Goal: Task Accomplishment & Management: Manage account settings

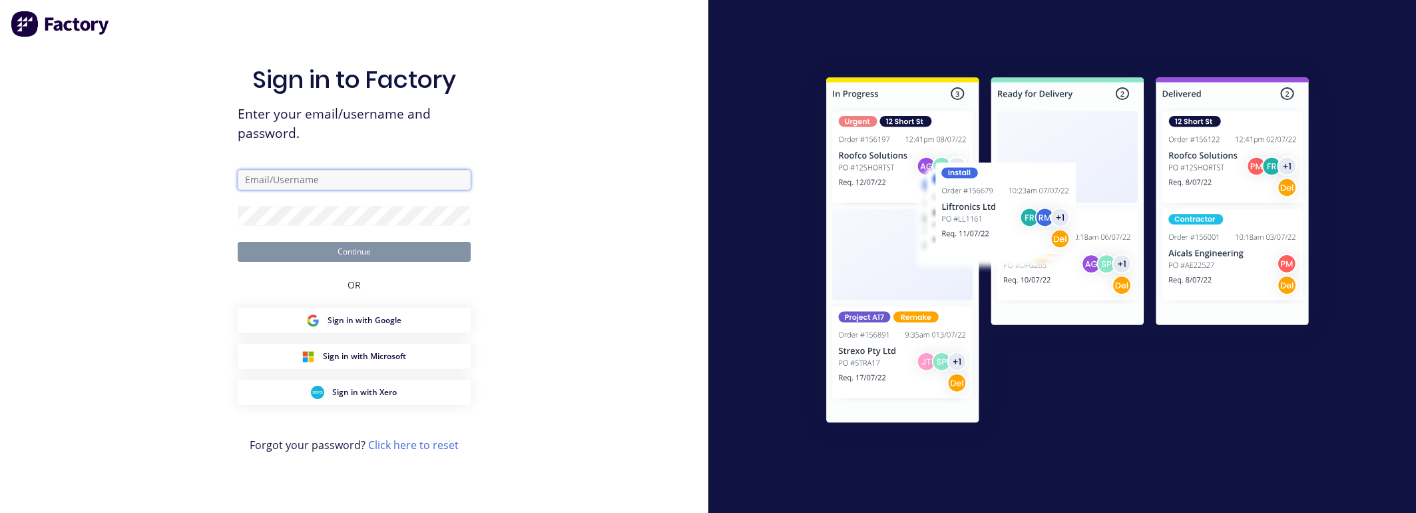
click at [378, 182] on input "text" at bounding box center [354, 180] width 233 height 20
paste input "DNhzV--@a9uTiTveR2ZM"
type input "DNhzV--@a9uTiTveR2ZM"
click at [619, 222] on div "Sign in to Factory Enter your email/username and password. Continue OR Sign in …" at bounding box center [354, 256] width 708 height 513
type input "[EMAIL_ADDRESS][DOMAIN_NAME]"
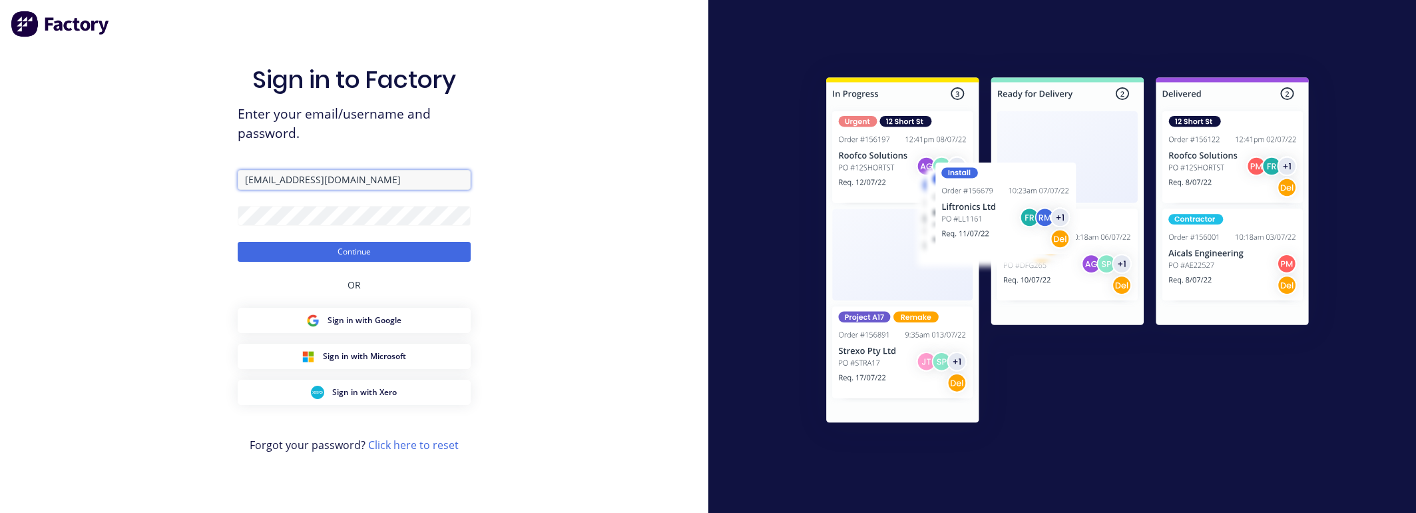
click at [238, 242] on button "Continue" at bounding box center [354, 252] width 233 height 20
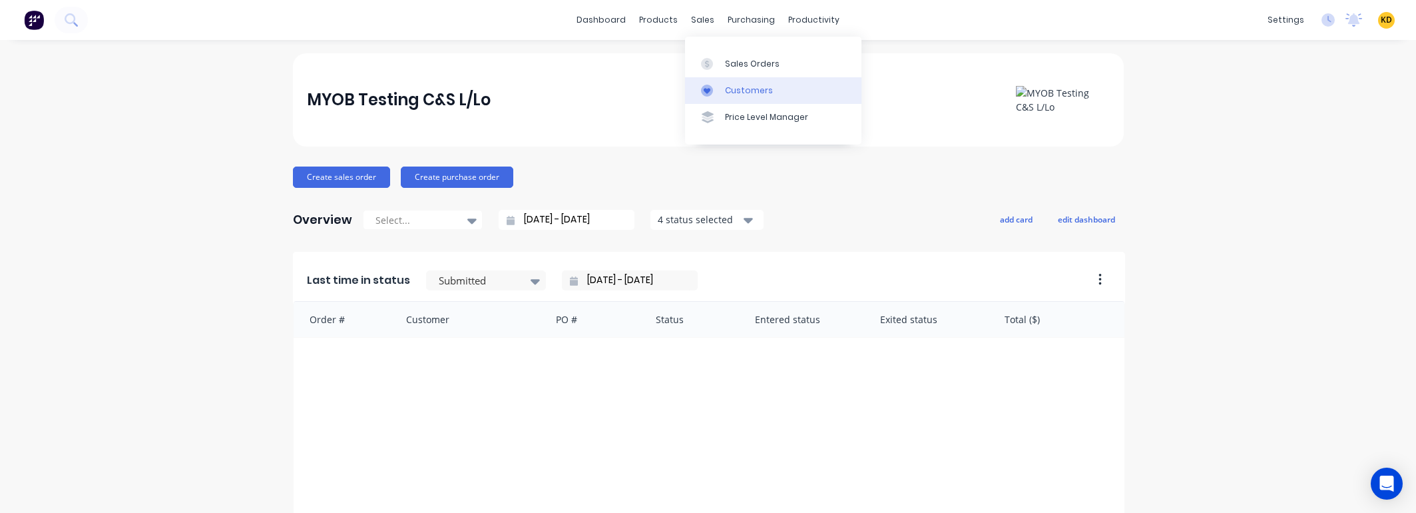
click at [738, 81] on link "Customers" at bounding box center [773, 90] width 176 height 27
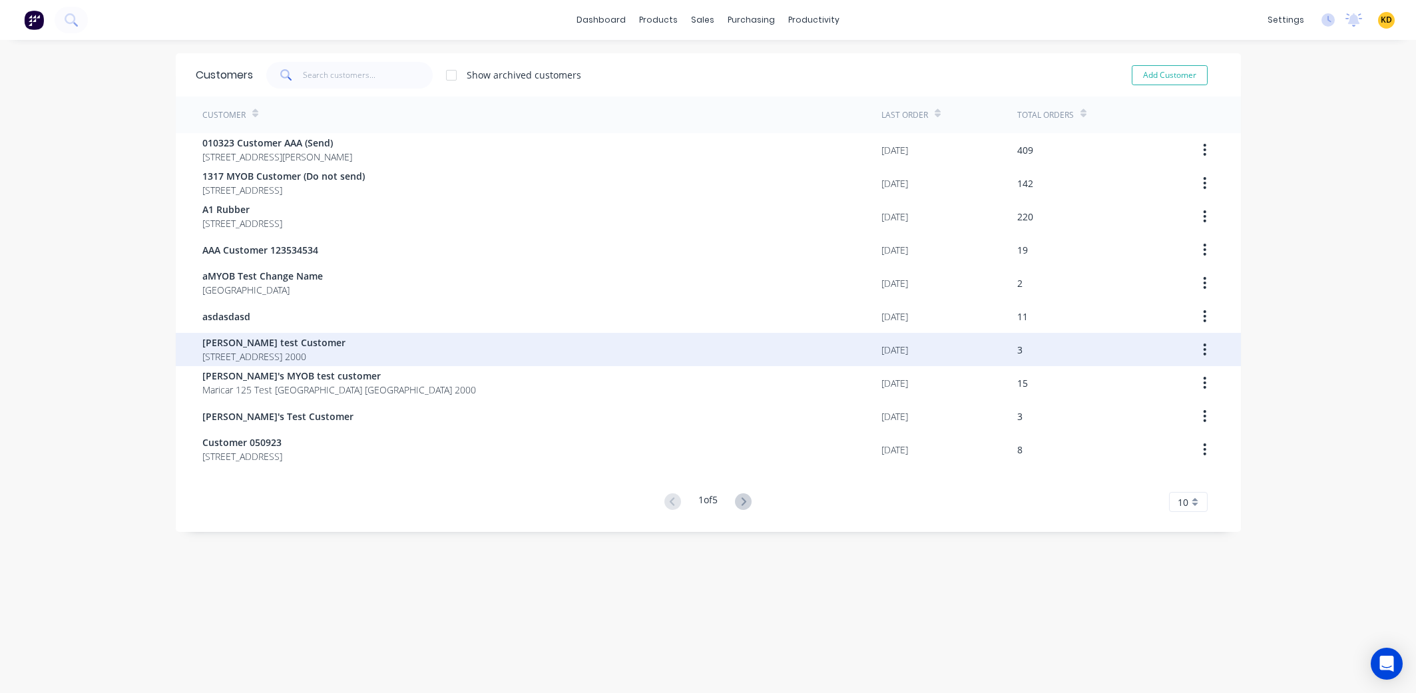
click at [618, 336] on div "[PERSON_NAME] test Customer [STREET_ADDRESS] 2000" at bounding box center [541, 349] width 679 height 33
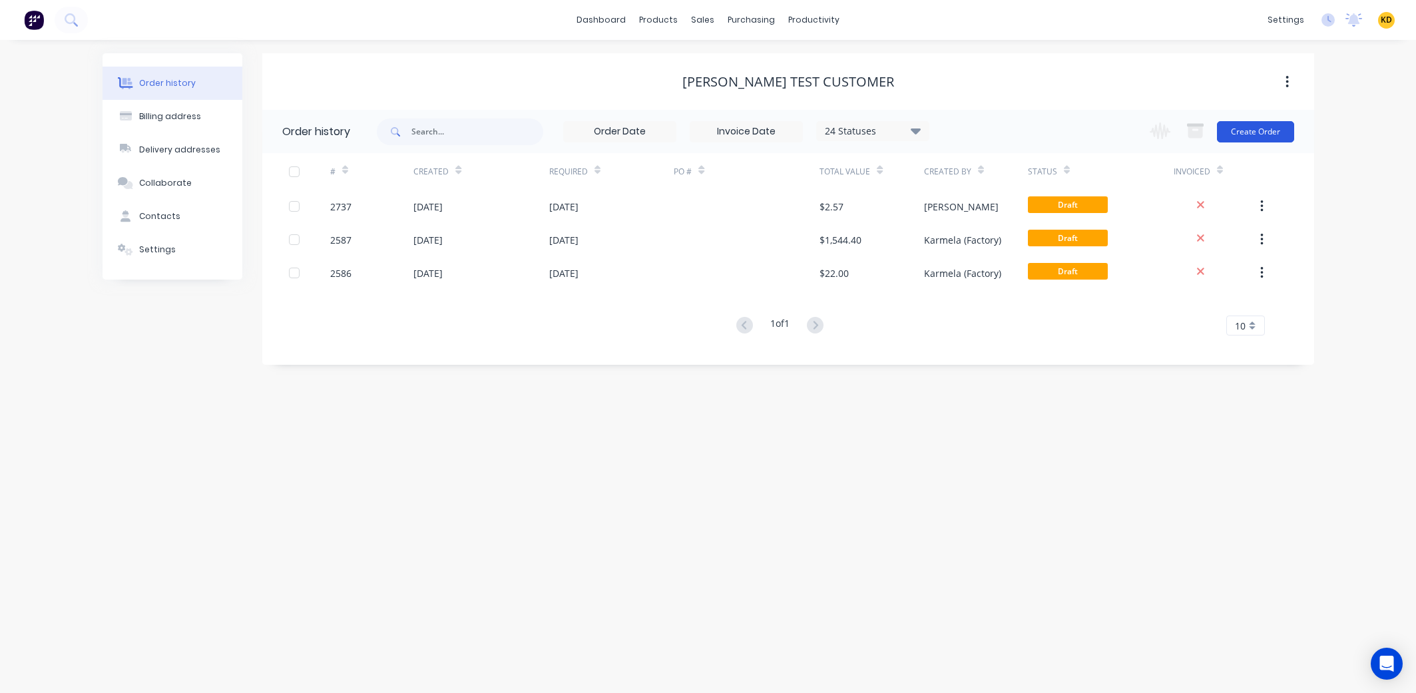
click at [1252, 129] on button "Create Order" at bounding box center [1255, 131] width 77 height 21
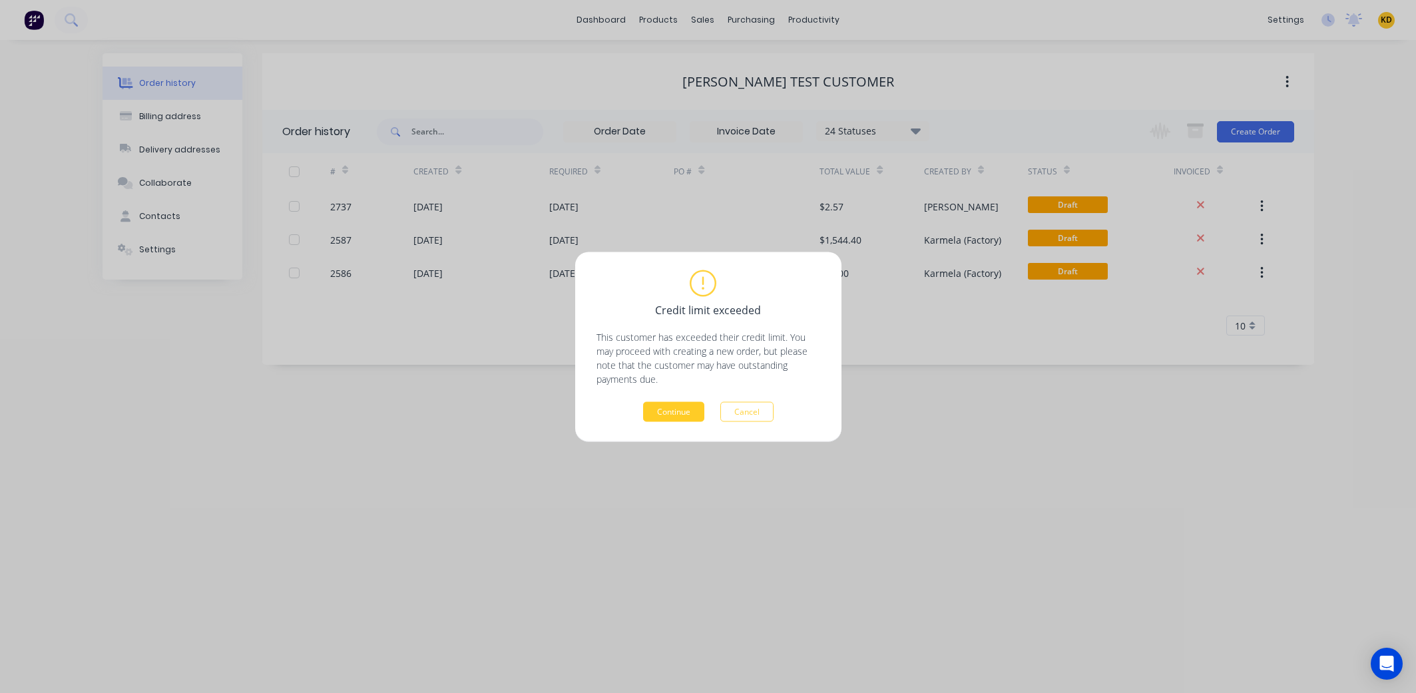
click at [666, 403] on button "Continue" at bounding box center [673, 411] width 61 height 20
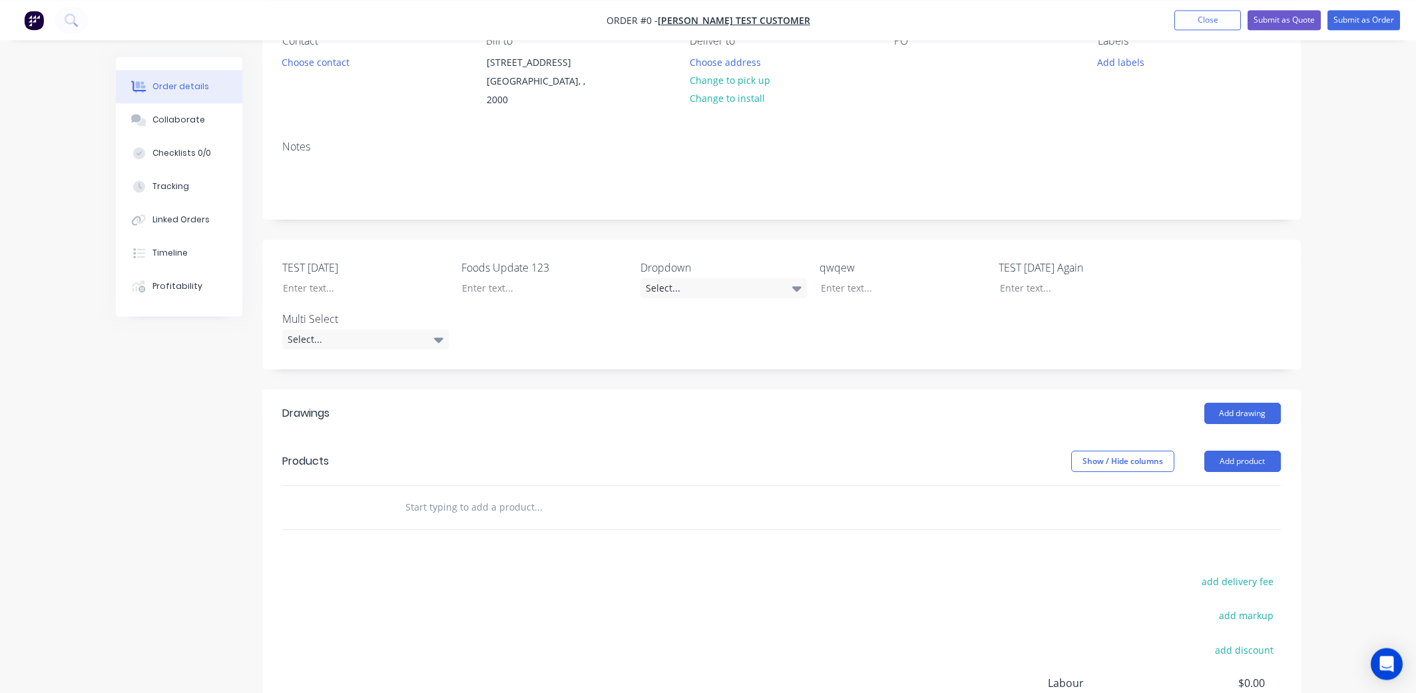
scroll to position [92, 0]
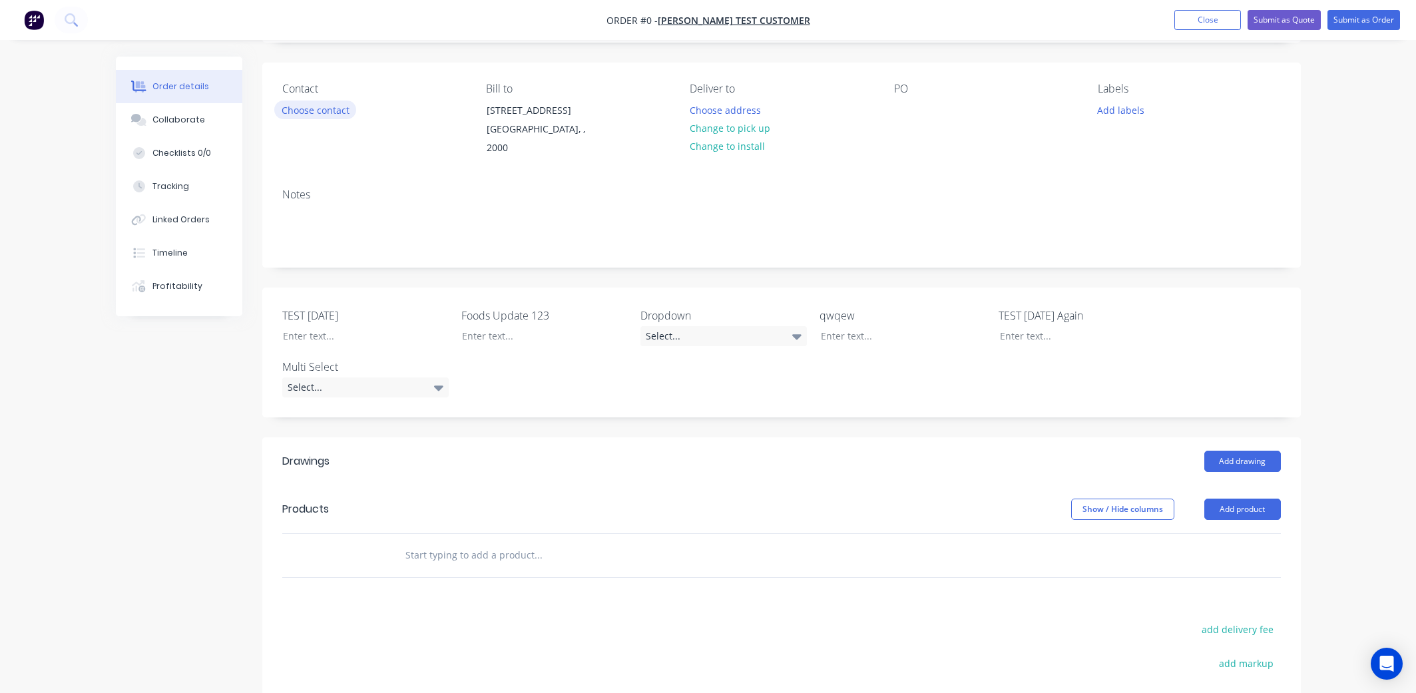
click at [322, 111] on button "Choose contact" at bounding box center [315, 110] width 82 height 18
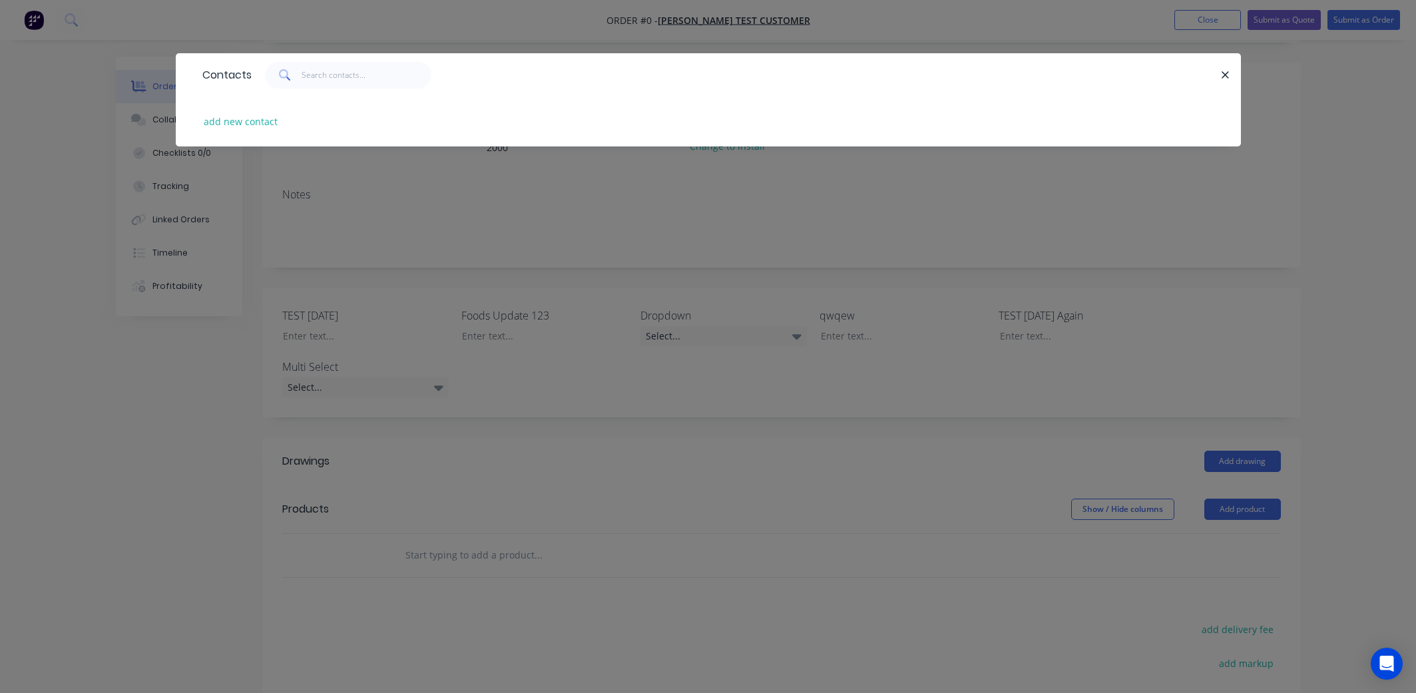
click at [368, 128] on div "add new contact" at bounding box center [708, 122] width 1025 height 50
click at [259, 131] on div "add new contact" at bounding box center [708, 122] width 1025 height 50
click at [253, 127] on button "add new contact" at bounding box center [241, 122] width 88 height 18
select select "PH"
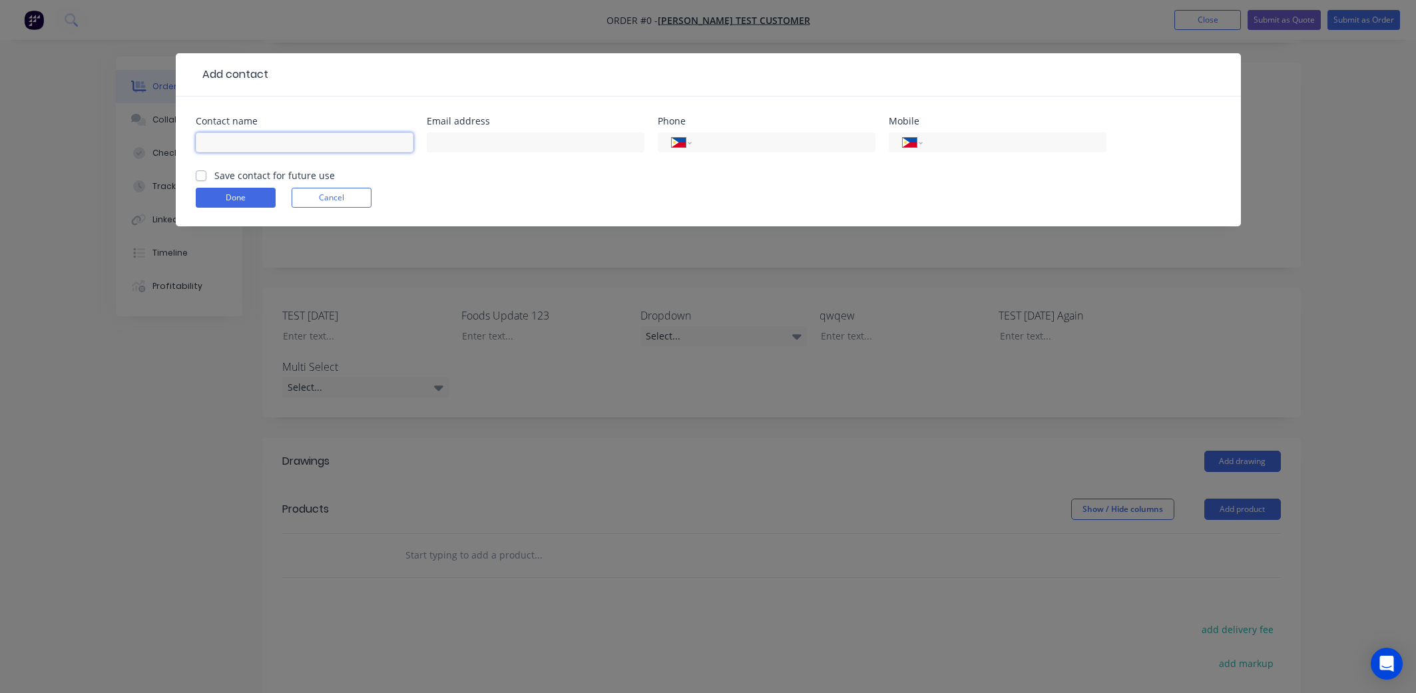
click at [312, 136] on input "text" at bounding box center [305, 142] width 218 height 20
type input "Karmela"
click at [242, 196] on button "Done" at bounding box center [236, 198] width 80 height 20
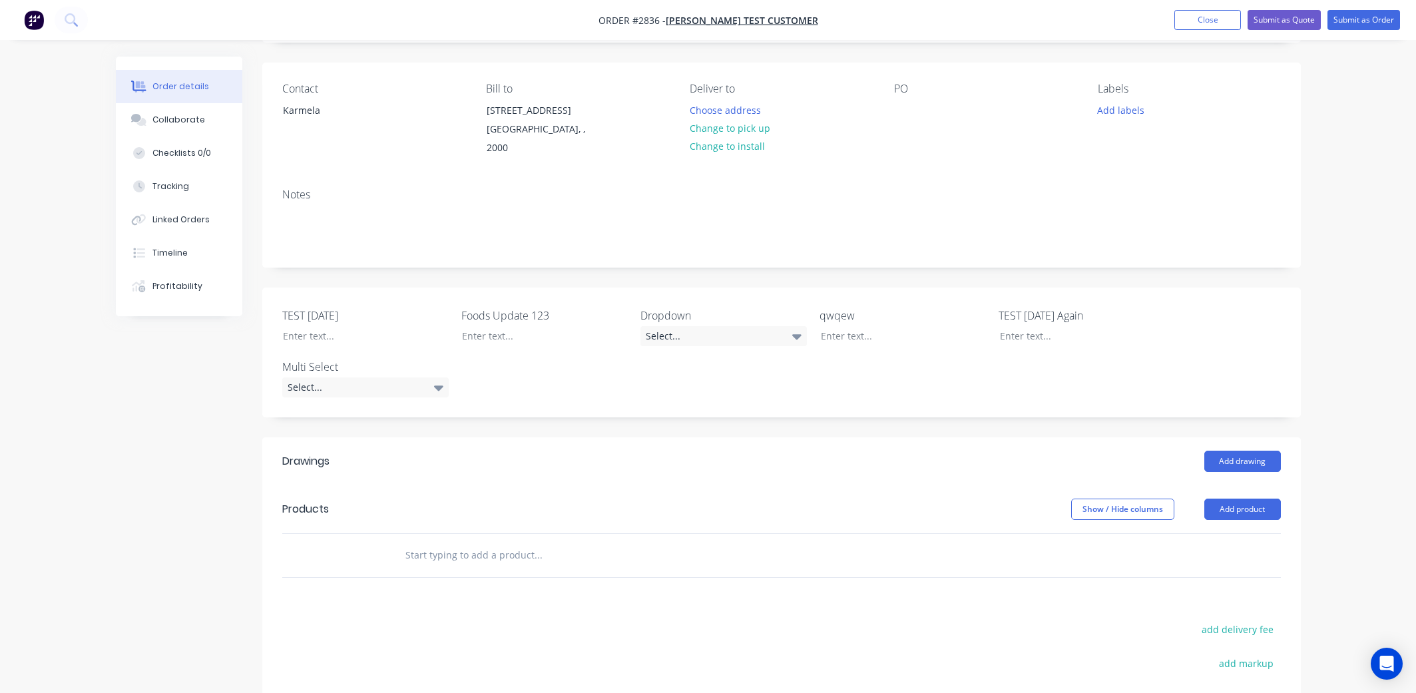
click at [1240, 485] on header "Products Show / Hide columns Add product" at bounding box center [781, 509] width 1039 height 48
click at [1243, 499] on button "Add product" at bounding box center [1242, 509] width 77 height 21
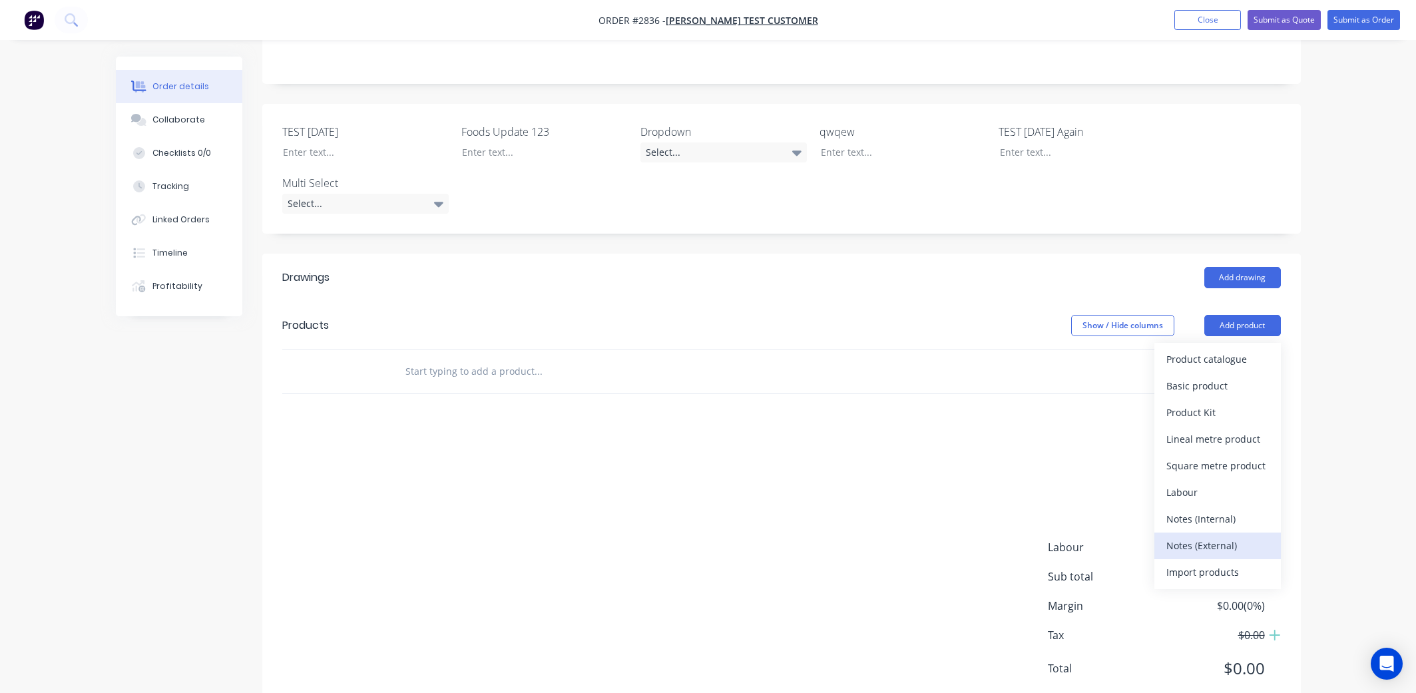
click at [1244, 512] on div "Notes (External)" at bounding box center [1218, 545] width 103 height 19
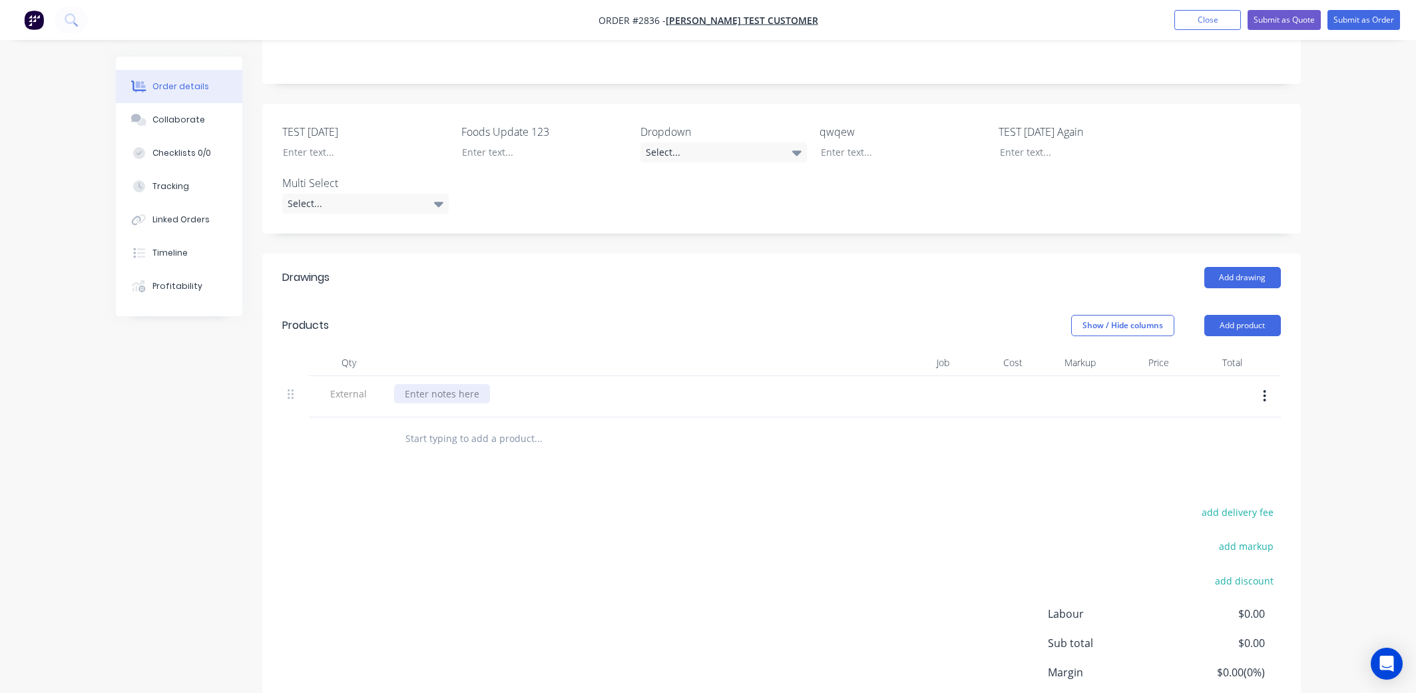
click at [420, 384] on div at bounding box center [442, 393] width 96 height 19
click at [480, 425] on input "text" at bounding box center [538, 438] width 266 height 27
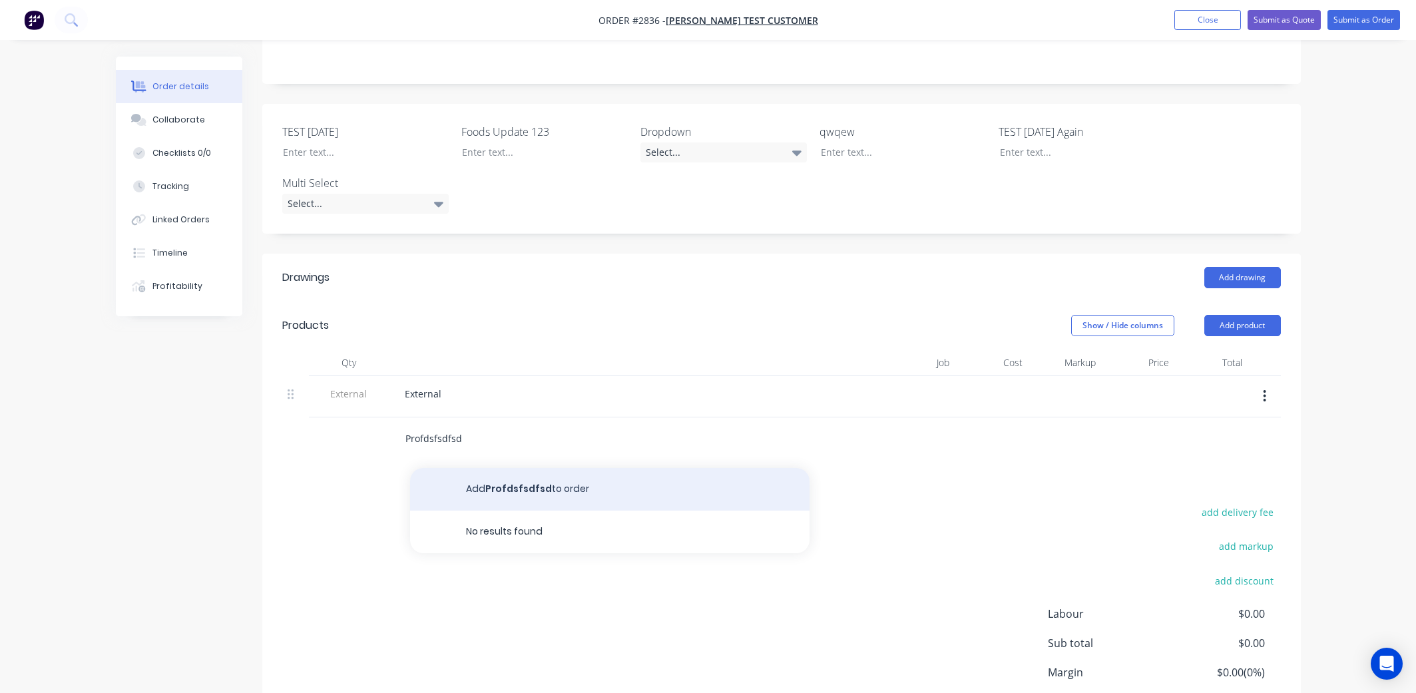
type input "Profdsfsdfsd"
click at [513, 468] on button "Add Profdsfsdfsd to order" at bounding box center [609, 489] width 399 height 43
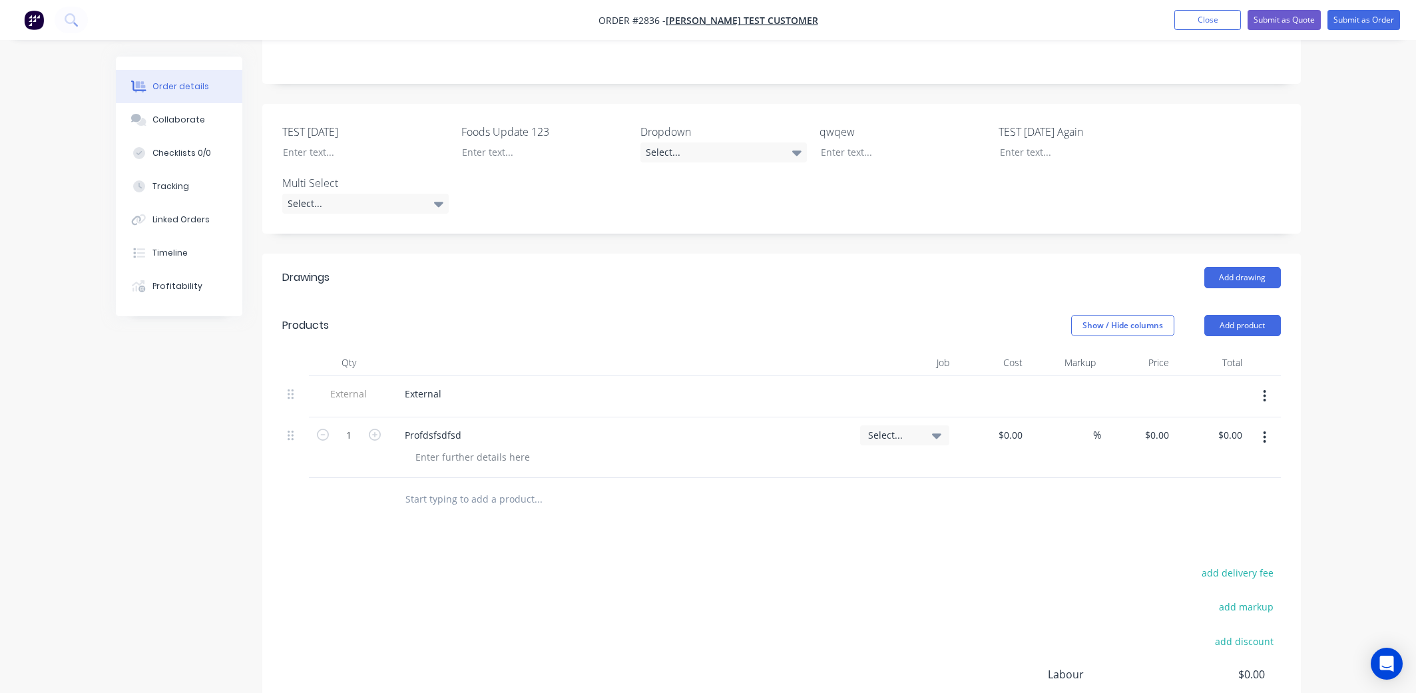
click at [537, 512] on div "Drawings Add drawing Products Show / Hide columns Add product Qty Job Cost Mark…" at bounding box center [781, 547] width 1039 height 587
click at [1305, 415] on div "Order details Collaborate Checklists 0/0 Tracking Linked Orders Timeline Profit…" at bounding box center [709, 321] width 1212 height 1080
click at [1222, 23] on button "Close" at bounding box center [1207, 20] width 67 height 20
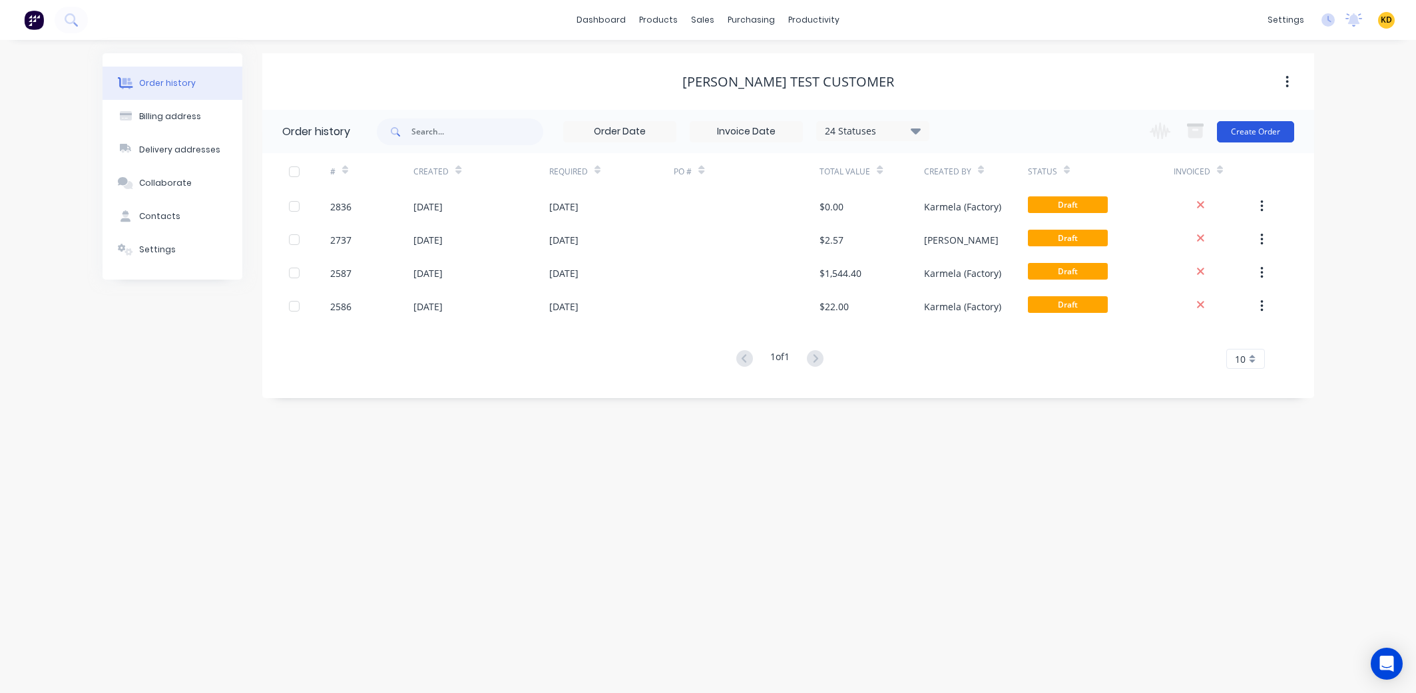
click at [1262, 134] on button "Create Order" at bounding box center [1255, 131] width 77 height 21
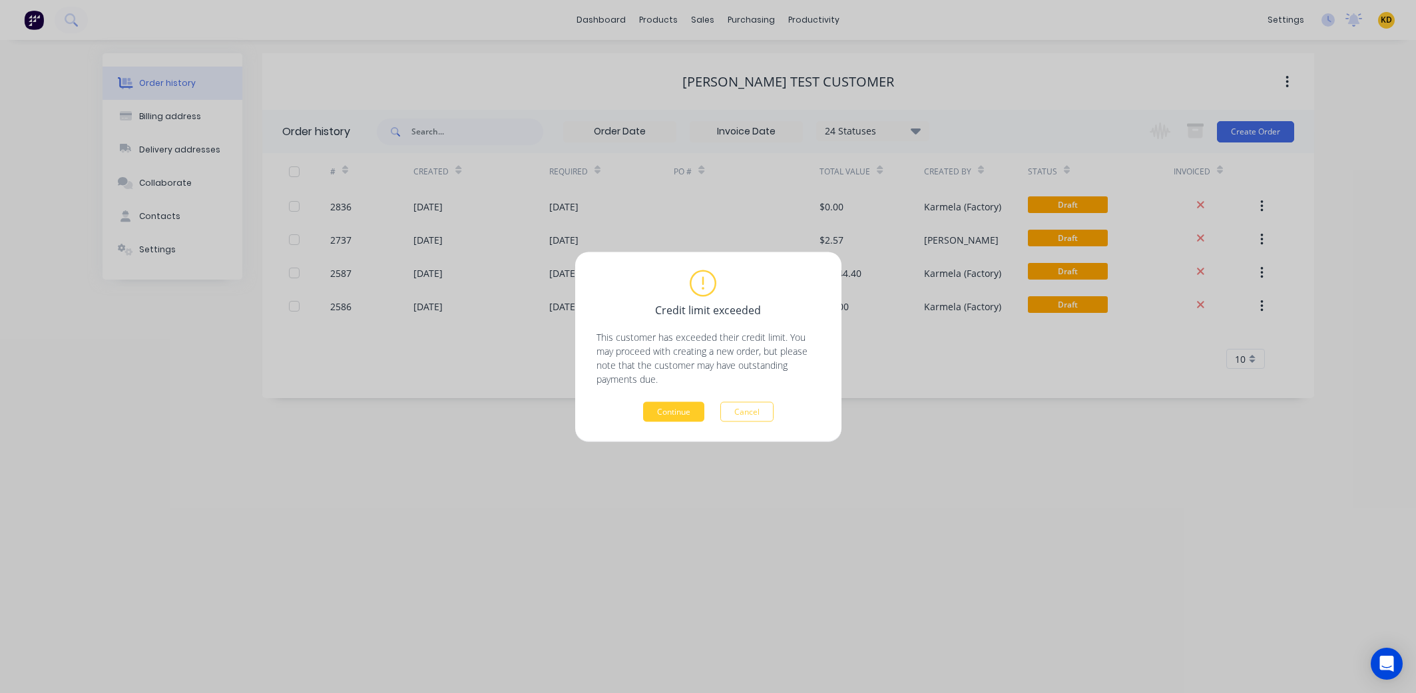
click at [671, 404] on button "Continue" at bounding box center [673, 411] width 61 height 20
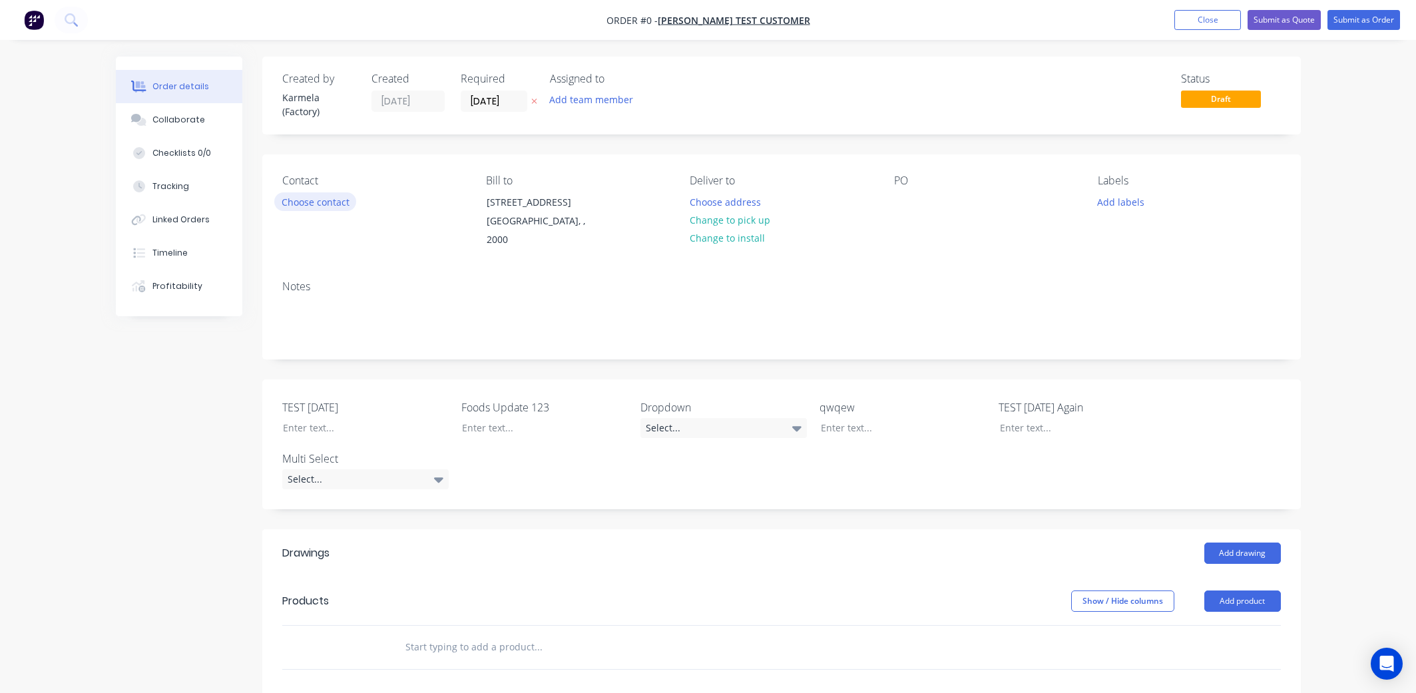
click at [310, 204] on button "Choose contact" at bounding box center [315, 201] width 82 height 18
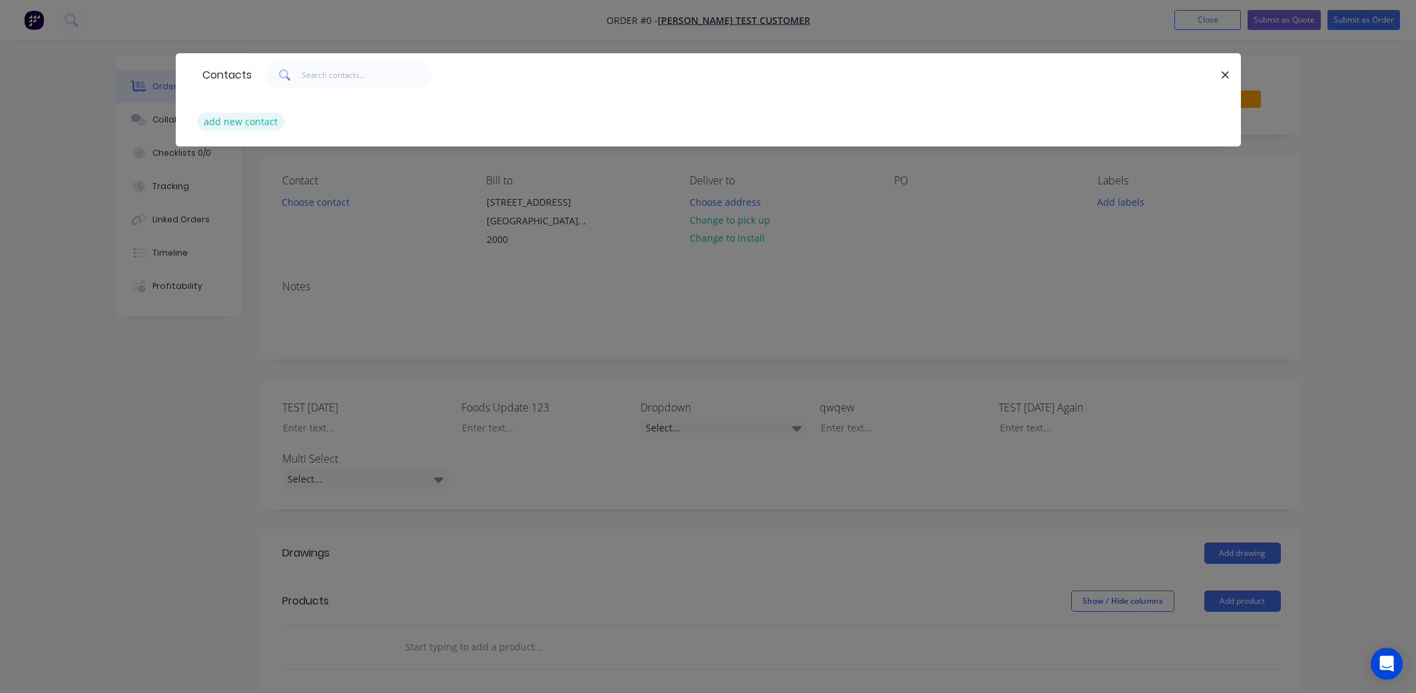
click at [220, 125] on button "add new contact" at bounding box center [241, 122] width 88 height 18
select select "PH"
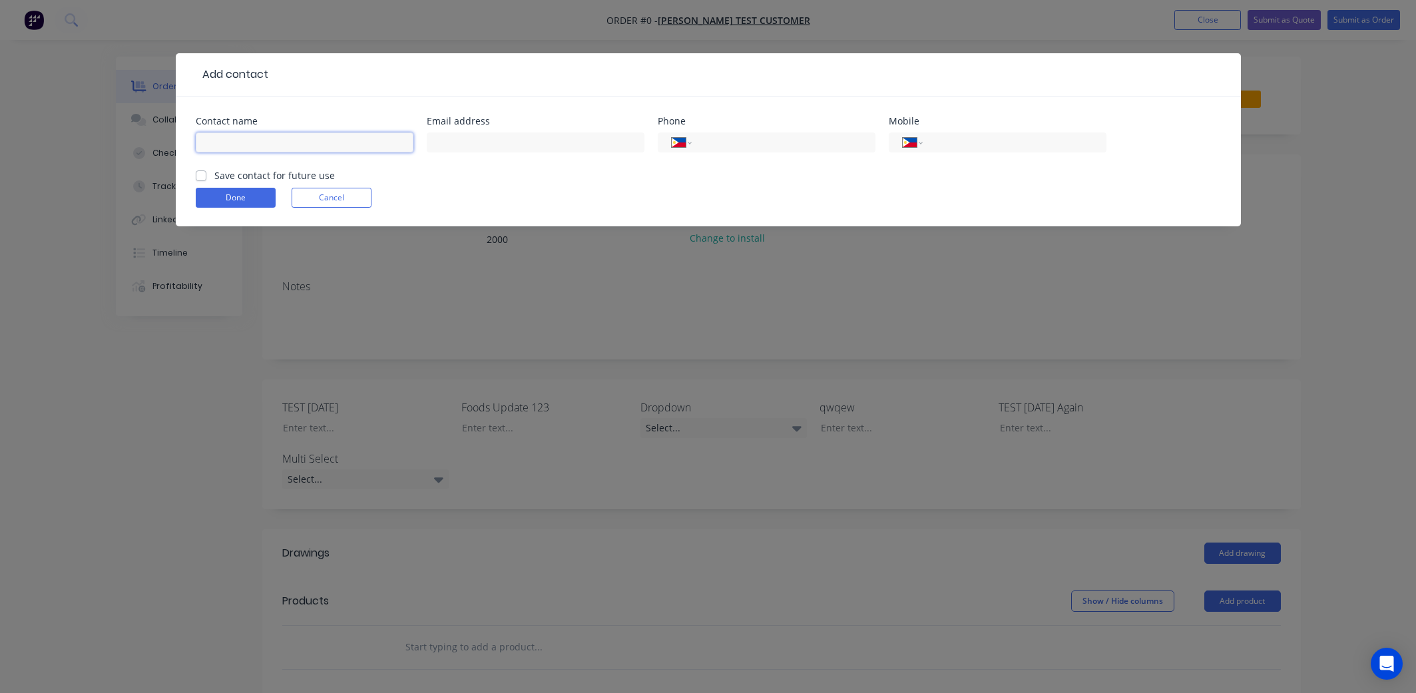
click at [352, 146] on input "text" at bounding box center [305, 142] width 218 height 20
type input "Karmela"
click at [248, 192] on button "Done" at bounding box center [236, 198] width 80 height 20
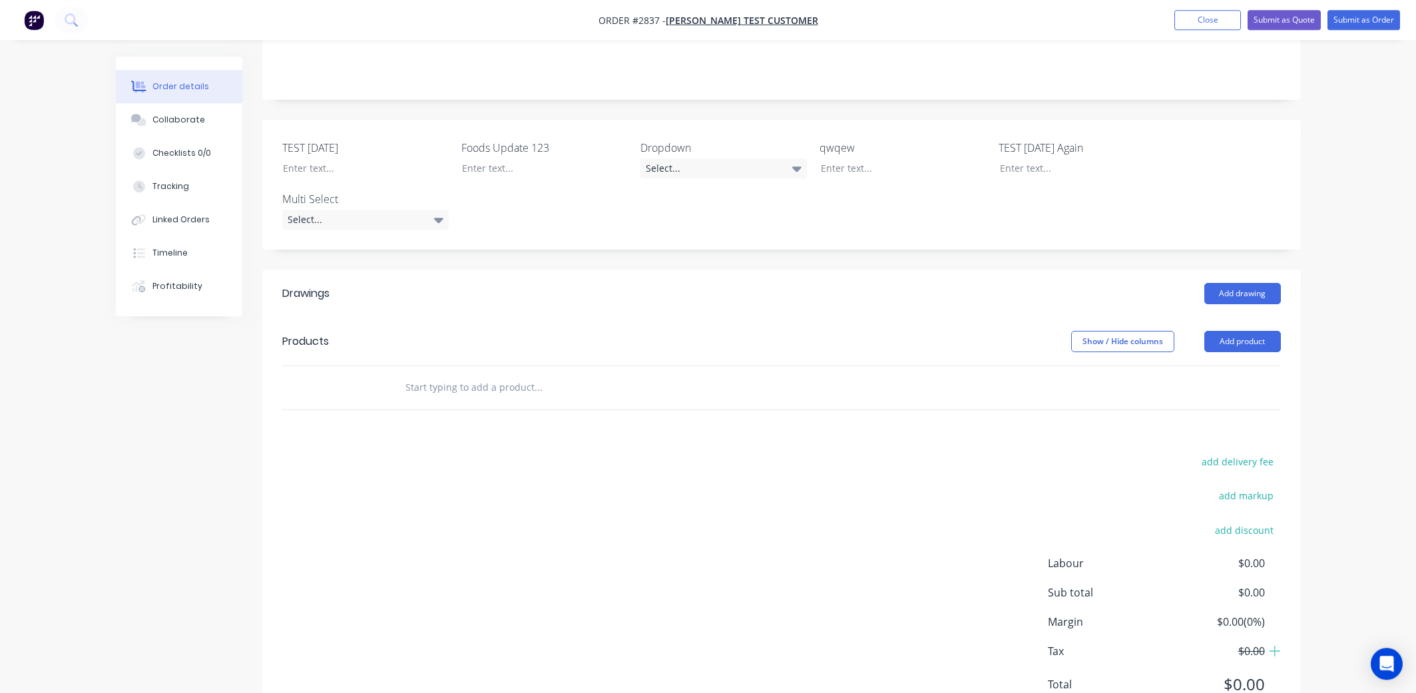
scroll to position [276, 0]
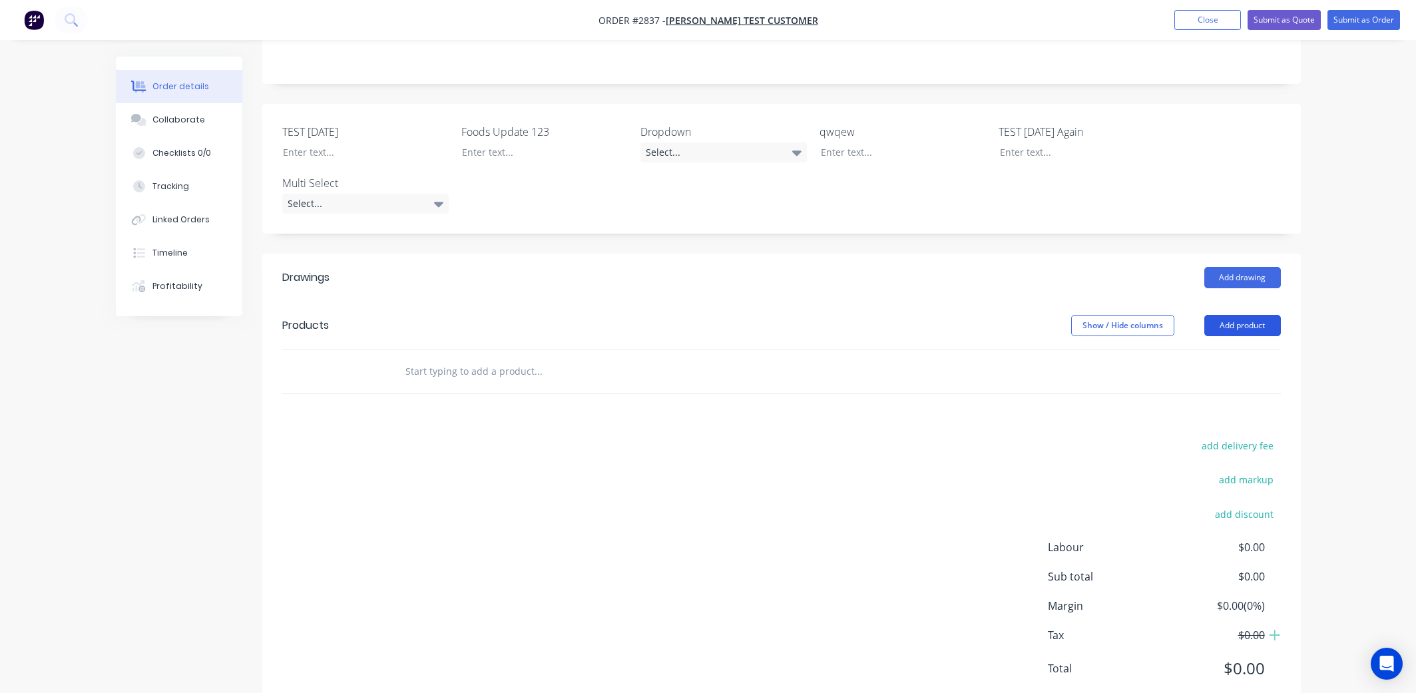
click at [1241, 315] on button "Add product" at bounding box center [1242, 325] width 77 height 21
click at [1359, 288] on div "Order details Collaborate Checklists 0/0 Tracking Linked Orders Timeline Profit…" at bounding box center [708, 228] width 1416 height 1009
click at [592, 366] on input "text" at bounding box center [538, 371] width 266 height 27
type input "fsdgsfdgfgdf"
click at [1270, 315] on button "Add product" at bounding box center [1242, 325] width 77 height 21
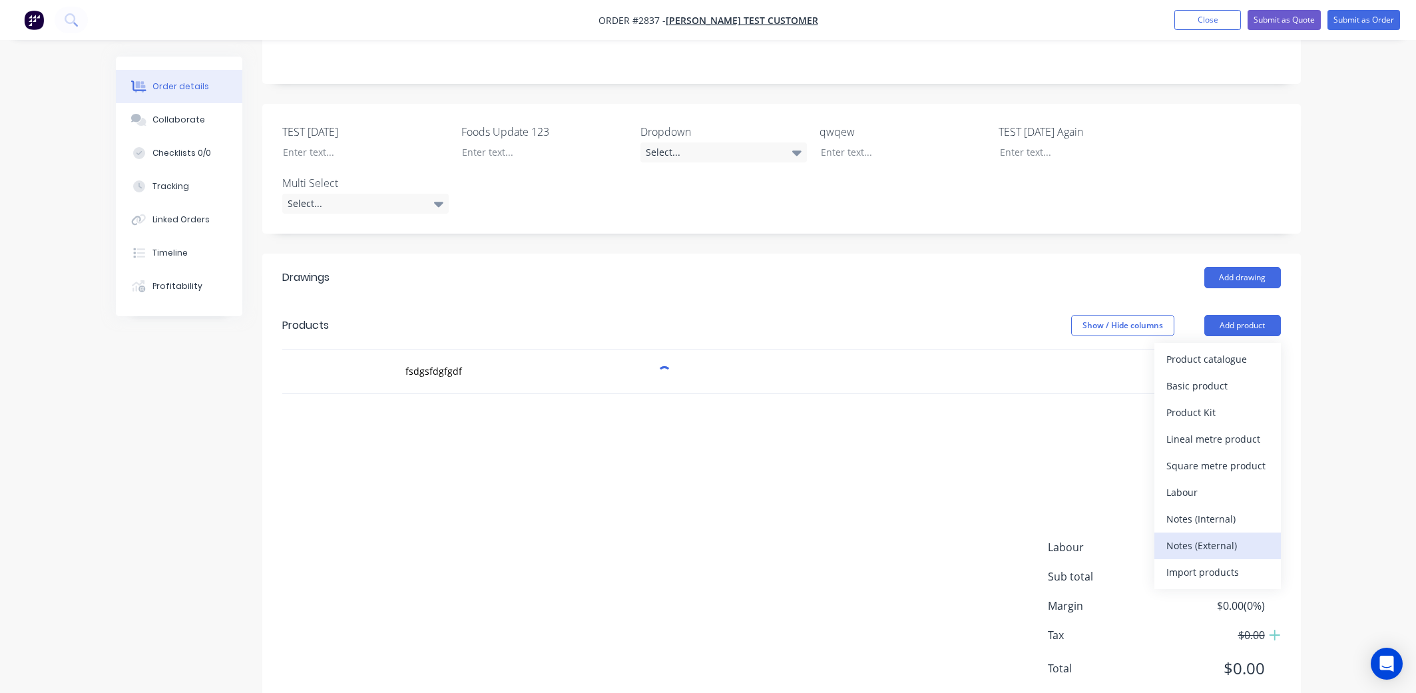
click at [1240, 512] on div "Notes (External)" at bounding box center [1218, 545] width 103 height 19
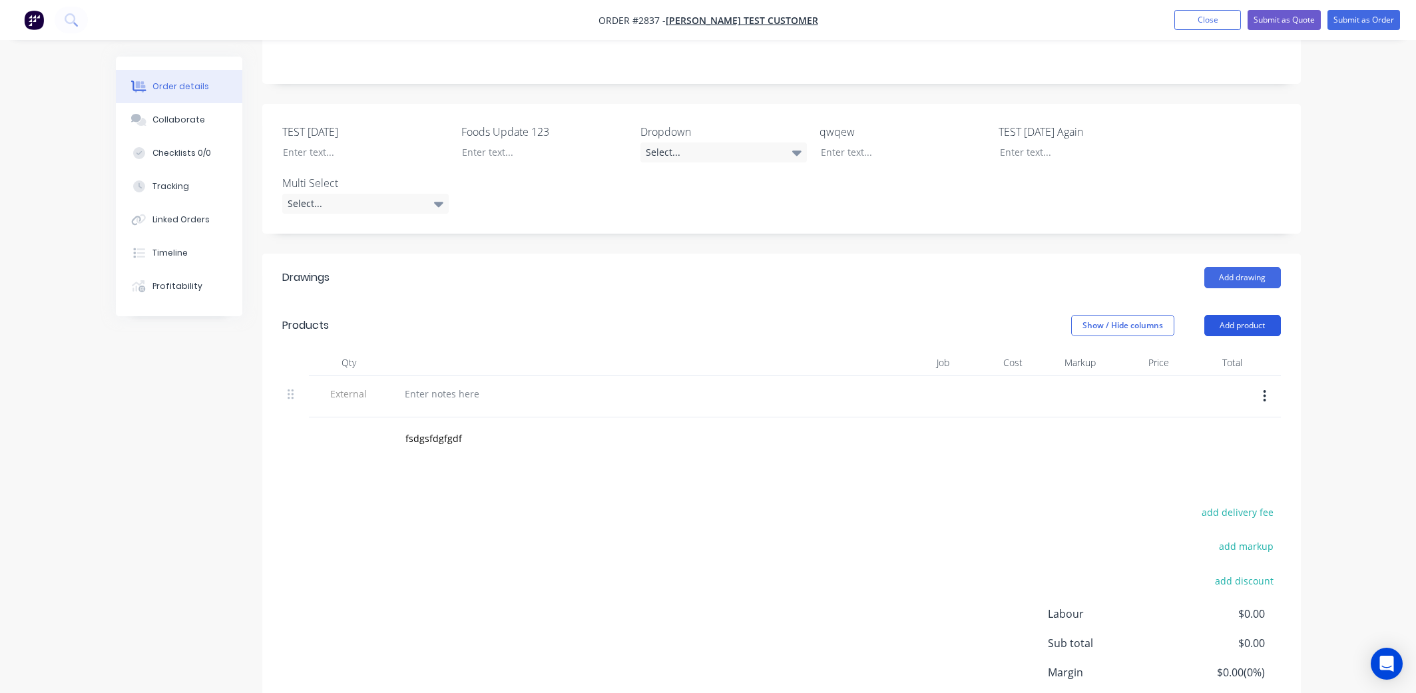
click at [1231, 315] on button "Add product" at bounding box center [1242, 325] width 77 height 21
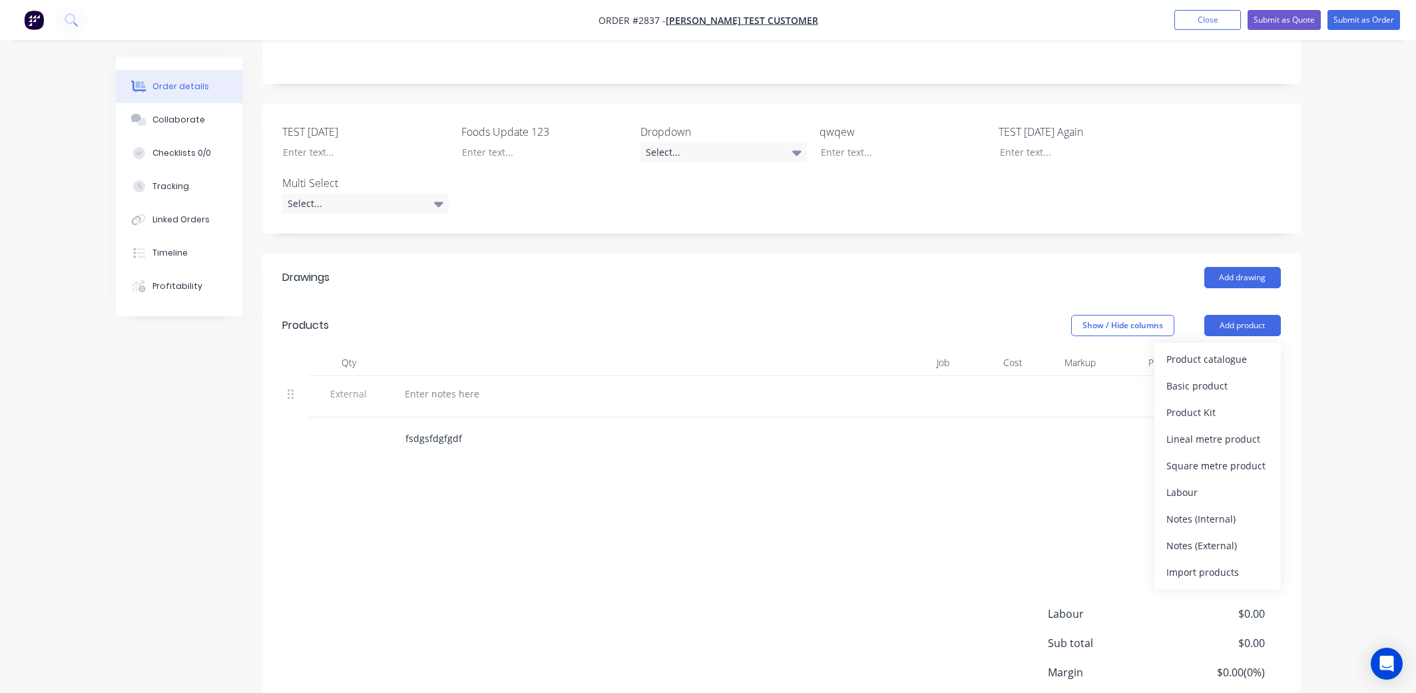
click at [603, 426] on input "fsdgsfdgfgdf" at bounding box center [538, 438] width 266 height 27
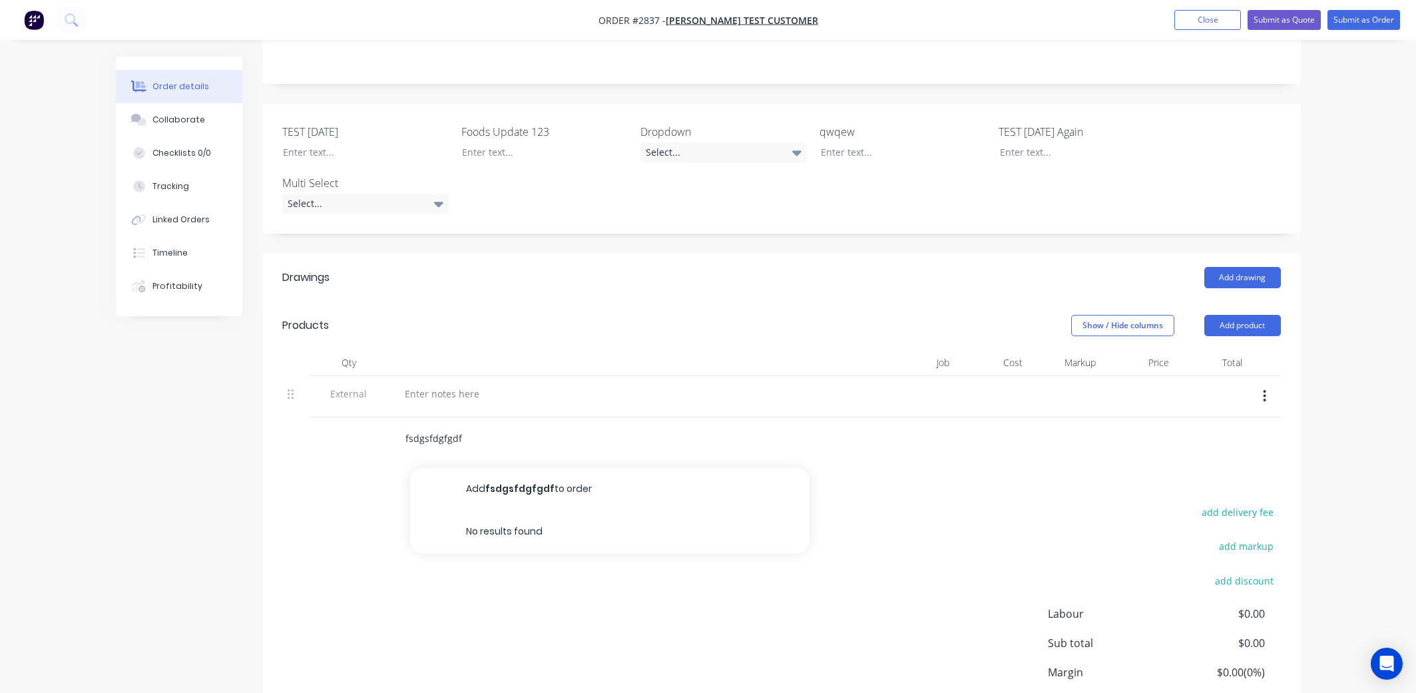
click at [545, 425] on input "fsdgsfdgfgdf" at bounding box center [538, 438] width 266 height 27
type input "fsdftgdfgdf"
click at [617, 477] on button "Add fsdftgdfgdf to order" at bounding box center [609, 489] width 399 height 43
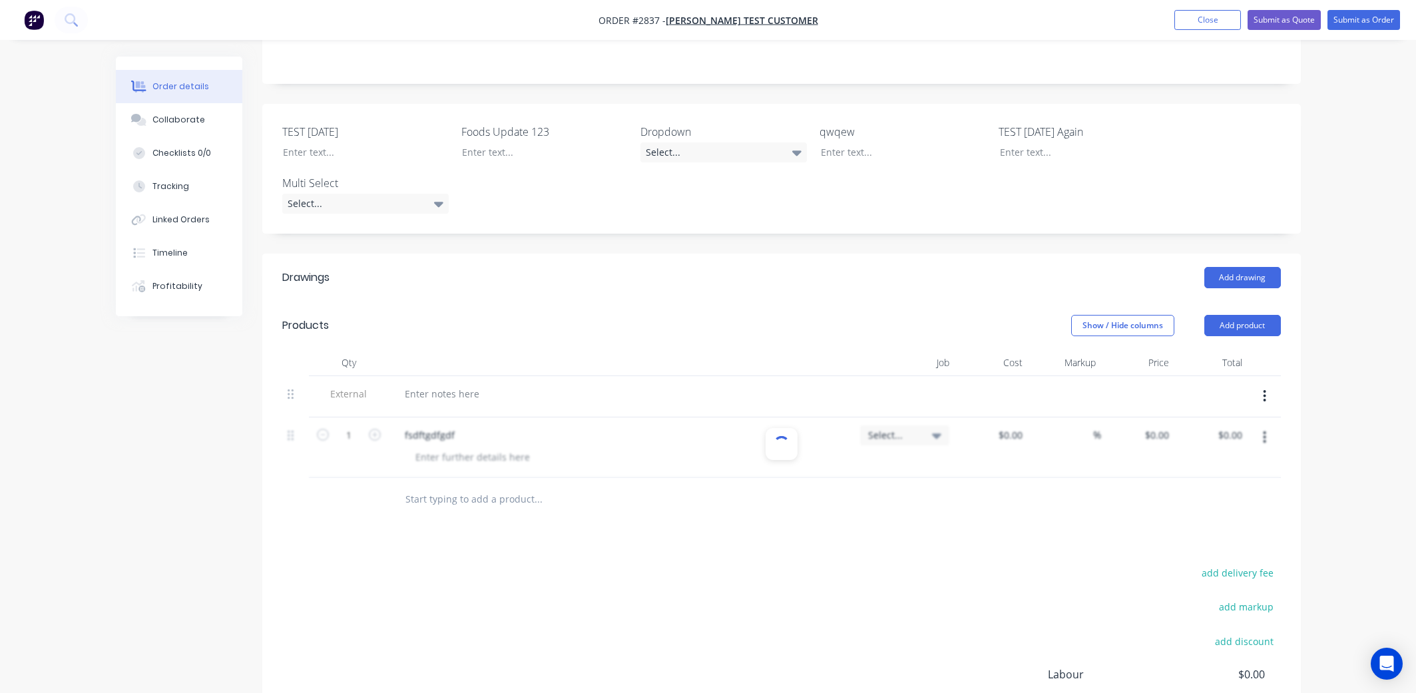
type input "fsdftgdfgdf"
click at [1235, 315] on button "Add product" at bounding box center [1242, 325] width 77 height 21
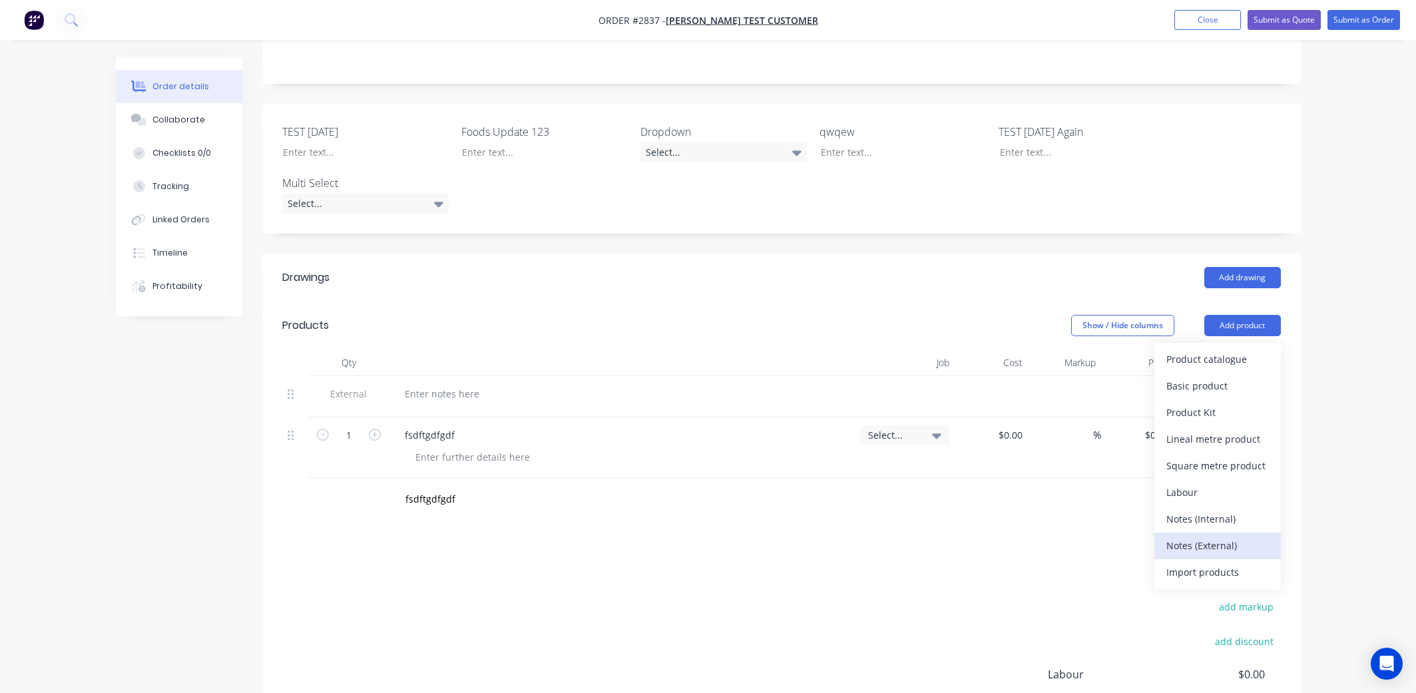
click at [1228, 512] on div "Notes (External)" at bounding box center [1218, 545] width 103 height 19
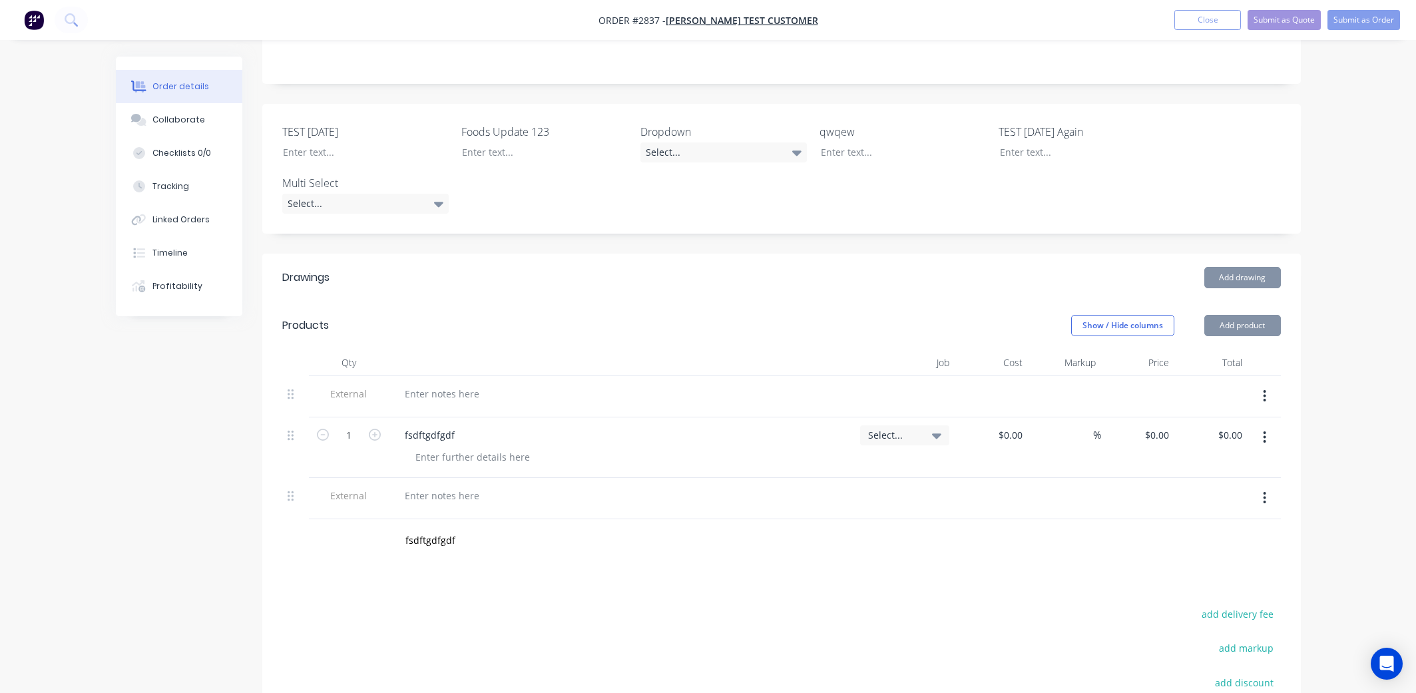
click at [487, 498] on div at bounding box center [622, 498] width 466 height 41
click at [477, 486] on div at bounding box center [442, 495] width 96 height 19
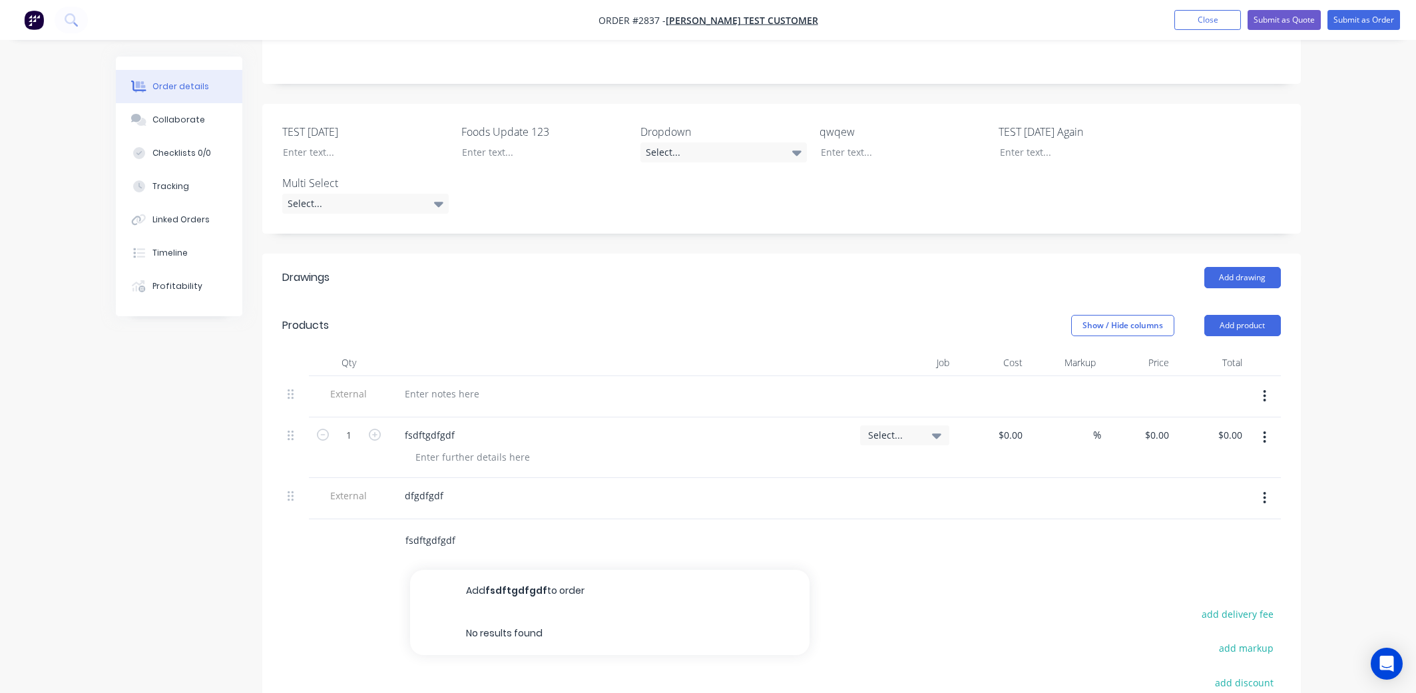
click at [493, 512] on input "fsdftgdfgdf" at bounding box center [538, 540] width 266 height 27
type input "gsdfgdfgdf"
click at [581, 512] on button "Add gsdfgdfgdf to order" at bounding box center [609, 591] width 399 height 43
click at [204, 439] on div "Created by Karmela (Factory) Created [DATE] Required [DATE] Assigned to Add tea…" at bounding box center [708, 372] width 1185 height 1182
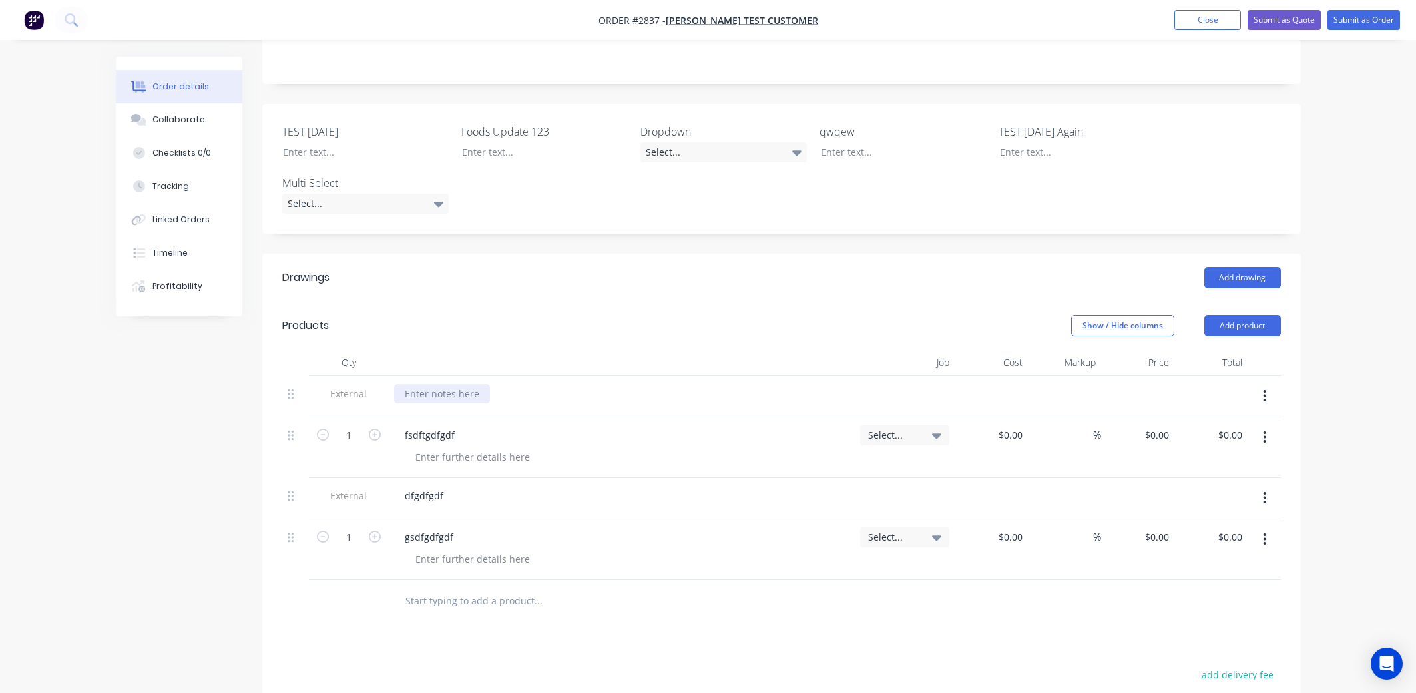
click at [471, 384] on div at bounding box center [442, 393] width 96 height 19
click at [226, 370] on div "Created by Karmela (Factory) Created [DATE] Required [DATE] Assigned to Add tea…" at bounding box center [708, 372] width 1185 height 1182
drag, startPoint x: 299, startPoint y: 411, endPoint x: 302, endPoint y: 479, distance: 68.7
click at [303, 473] on div "External 1 fsdftgdfgdf Select... $0.00 $0.00 % $0.00 $0.00 $0.00 $0.00 External…" at bounding box center [781, 478] width 999 height 204
click at [453, 512] on input "g" at bounding box center [538, 601] width 266 height 27
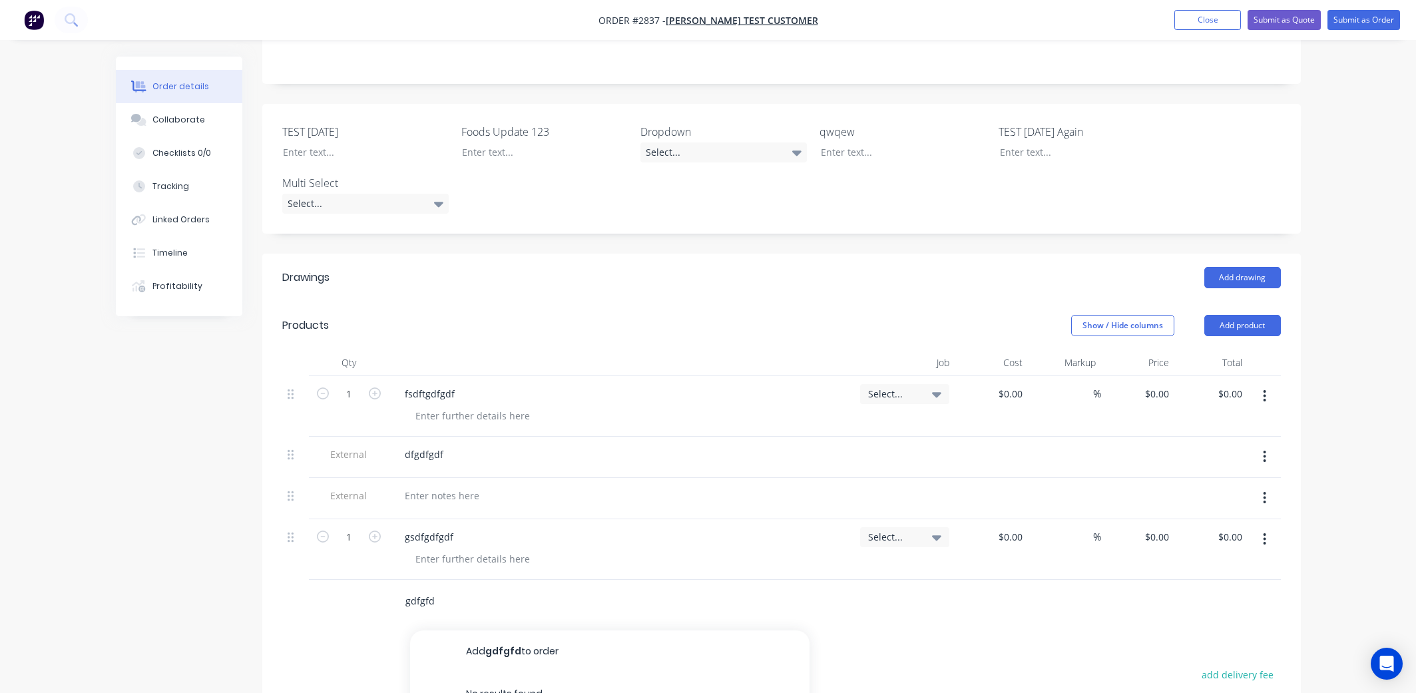
type input "gdfgfd"
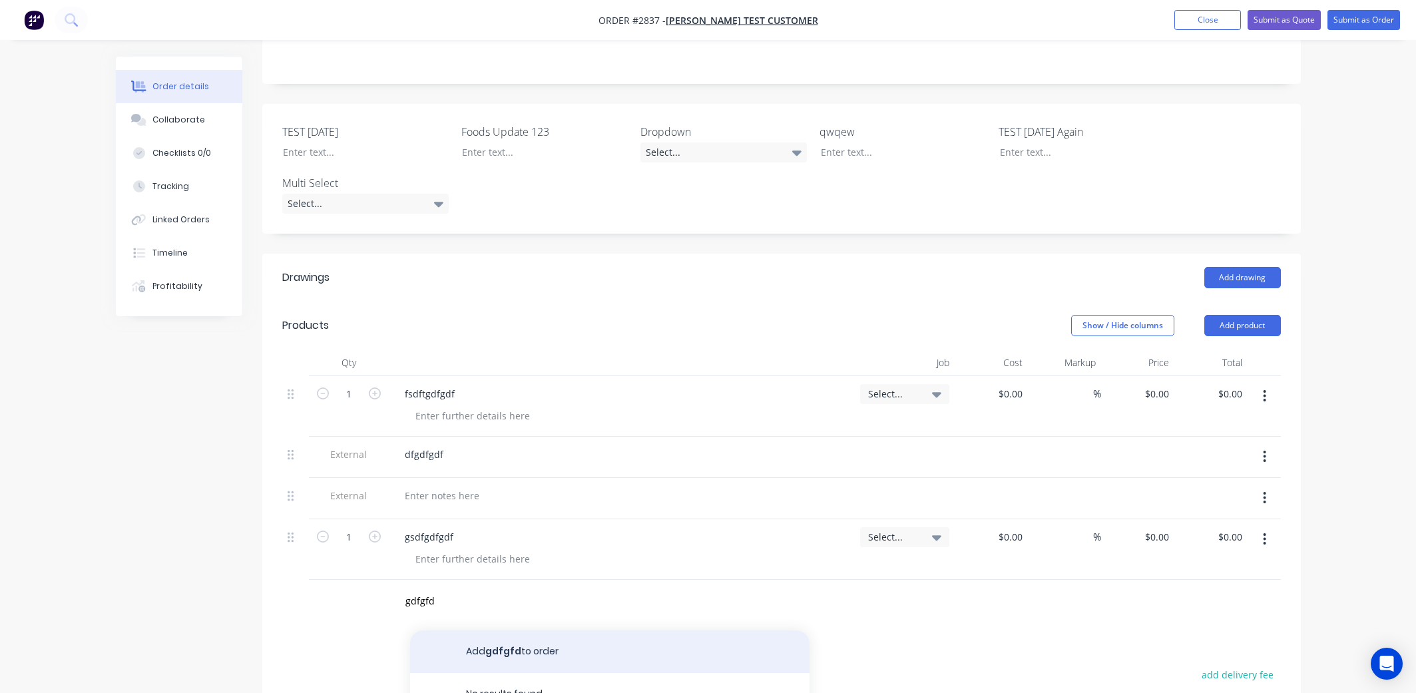
click at [553, 512] on button "Add gdfgfd to order" at bounding box center [609, 652] width 399 height 43
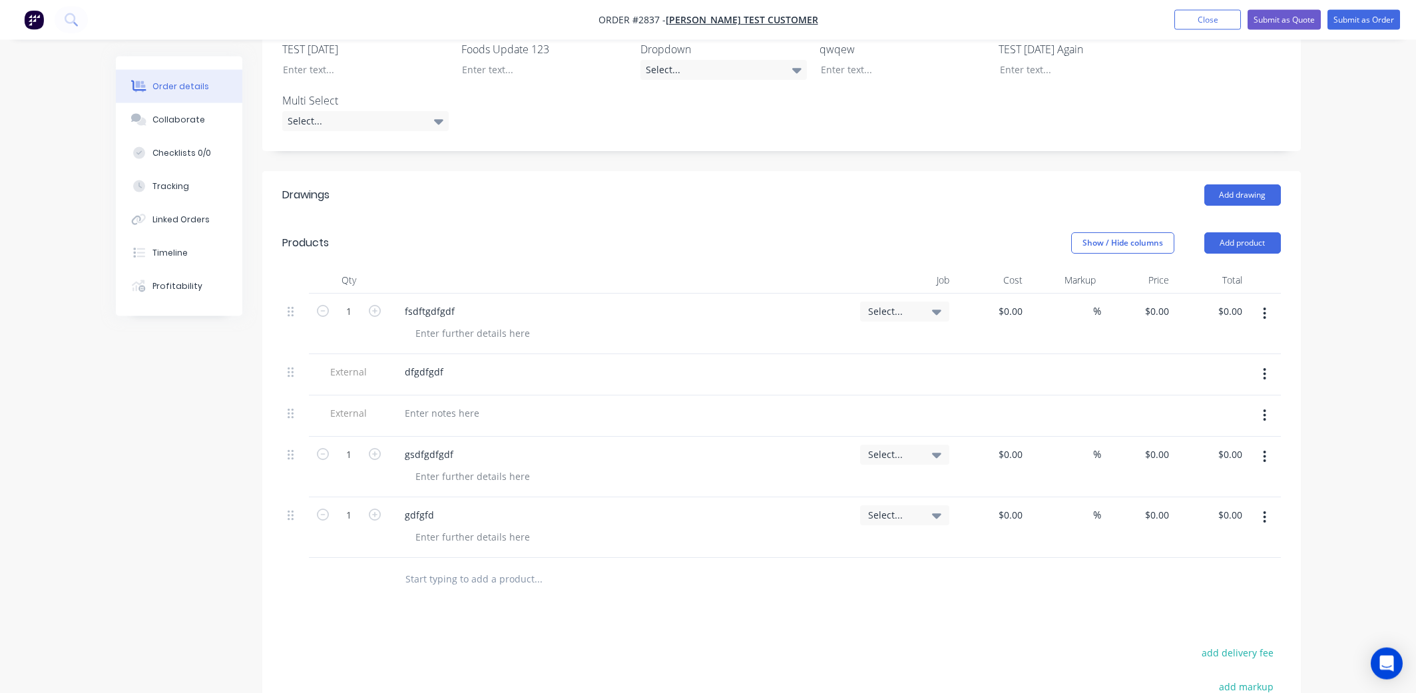
scroll to position [459, 0]
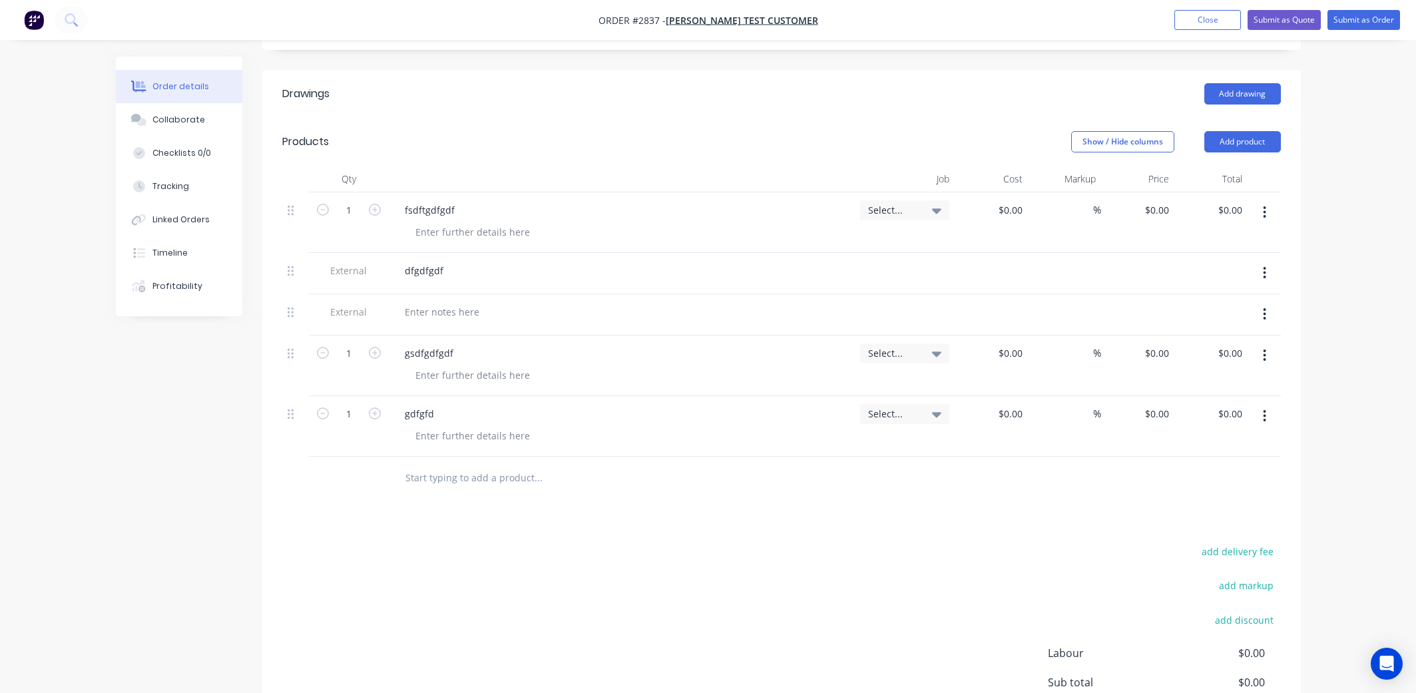
click at [190, 512] on div "Created by Karmela (Factory) Created [DATE] Required [DATE] Assigned to Add tea…" at bounding box center [708, 218] width 1185 height 1242
click at [1281, 31] on nav "Order #2837 - [PERSON_NAME] test Customer Add product Close Submit as Quote Sub…" at bounding box center [708, 20] width 1416 height 40
click at [1278, 24] on button "Submit as Quote" at bounding box center [1284, 20] width 73 height 20
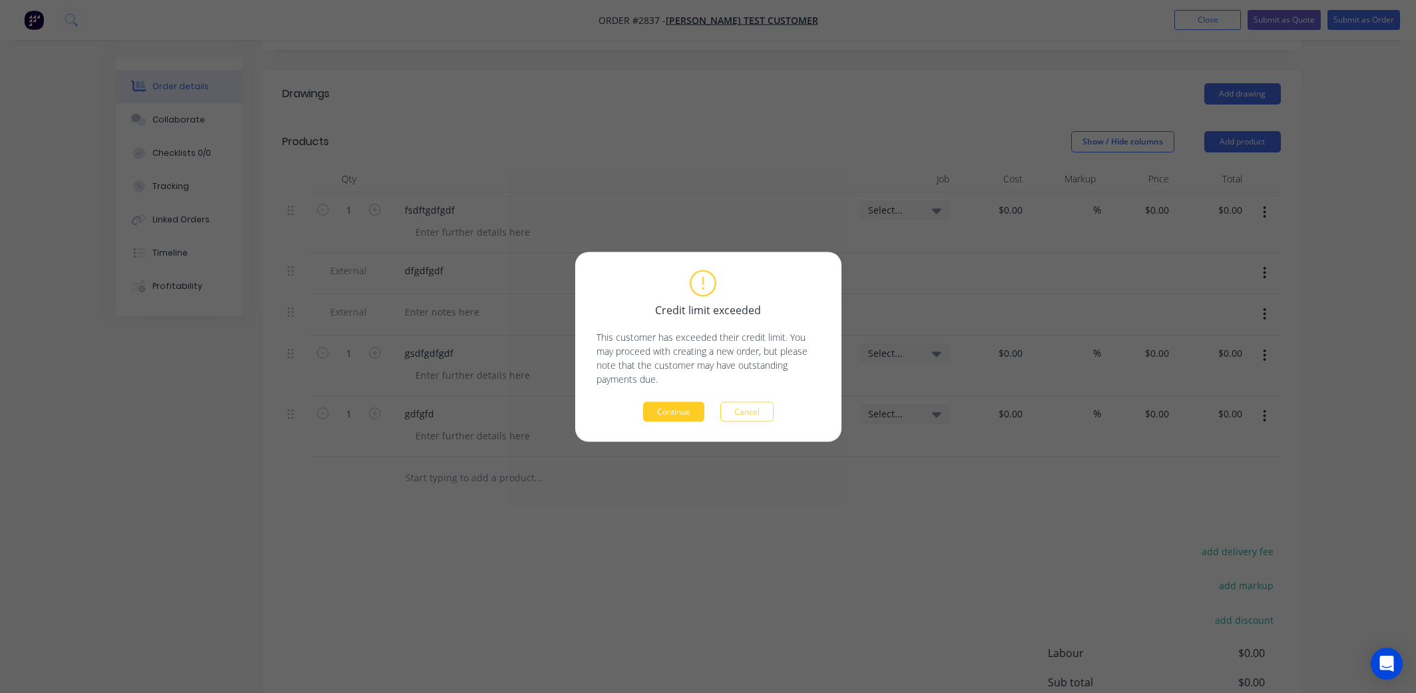
click at [683, 416] on button "Continue" at bounding box center [673, 411] width 61 height 20
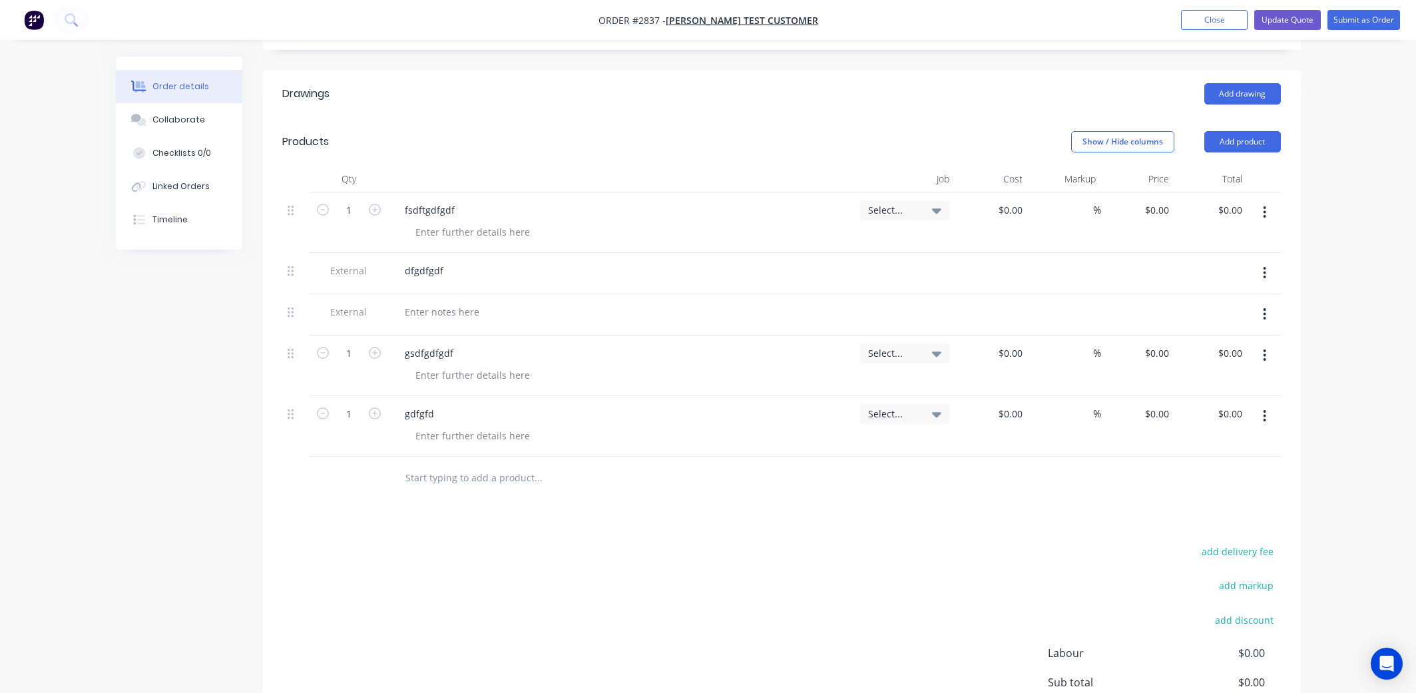
scroll to position [309, 0]
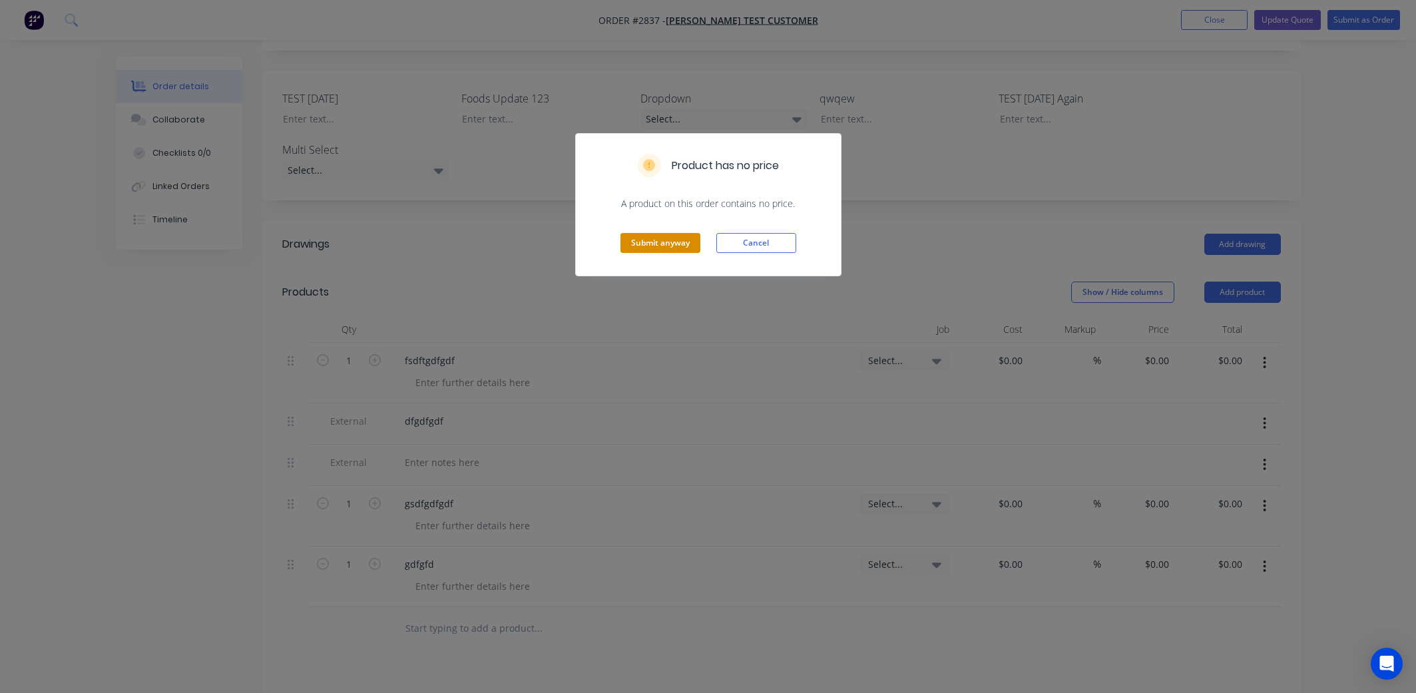
click at [661, 235] on button "Submit anyway" at bounding box center [661, 243] width 80 height 20
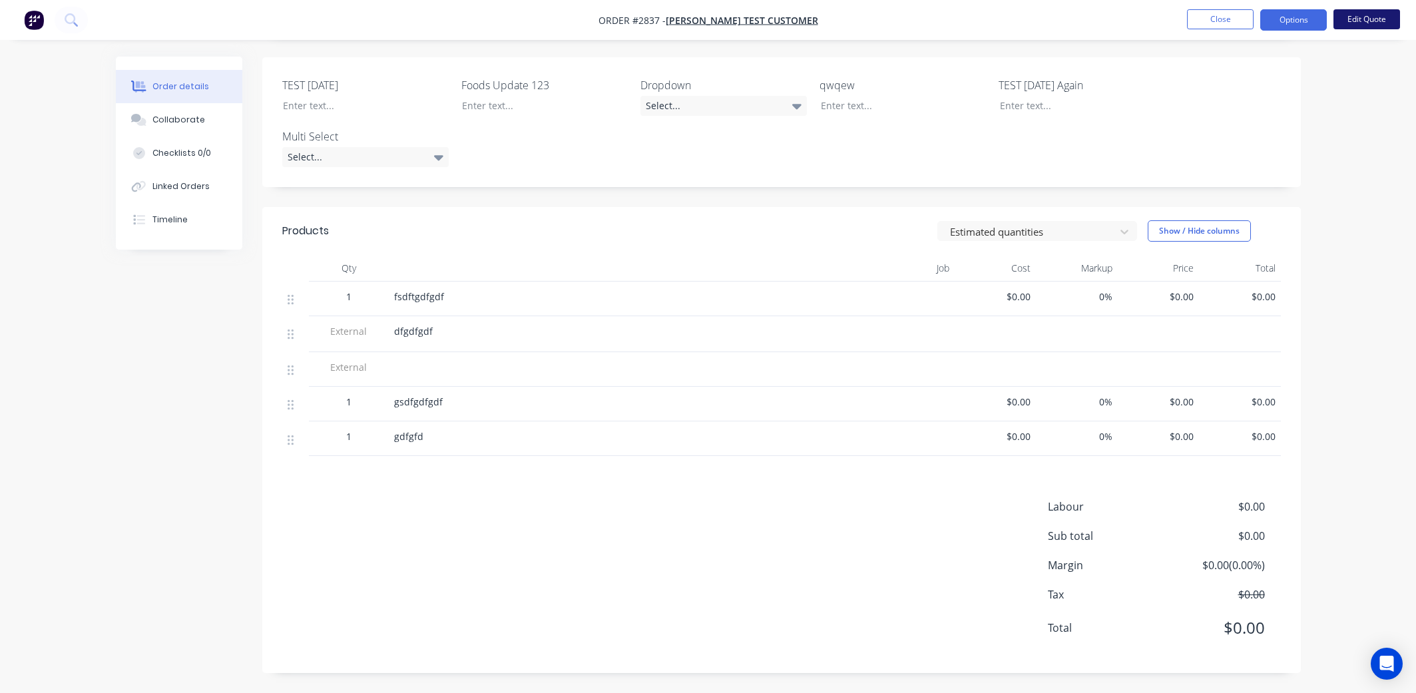
click at [1375, 24] on button "Edit Quote" at bounding box center [1367, 19] width 67 height 20
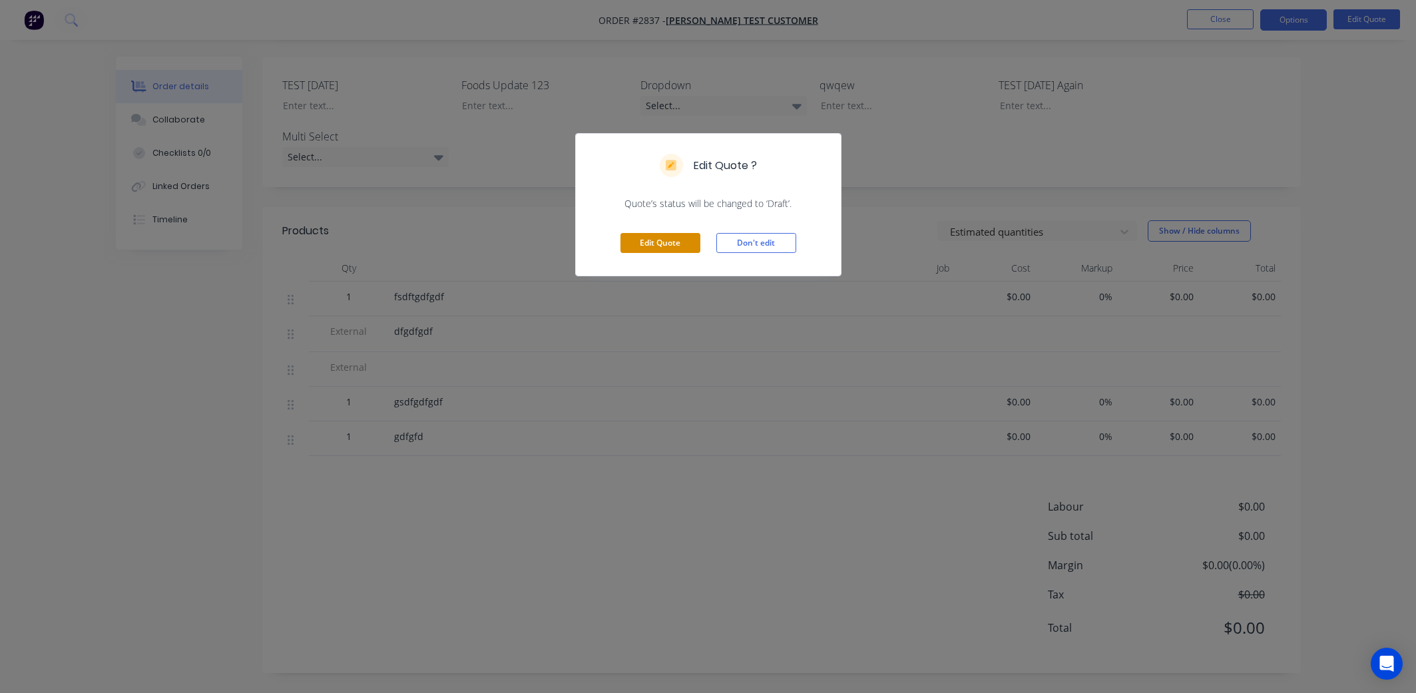
click at [667, 245] on button "Edit Quote" at bounding box center [661, 243] width 80 height 20
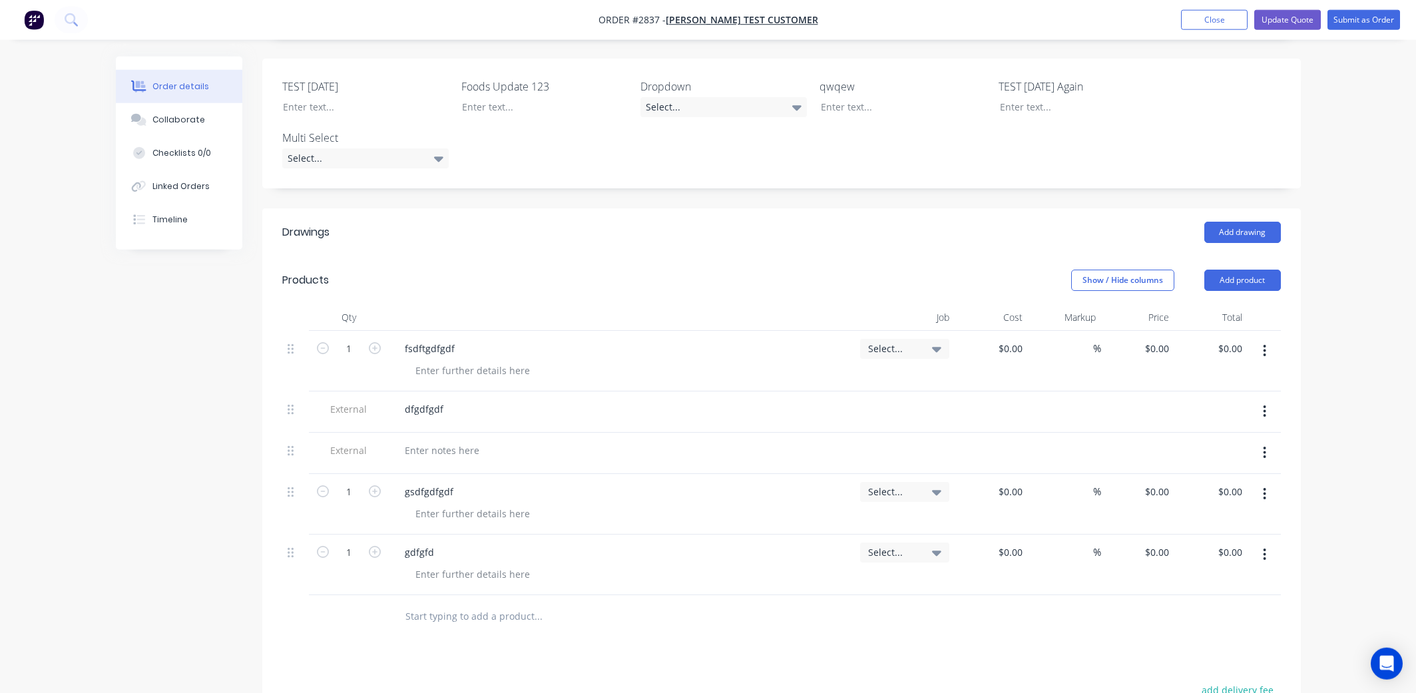
scroll to position [368, 0]
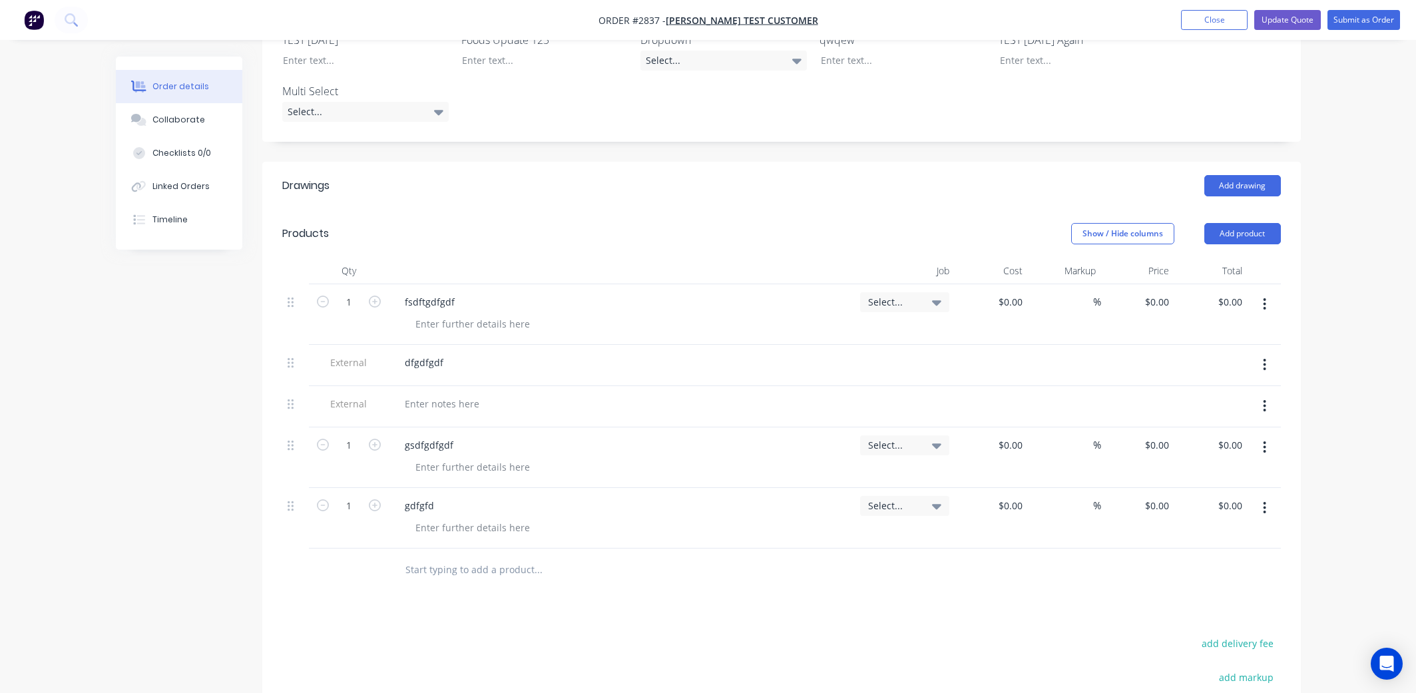
click at [457, 512] on div at bounding box center [628, 570] width 479 height 43
click at [479, 512] on input "g" at bounding box center [538, 570] width 266 height 27
click at [481, 512] on input "gdf" at bounding box center [538, 570] width 266 height 27
type input "gdfgdft3"
click at [514, 512] on button "Add gdfgdft3 to order" at bounding box center [609, 620] width 399 height 43
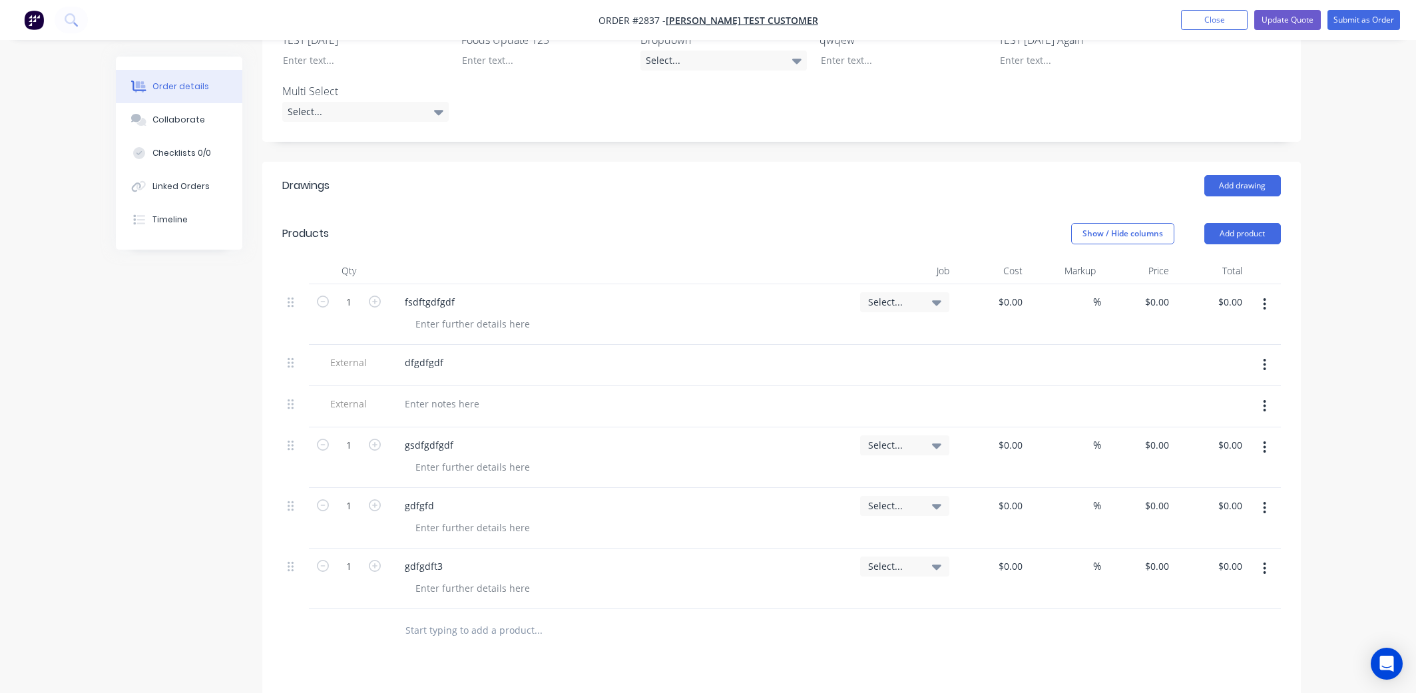
click at [94, 472] on div "Order details Collaborate Checklists 0/0 Linked Orders Timeline Order details C…" at bounding box center [708, 312] width 1416 height 1360
click at [1204, 18] on button "Close" at bounding box center [1214, 20] width 67 height 20
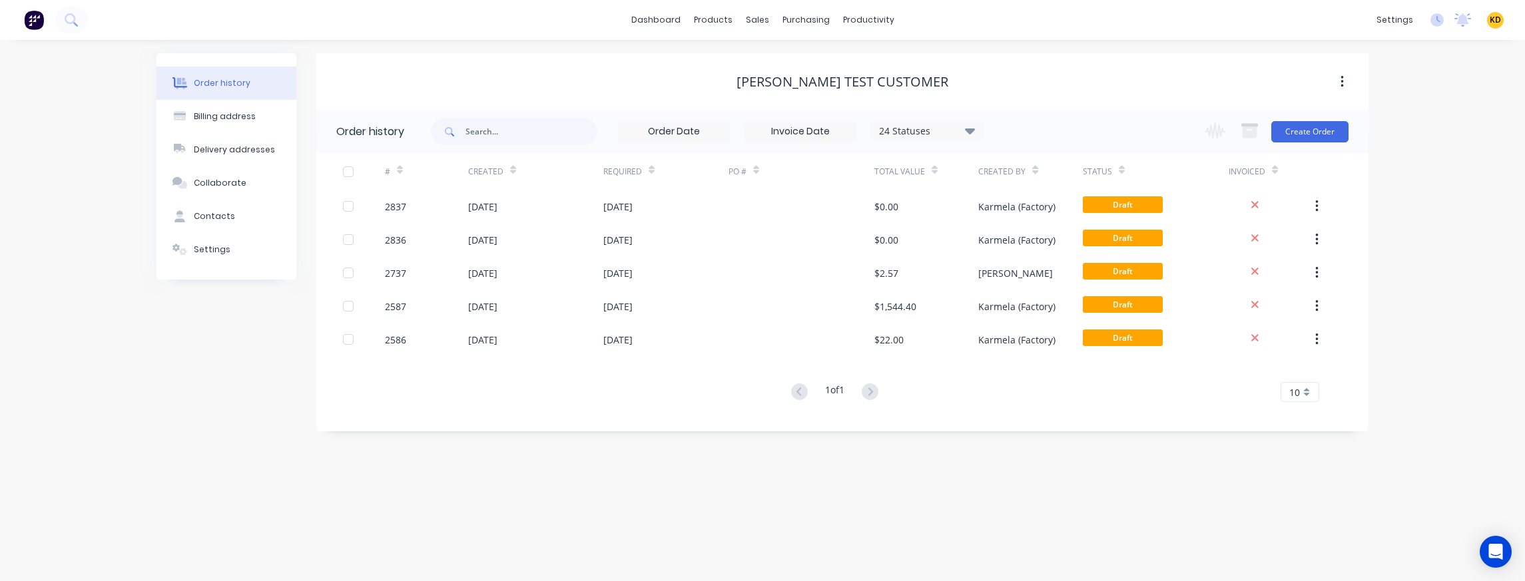
click at [315, 470] on div "Order history Billing address Delivery addresses Collaborate Contacts Settings …" at bounding box center [762, 310] width 1525 height 541
click at [531, 443] on div "Order history Billing address Delivery addresses Collaborate Contacts Settings …" at bounding box center [762, 310] width 1525 height 541
click at [71, 20] on icon at bounding box center [70, 18] width 11 height 11
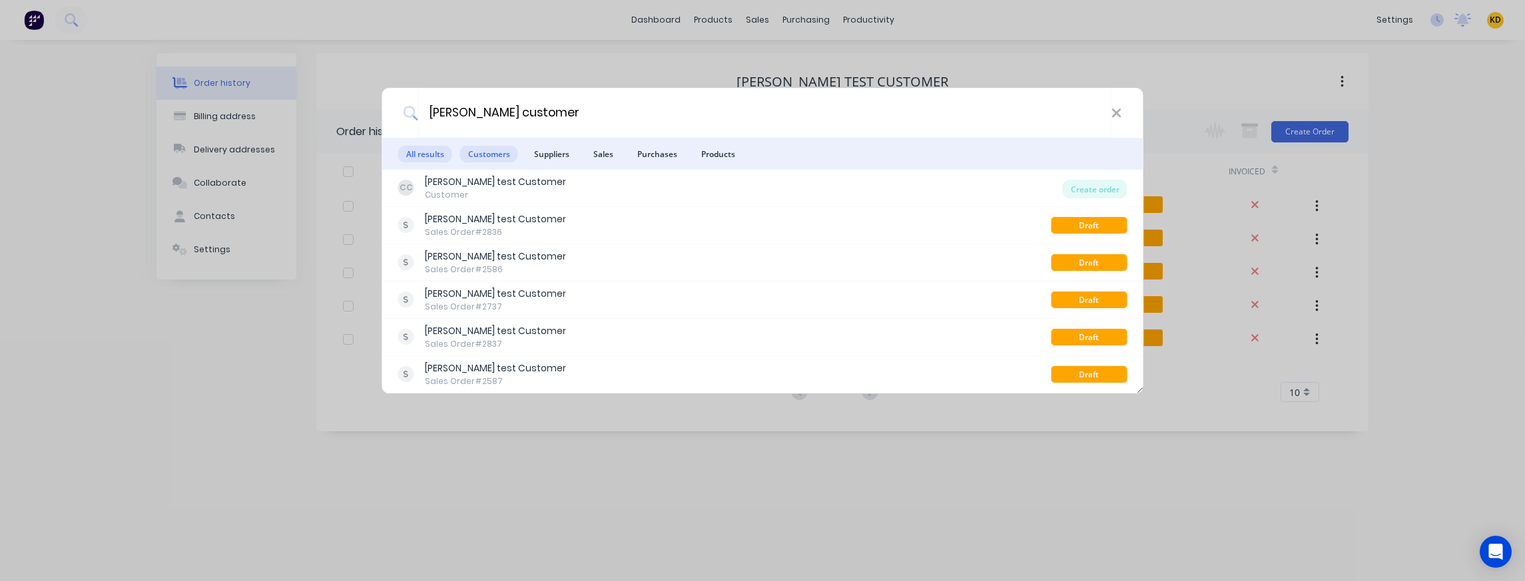
click at [476, 157] on span "Customers" at bounding box center [489, 154] width 58 height 17
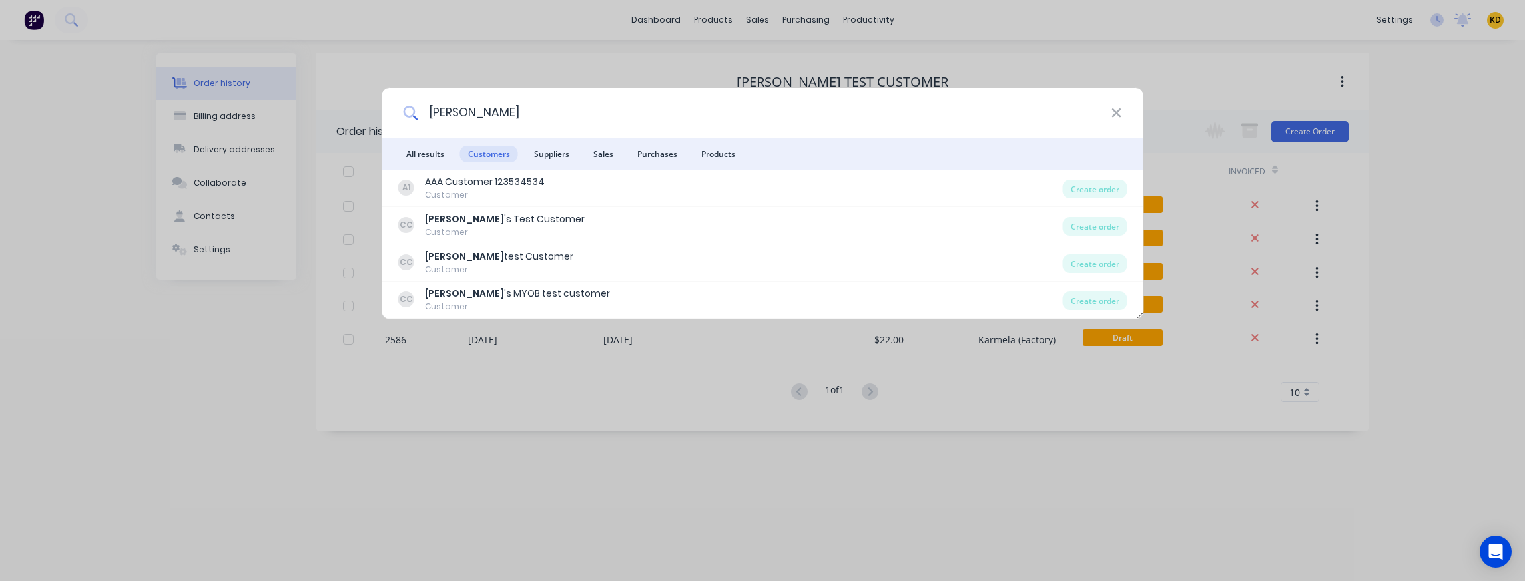
type input "[PERSON_NAME]"
click at [668, 512] on div "[PERSON_NAME] All results Customers Suppliers Sales Purchases Products A1 AAA C…" at bounding box center [762, 290] width 1525 height 581
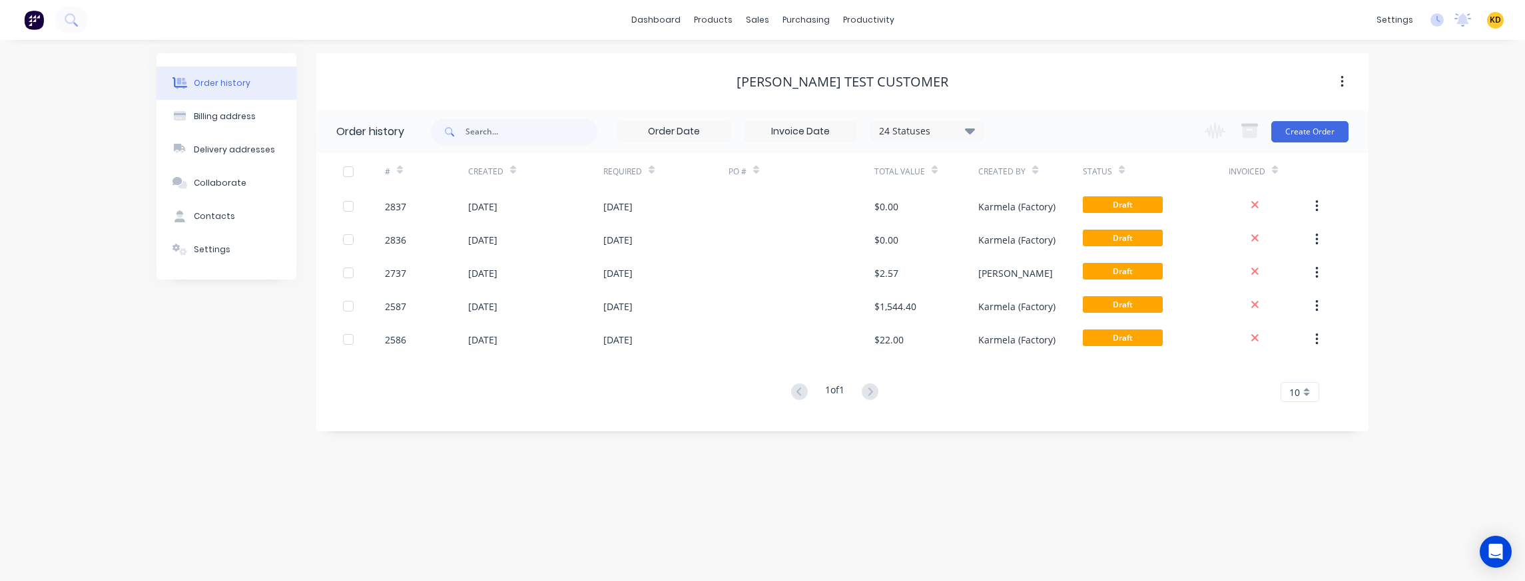
click at [847, 79] on div "[PERSON_NAME] test Customer" at bounding box center [842, 82] width 212 height 16
click at [215, 123] on button "Billing address" at bounding box center [226, 116] width 140 height 33
select select "PH"
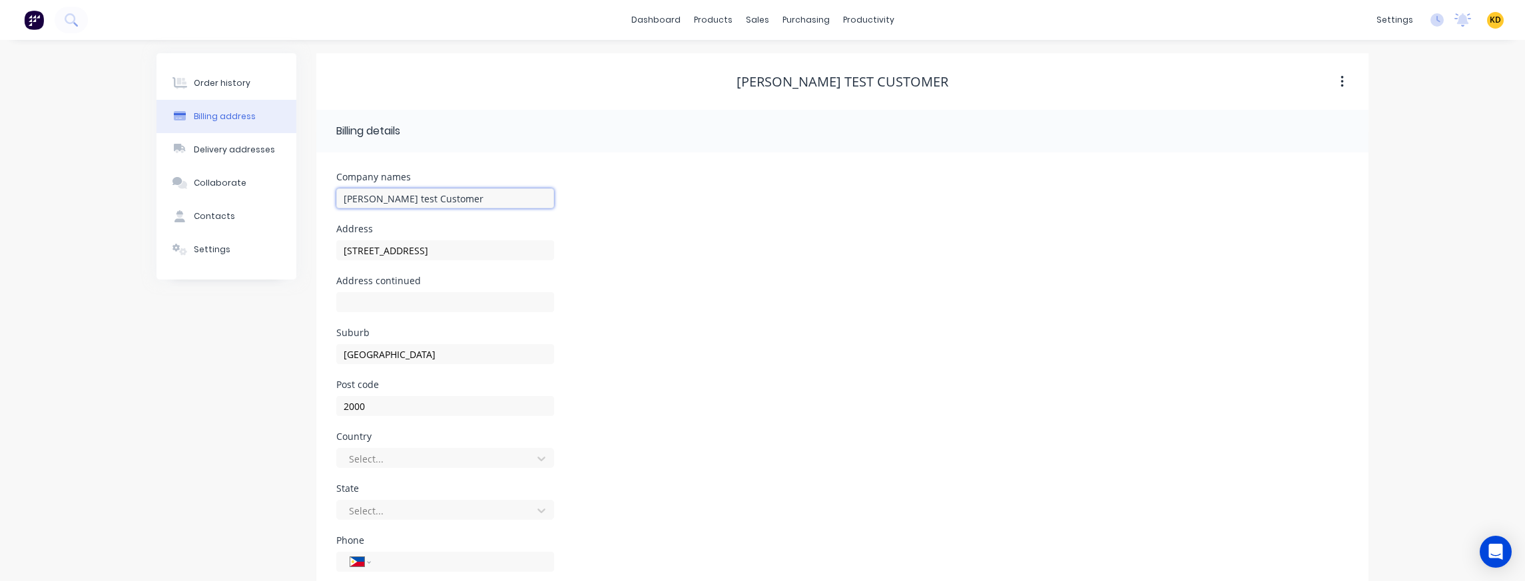
click at [365, 198] on input "[PERSON_NAME] test Customer" at bounding box center [445, 198] width 218 height 20
type input "[PERSON_NAME] Updating Customer"
click at [963, 232] on div "Address [STREET_ADDRESS]" at bounding box center [842, 250] width 1012 height 52
click at [76, 19] on button at bounding box center [71, 20] width 33 height 27
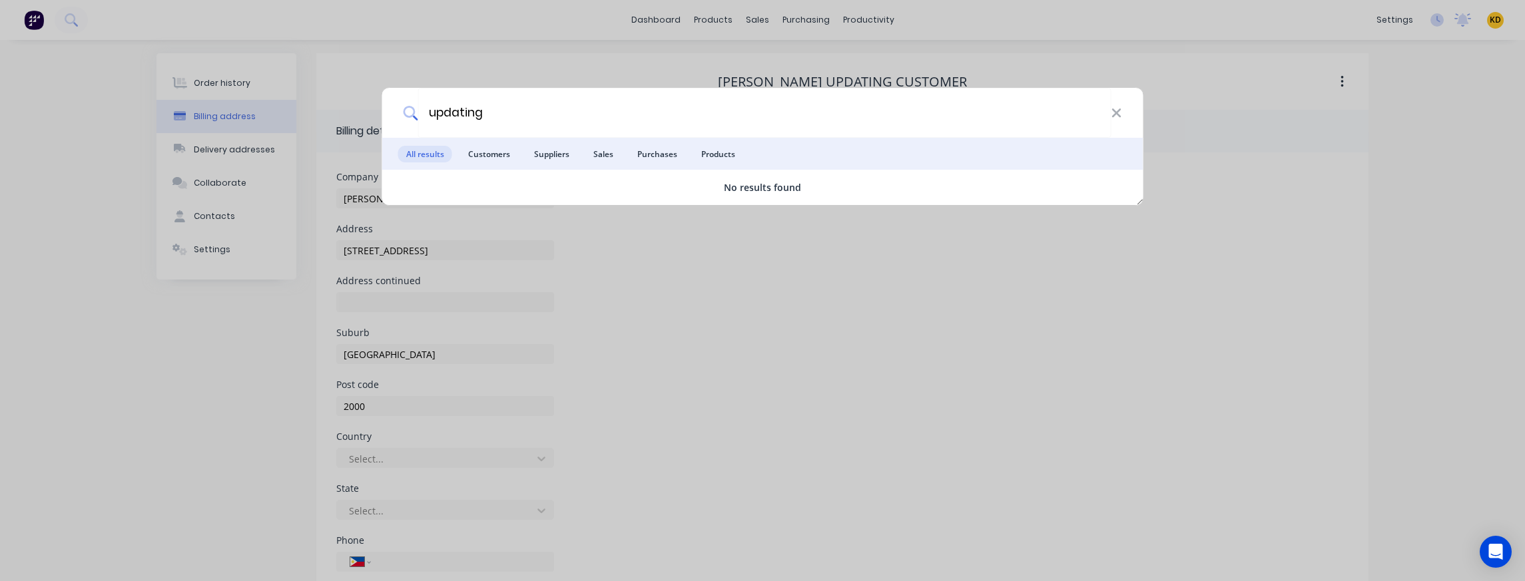
click at [457, 157] on ul "All results Customers Suppliers Sales Purchases Products" at bounding box center [762, 154] width 761 height 32
click at [483, 152] on span "Customers" at bounding box center [489, 154] width 58 height 17
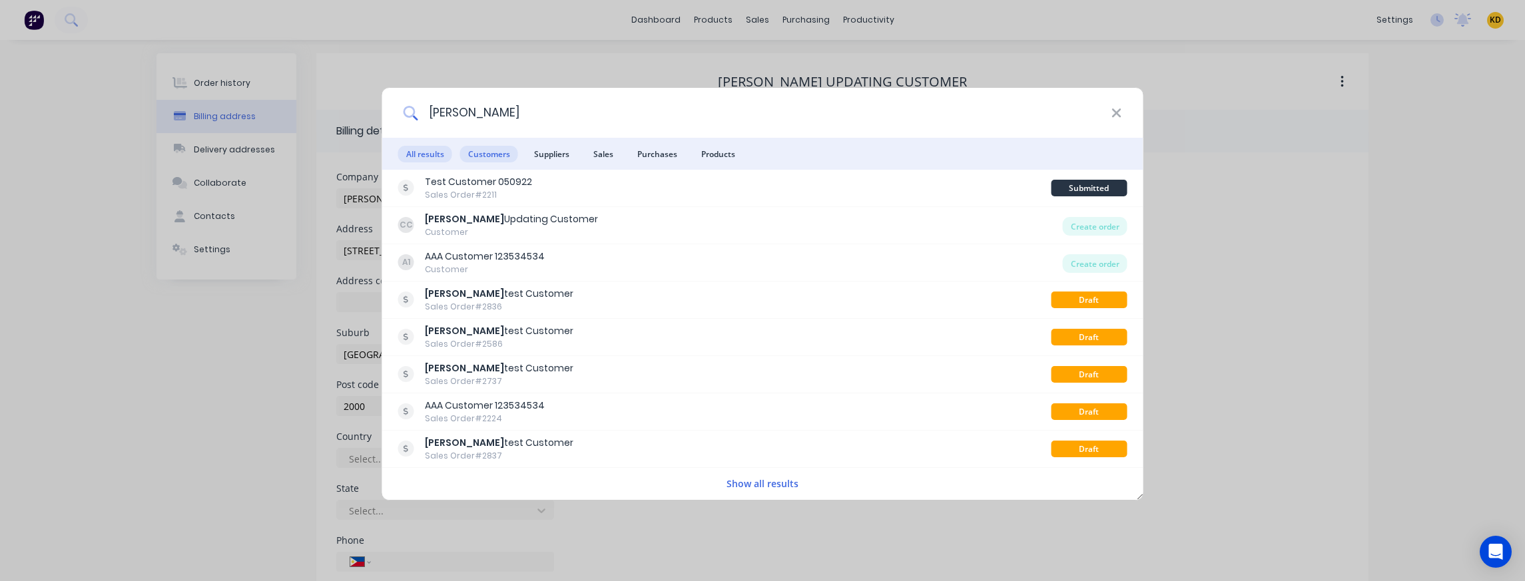
type input "[PERSON_NAME]"
click at [493, 156] on span "Customers" at bounding box center [489, 154] width 58 height 17
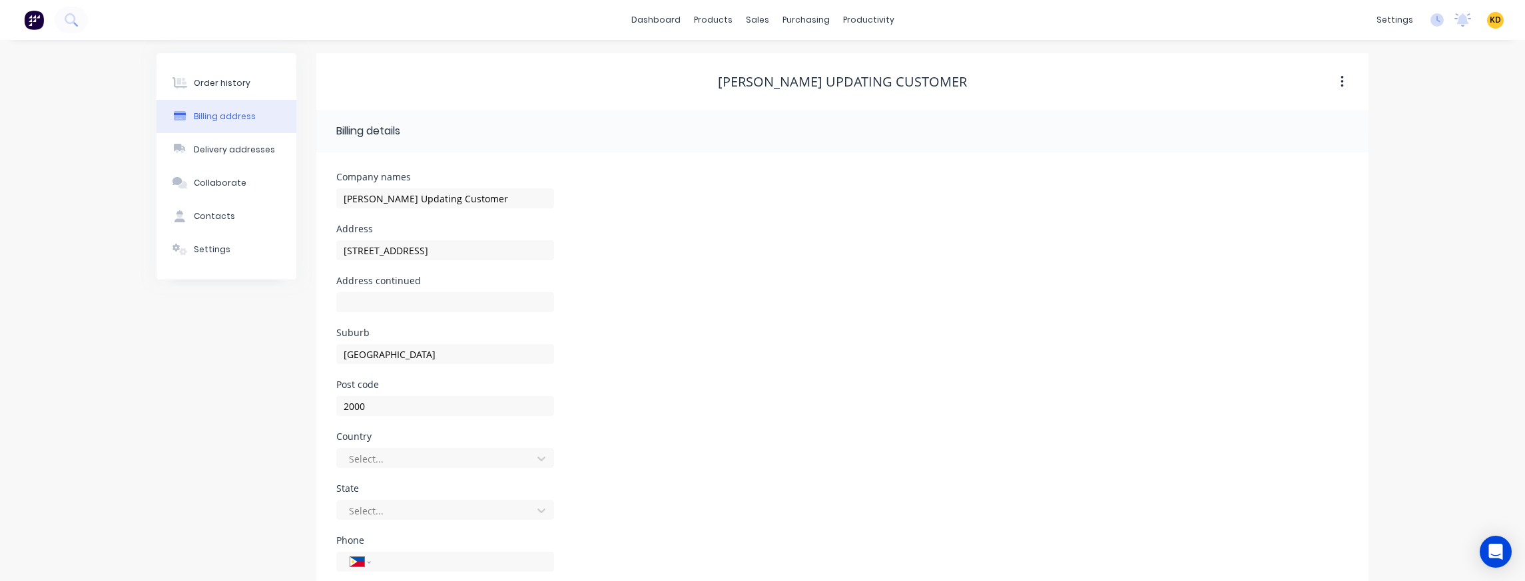
click at [724, 371] on div "Suburb [GEOGRAPHIC_DATA]" at bounding box center [842, 354] width 1012 height 52
click at [69, 19] on icon at bounding box center [71, 19] width 13 height 13
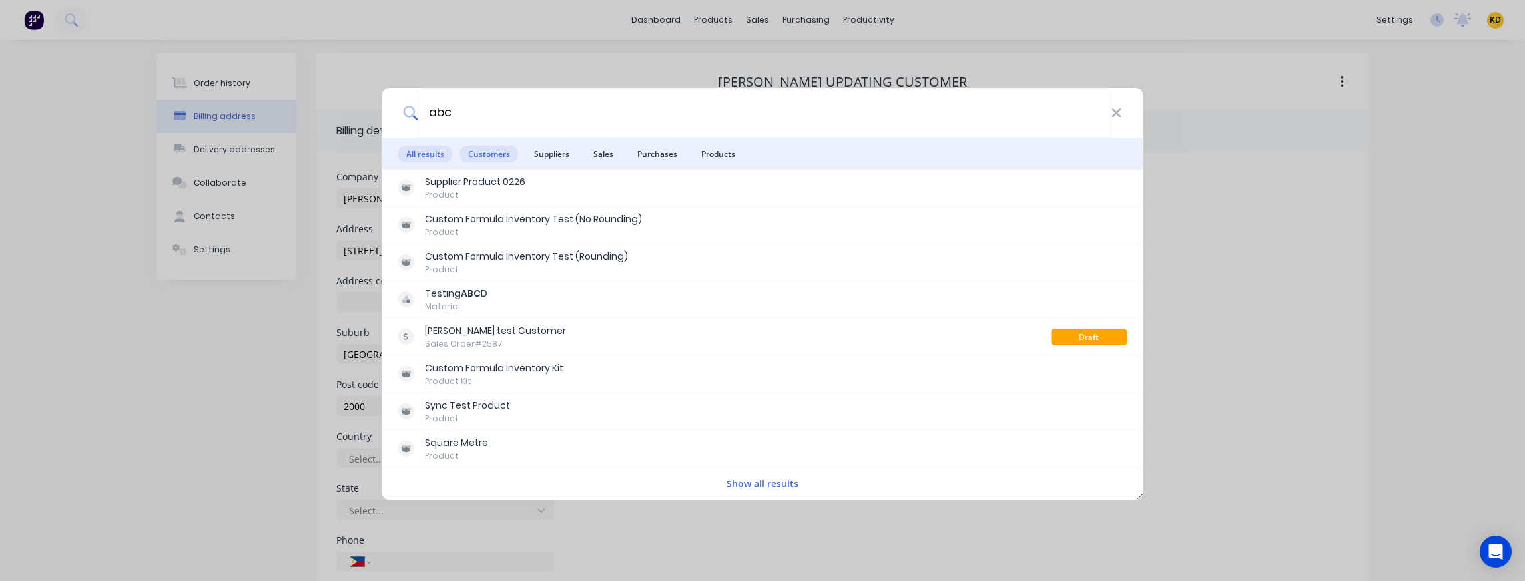
type input "abc"
click at [495, 151] on span "Customers" at bounding box center [489, 154] width 58 height 17
click at [775, 485] on button "Show all results" at bounding box center [762, 483] width 80 height 15
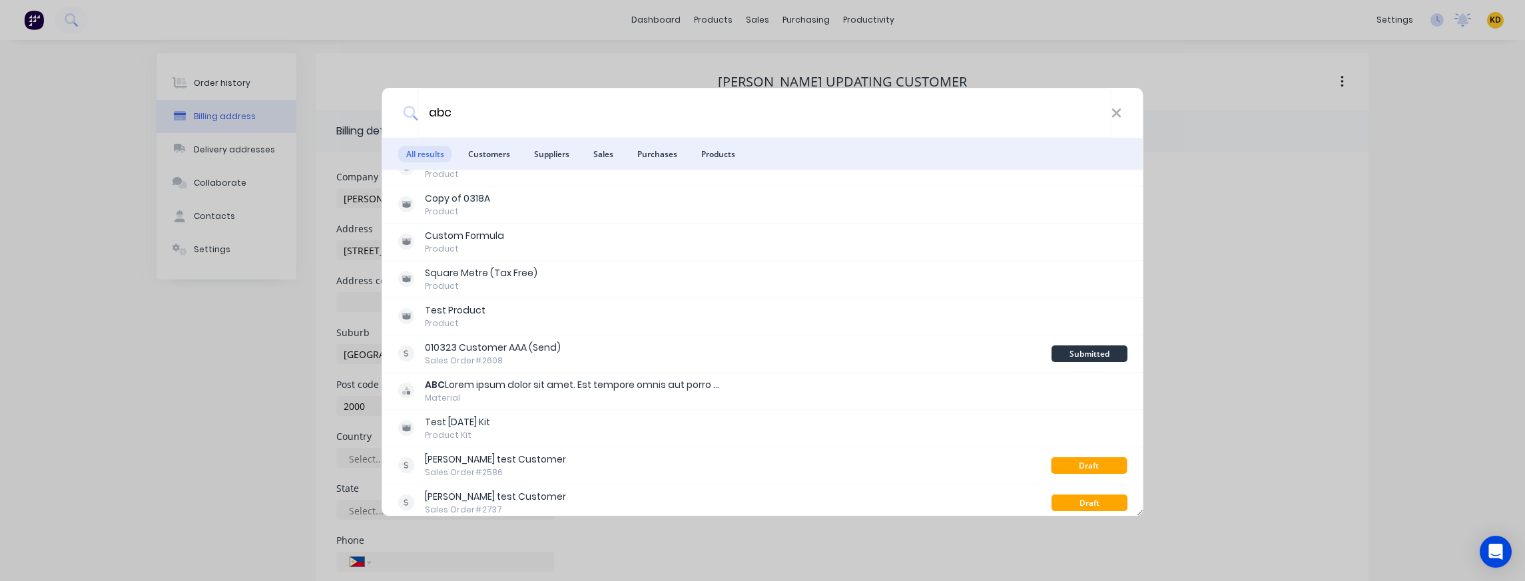
scroll to position [320, 0]
click at [491, 152] on span "Customers" at bounding box center [489, 154] width 58 height 17
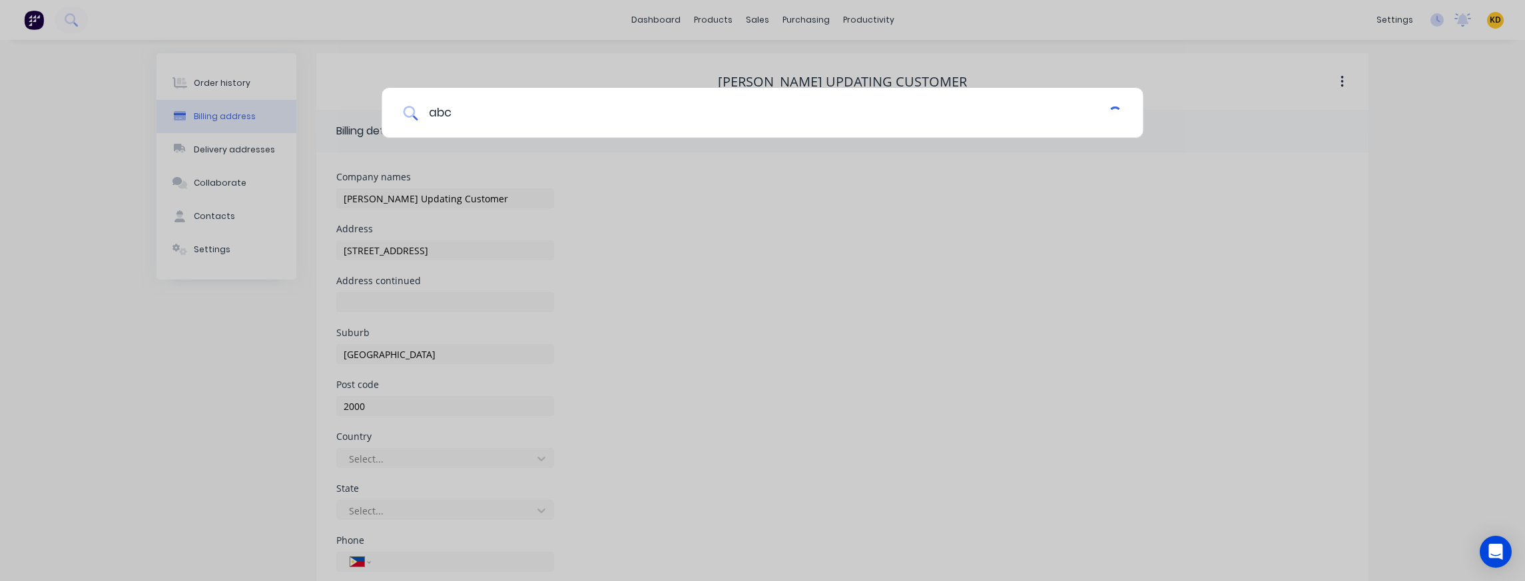
scroll to position [0, 0]
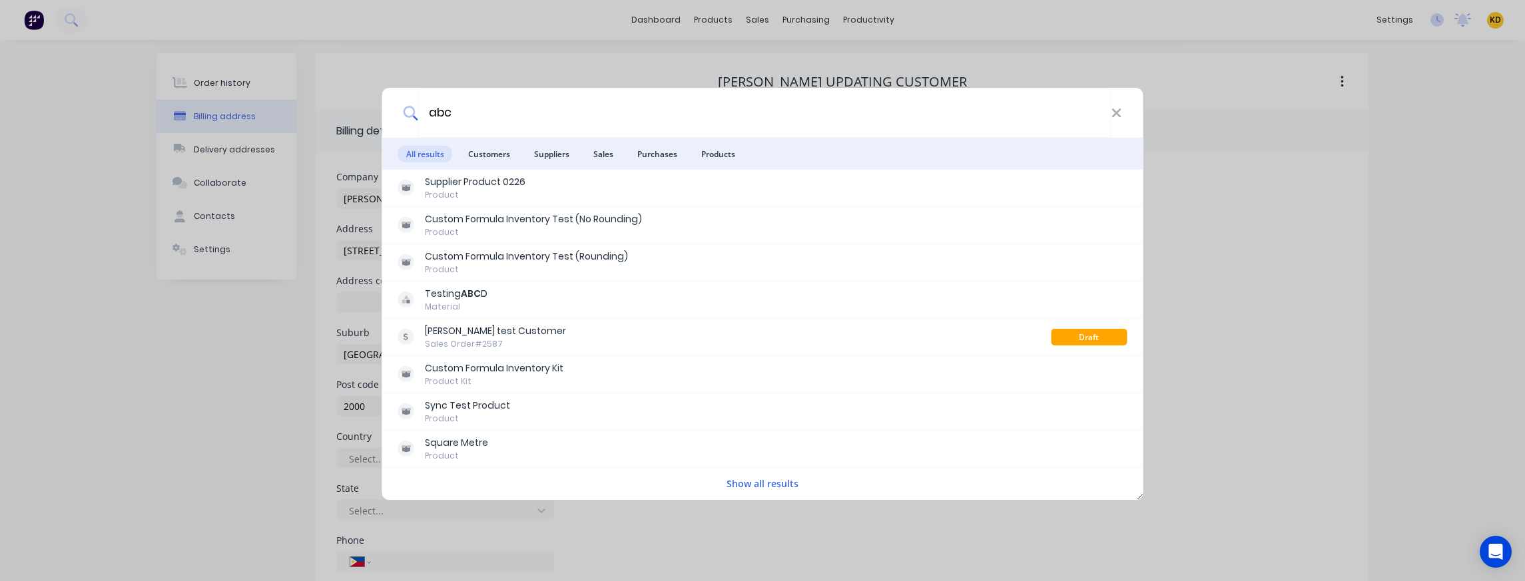
click at [768, 485] on button "Show all results" at bounding box center [762, 483] width 80 height 15
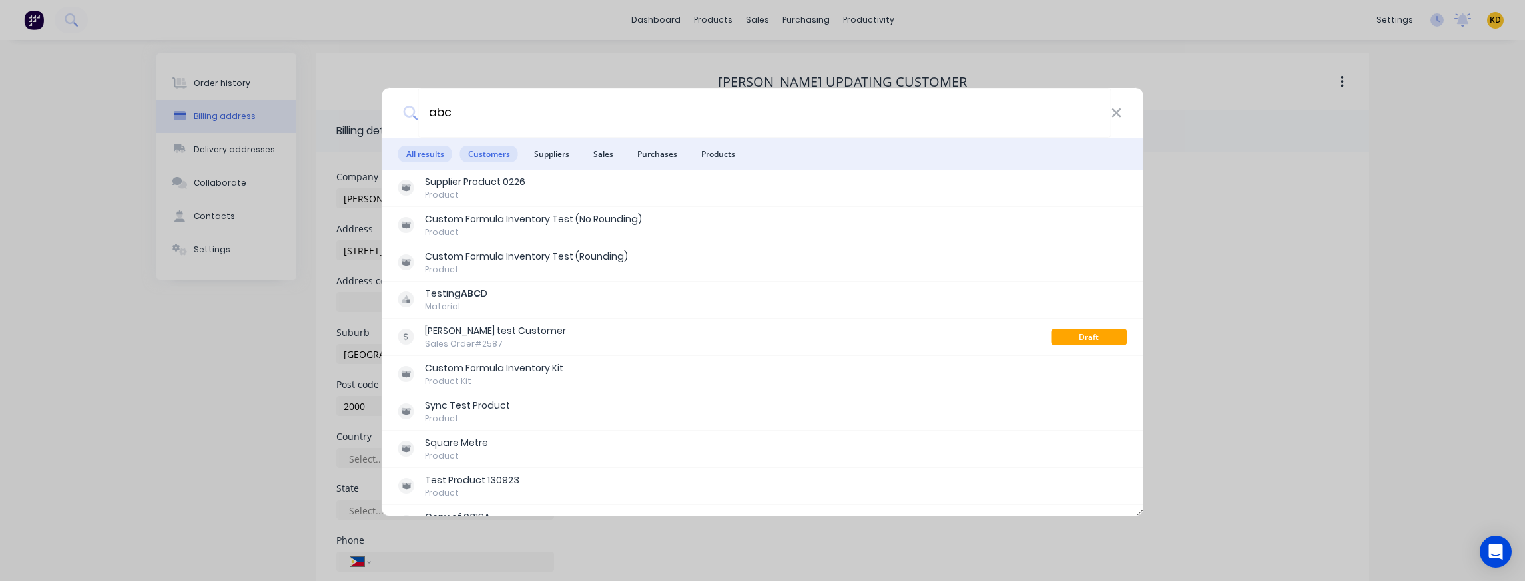
click at [494, 146] on span "Customers" at bounding box center [489, 154] width 58 height 17
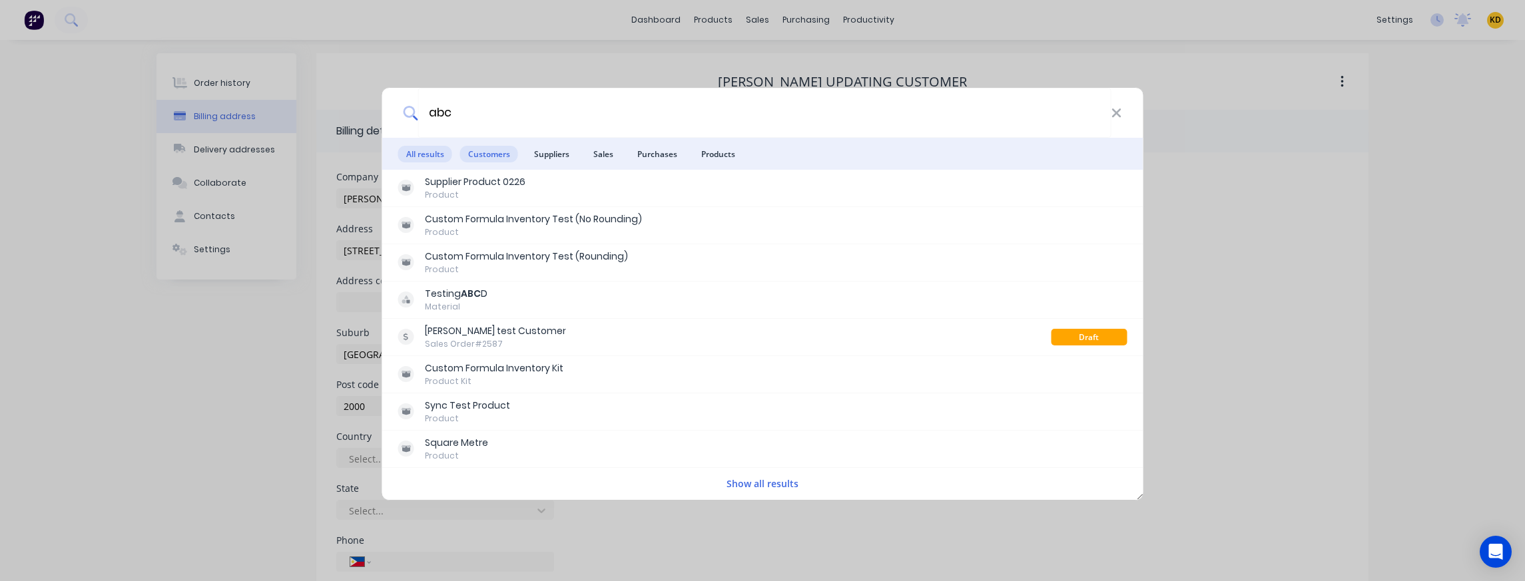
click at [482, 154] on span "Customers" at bounding box center [489, 154] width 58 height 17
click at [499, 153] on span "Customers" at bounding box center [489, 154] width 58 height 17
click at [552, 150] on span "Suppliers" at bounding box center [551, 154] width 51 height 17
click at [551, 151] on span "Suppliers" at bounding box center [551, 154] width 51 height 17
click at [512, 154] on span "Customers" at bounding box center [489, 154] width 58 height 17
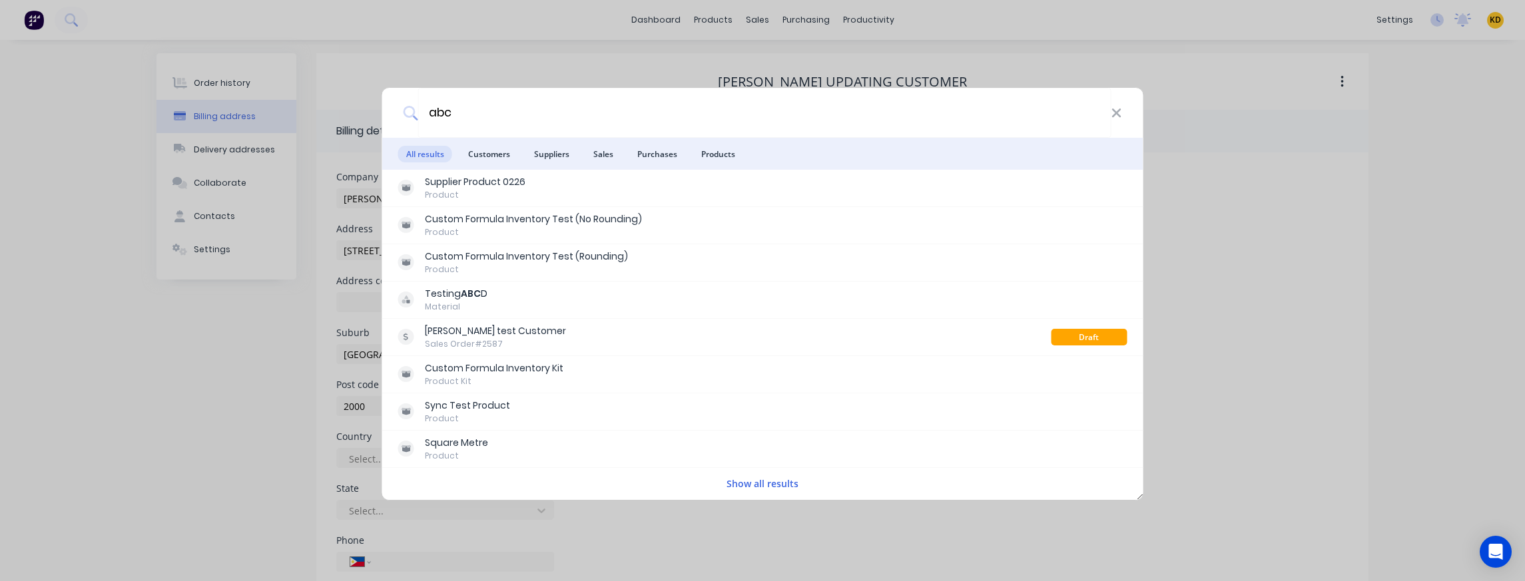
click at [427, 158] on span "All results" at bounding box center [425, 154] width 54 height 17
click at [1113, 118] on icon at bounding box center [1116, 113] width 11 height 15
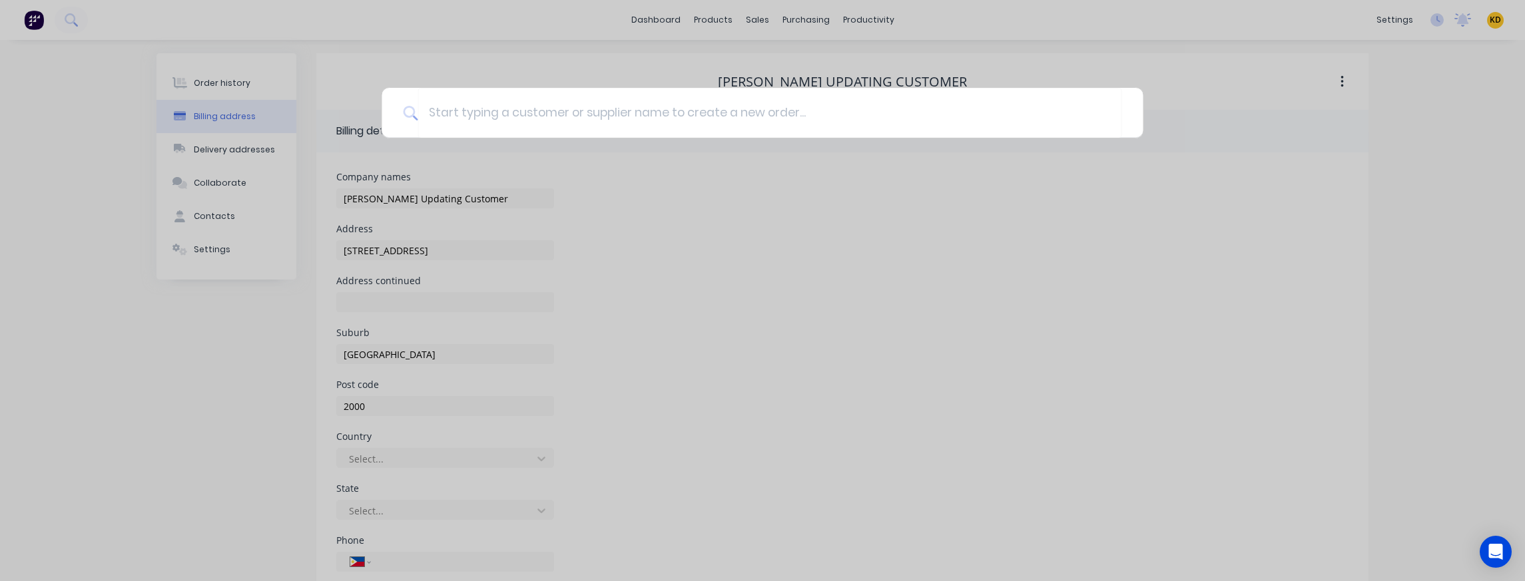
click at [1352, 189] on div at bounding box center [762, 290] width 1525 height 581
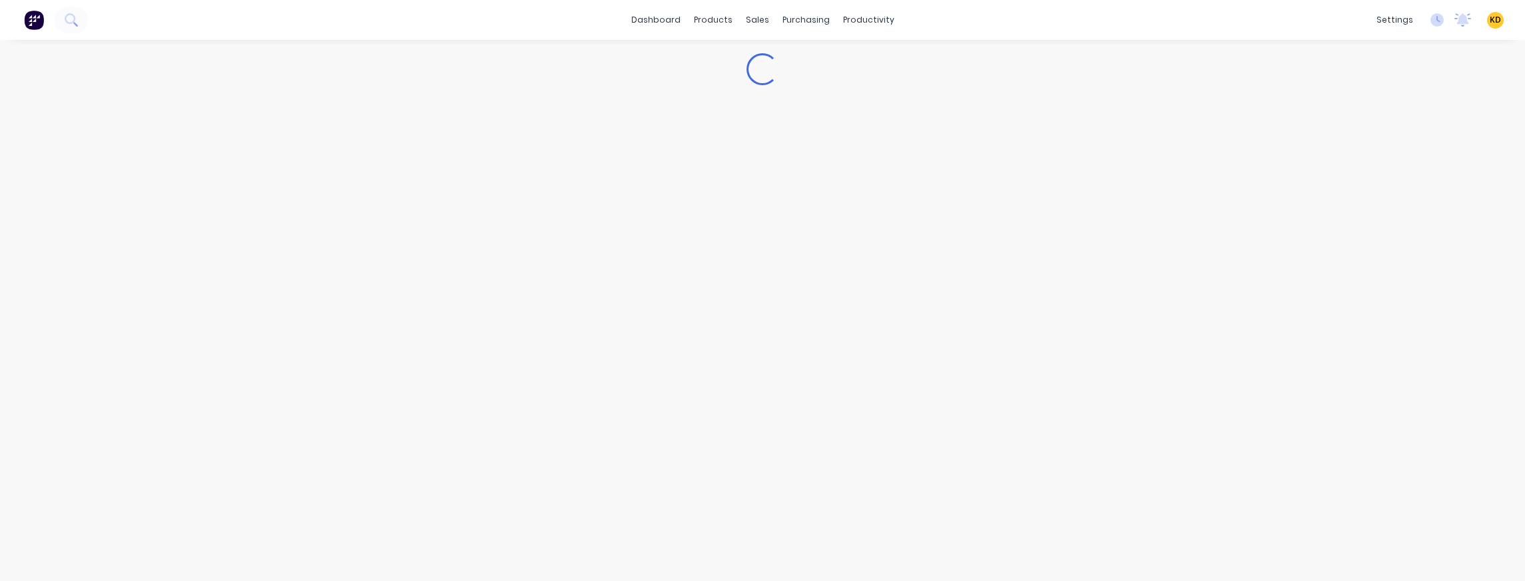
select select "PH"
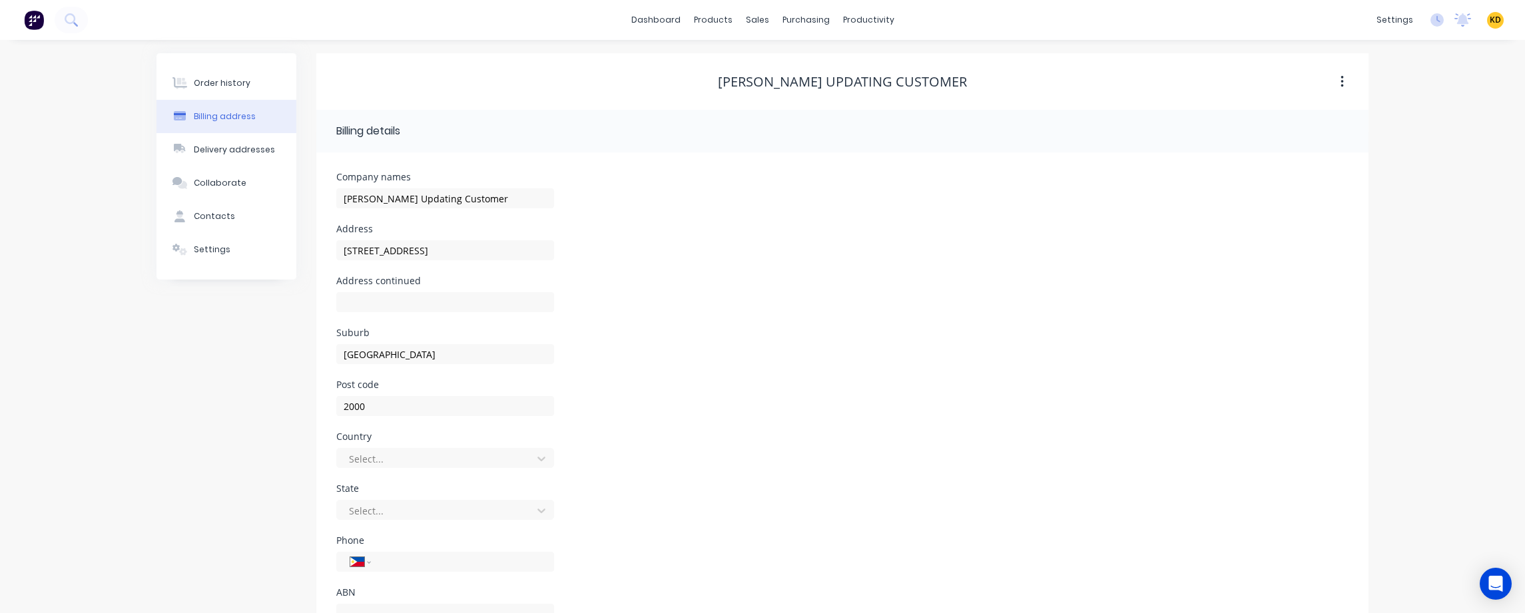
click at [46, 21] on div at bounding box center [44, 20] width 88 height 27
click at [65, 21] on icon at bounding box center [71, 19] width 13 height 13
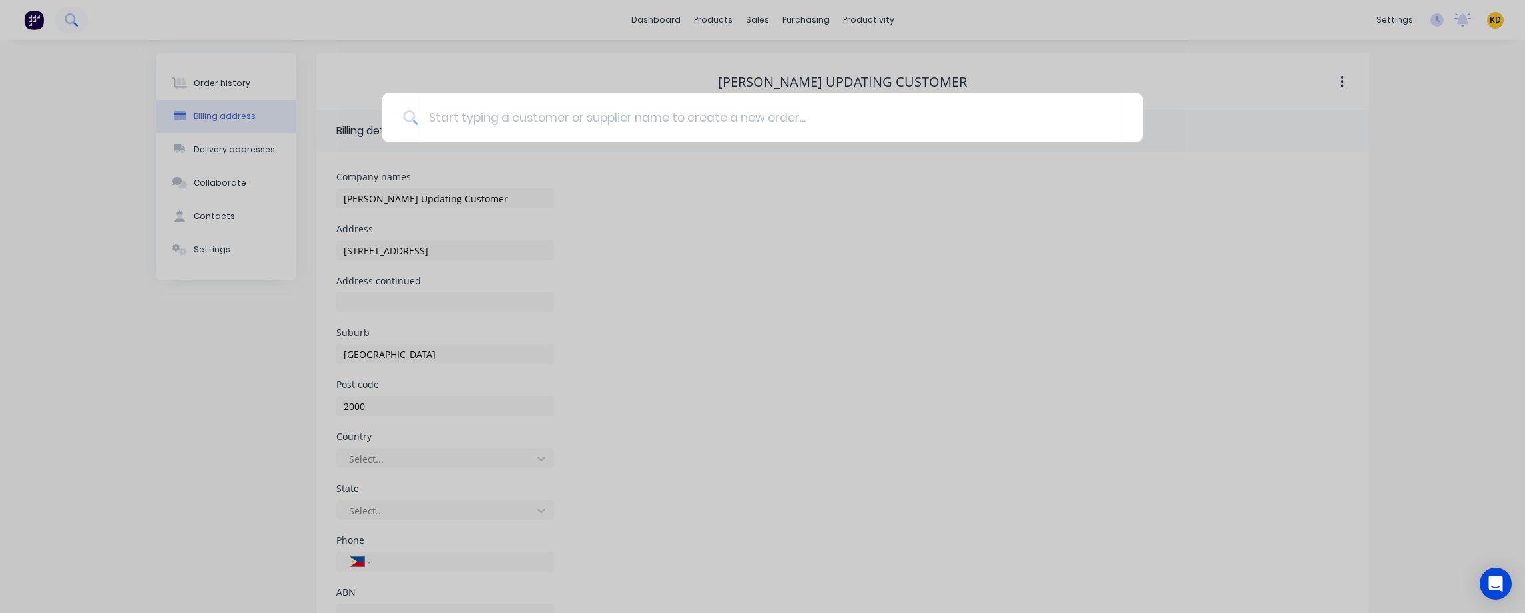
type input "u"
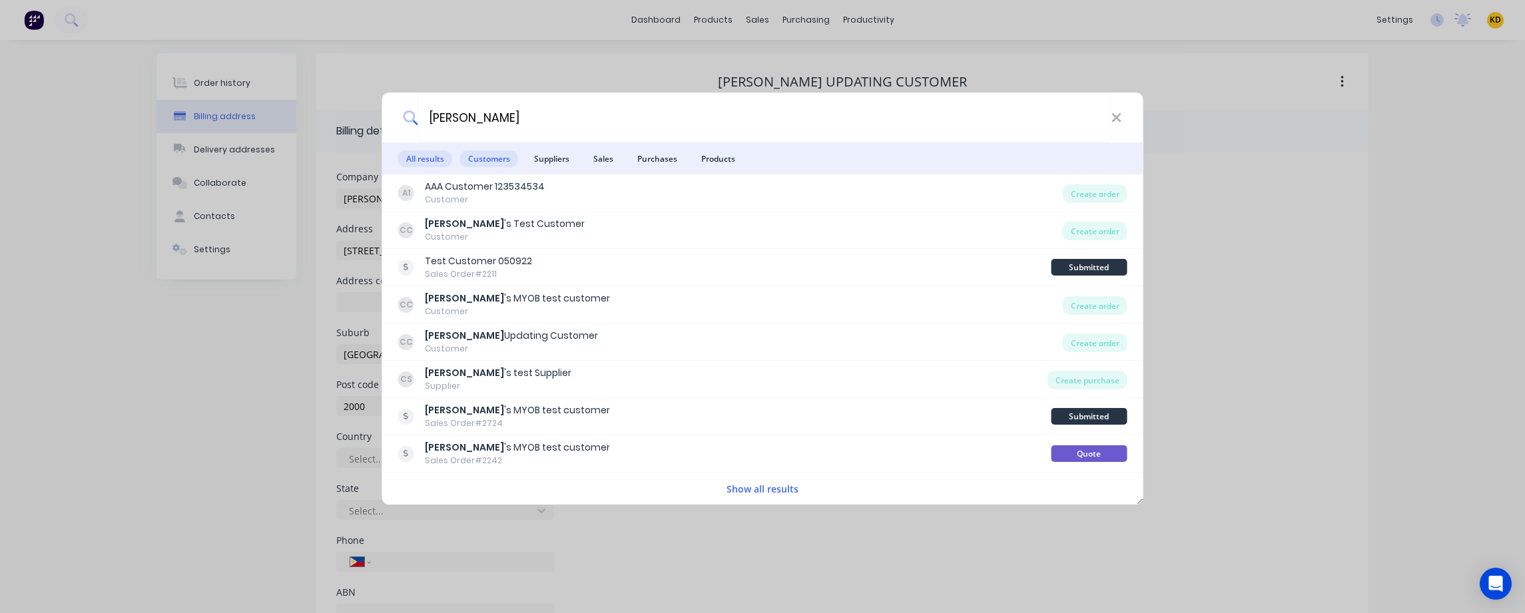
click at [490, 156] on span "Customers" at bounding box center [489, 158] width 58 height 17
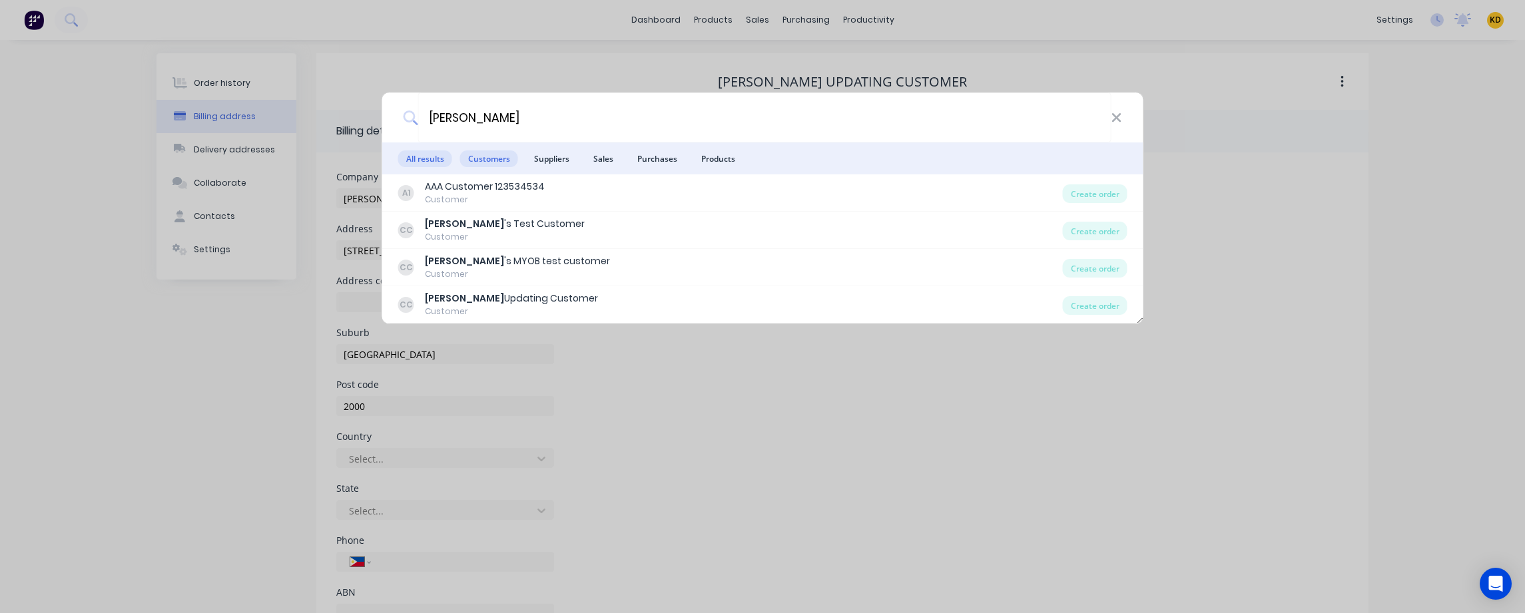
click at [405, 160] on span "All results" at bounding box center [425, 158] width 54 height 17
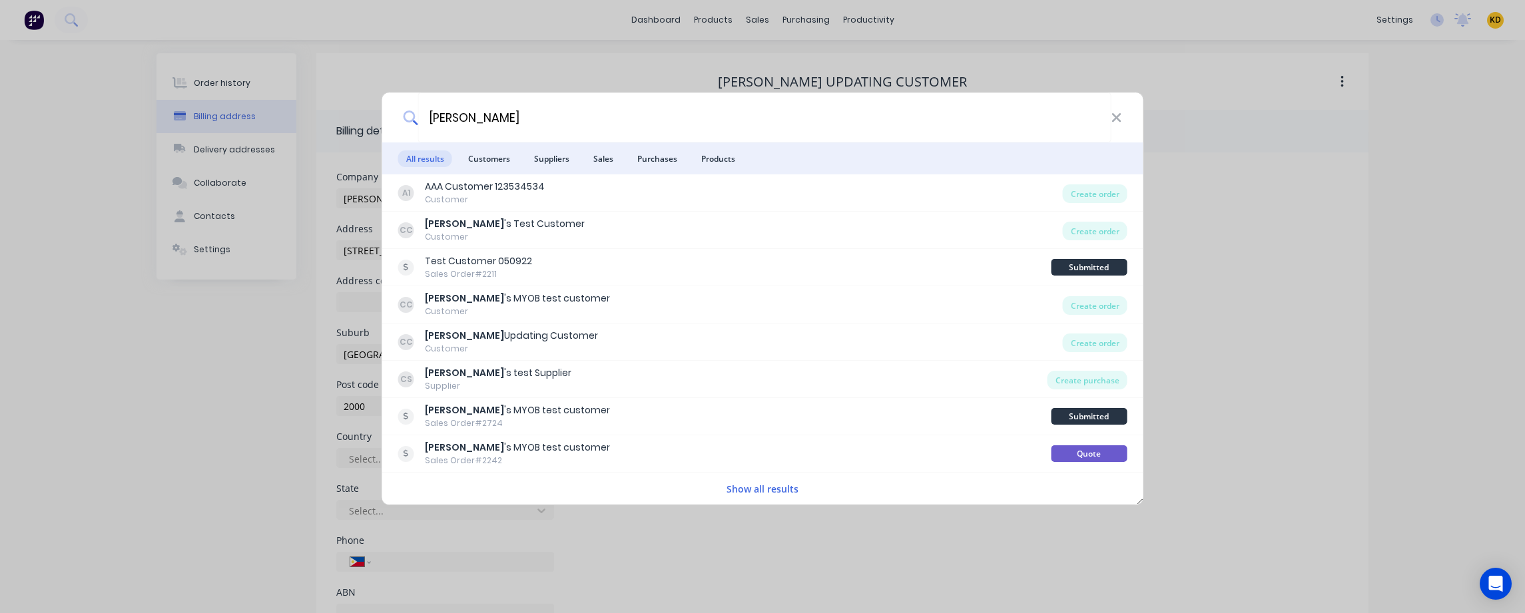
click at [782, 499] on div "Show all results" at bounding box center [762, 488] width 761 height 27
click at [783, 493] on button "Show all results" at bounding box center [762, 488] width 80 height 15
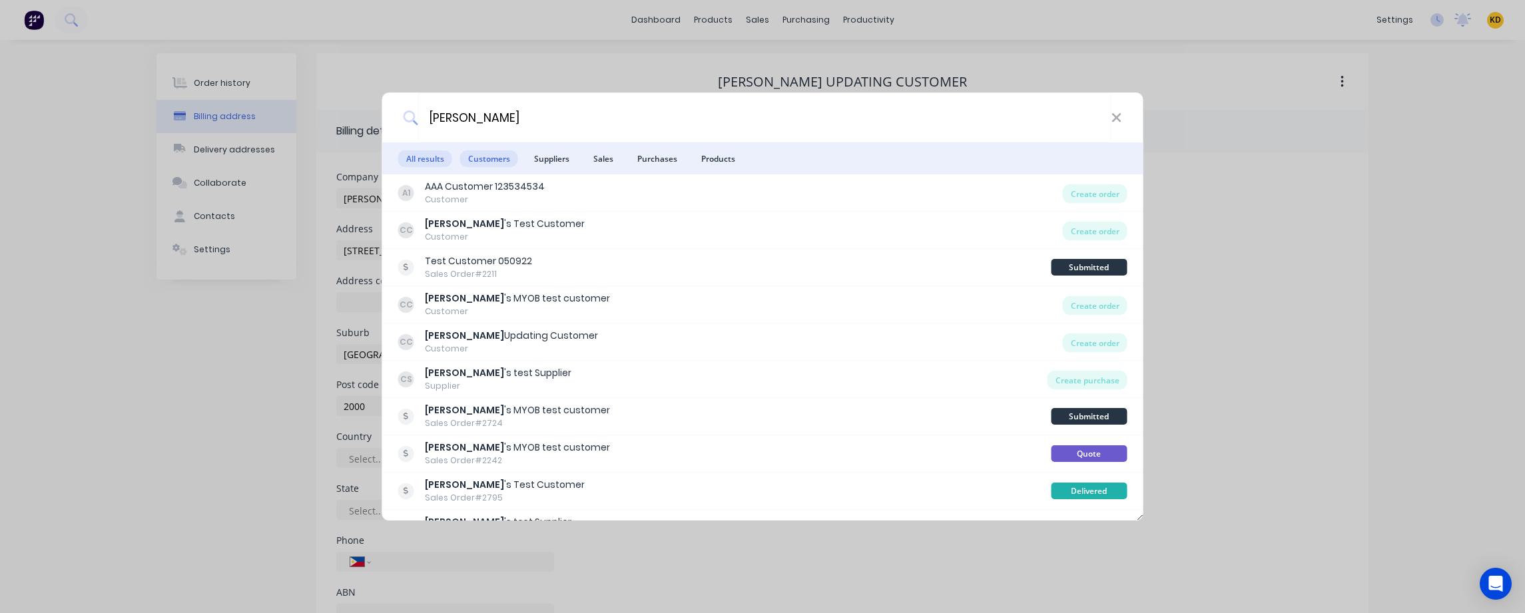
click at [505, 154] on span "Customers" at bounding box center [489, 158] width 58 height 17
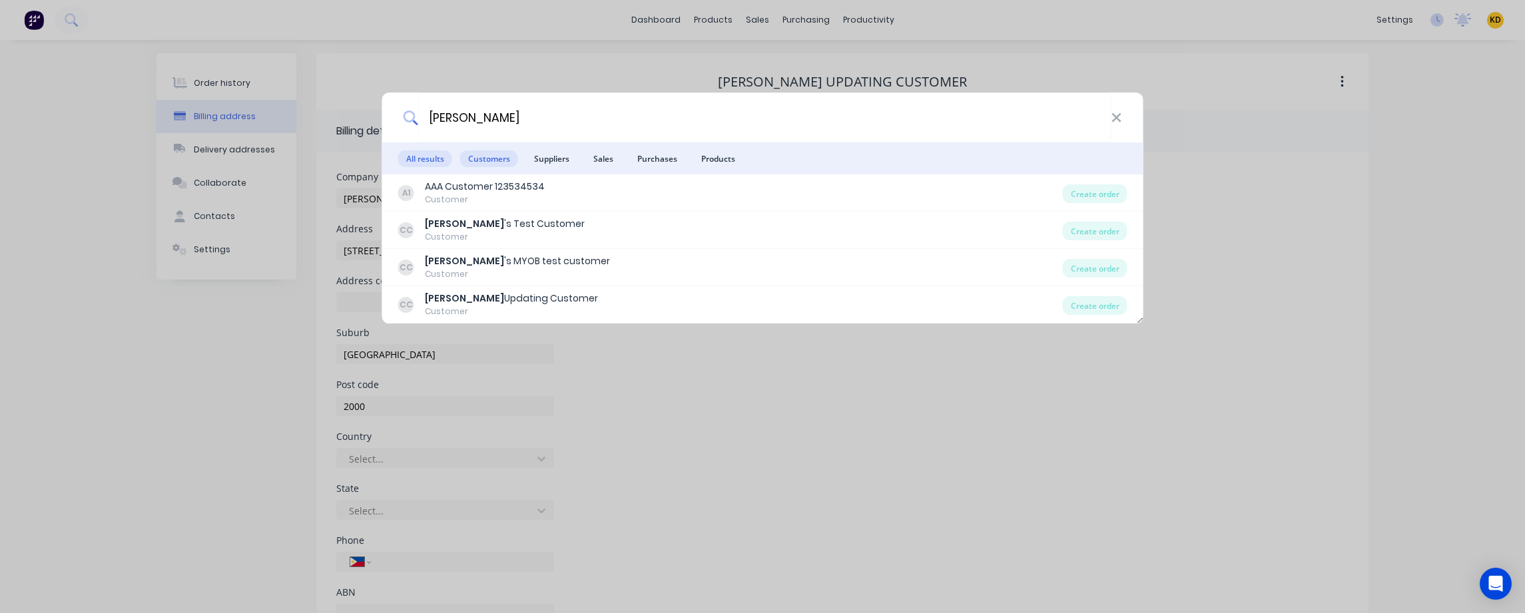
click at [429, 160] on span "All results" at bounding box center [425, 158] width 54 height 17
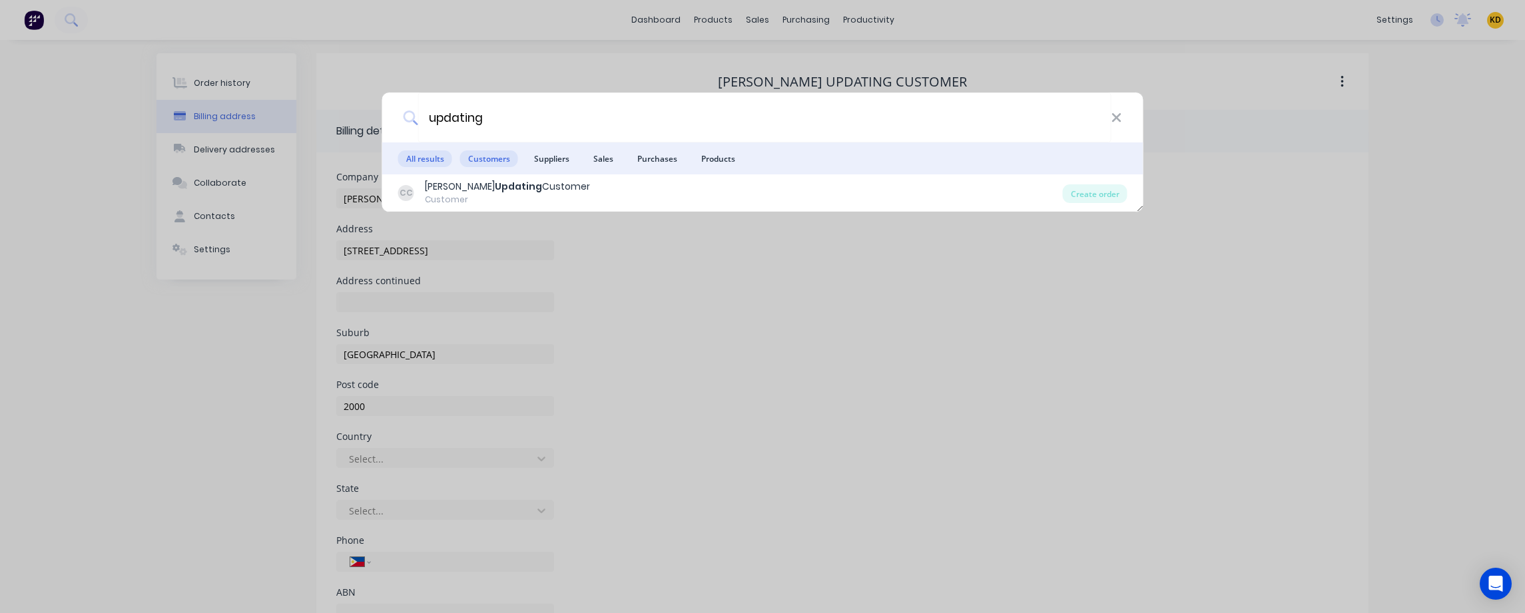
click at [491, 158] on span "Customers" at bounding box center [489, 158] width 58 height 17
click at [418, 152] on span "All results" at bounding box center [425, 158] width 54 height 17
click at [573, 158] on span "Suppliers" at bounding box center [551, 158] width 51 height 17
click at [421, 153] on span "All results" at bounding box center [425, 158] width 54 height 17
click at [530, 114] on input "updating" at bounding box center [763, 118] width 693 height 50
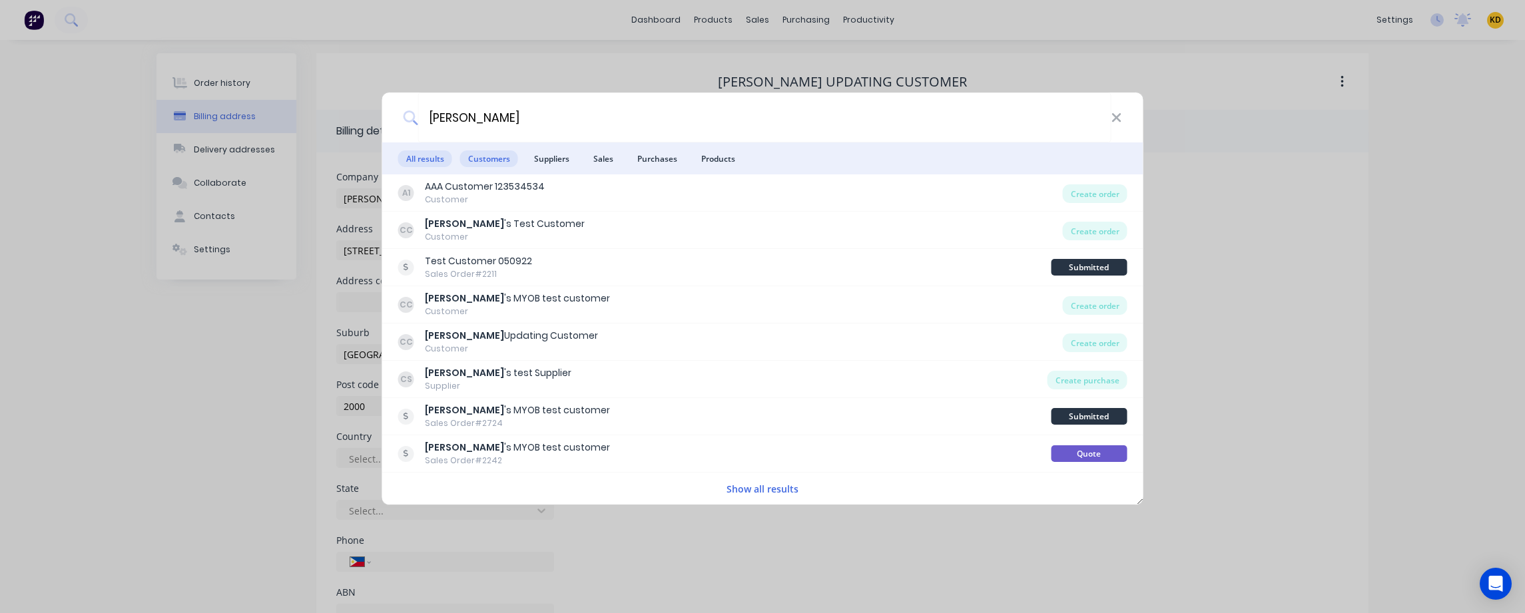
click at [494, 159] on span "Customers" at bounding box center [489, 158] width 58 height 17
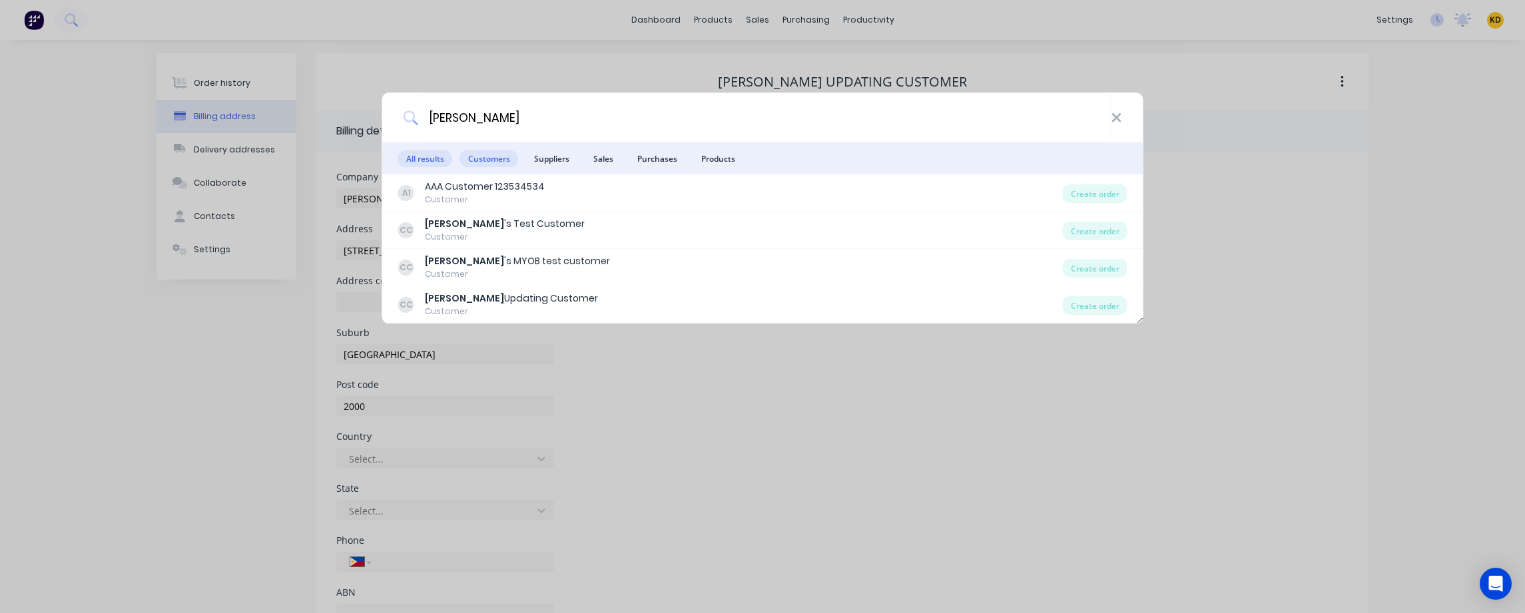
click at [440, 160] on span "All results" at bounding box center [425, 158] width 54 height 17
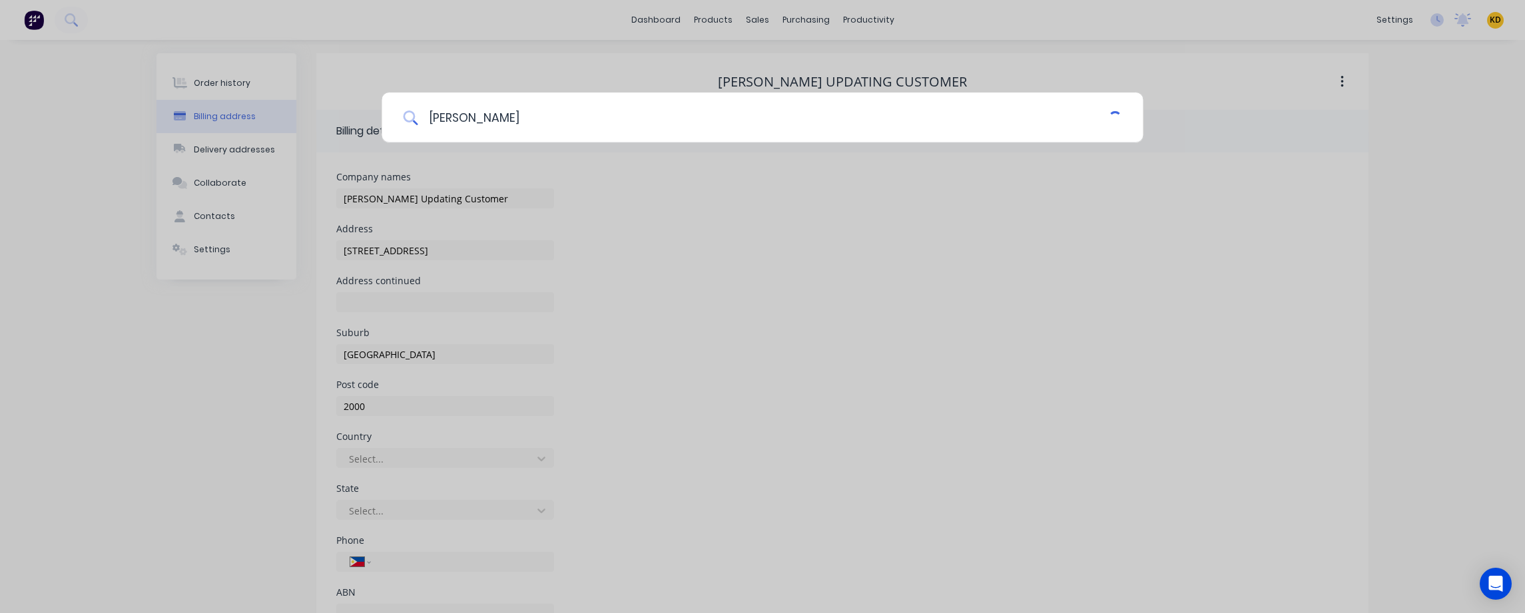
click at [507, 127] on input "[PERSON_NAME]" at bounding box center [762, 118] width 690 height 50
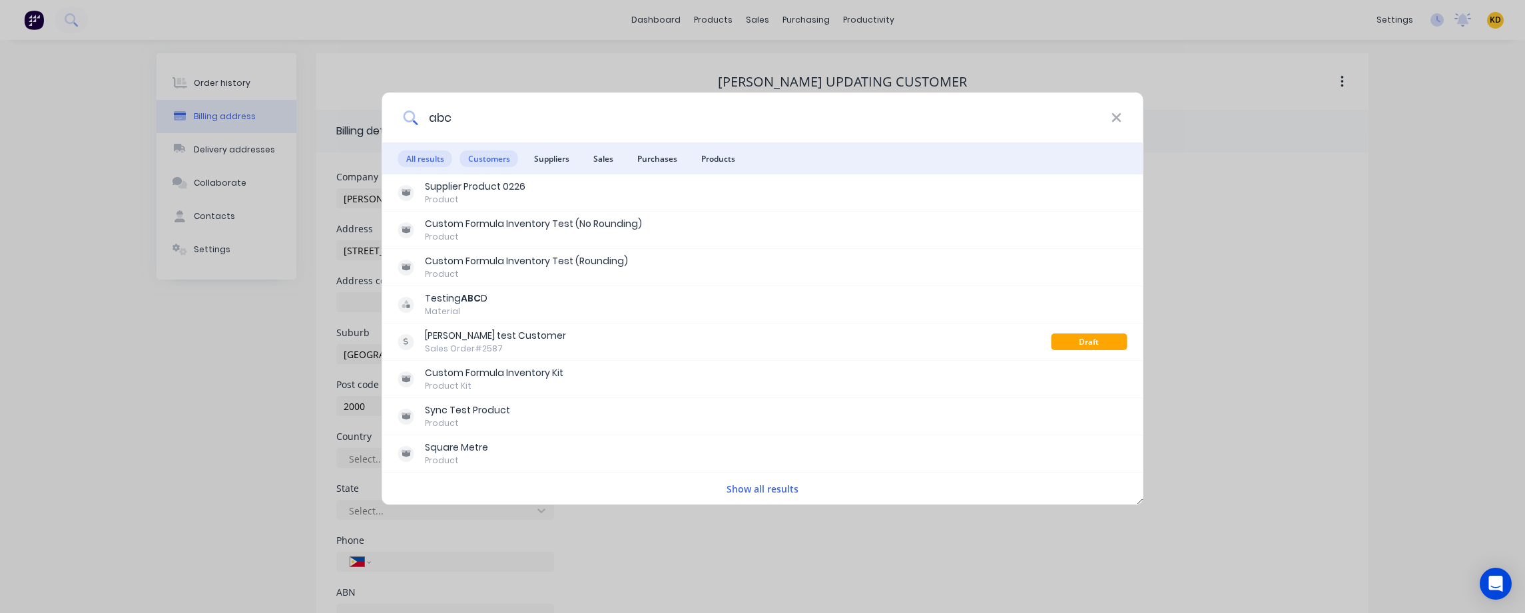
type input "abc"
click at [479, 160] on span "Customers" at bounding box center [489, 158] width 58 height 17
click at [513, 157] on span "Customers" at bounding box center [489, 158] width 58 height 17
click at [488, 156] on span "Customers" at bounding box center [489, 158] width 58 height 17
click at [474, 162] on span "Customers" at bounding box center [489, 158] width 58 height 17
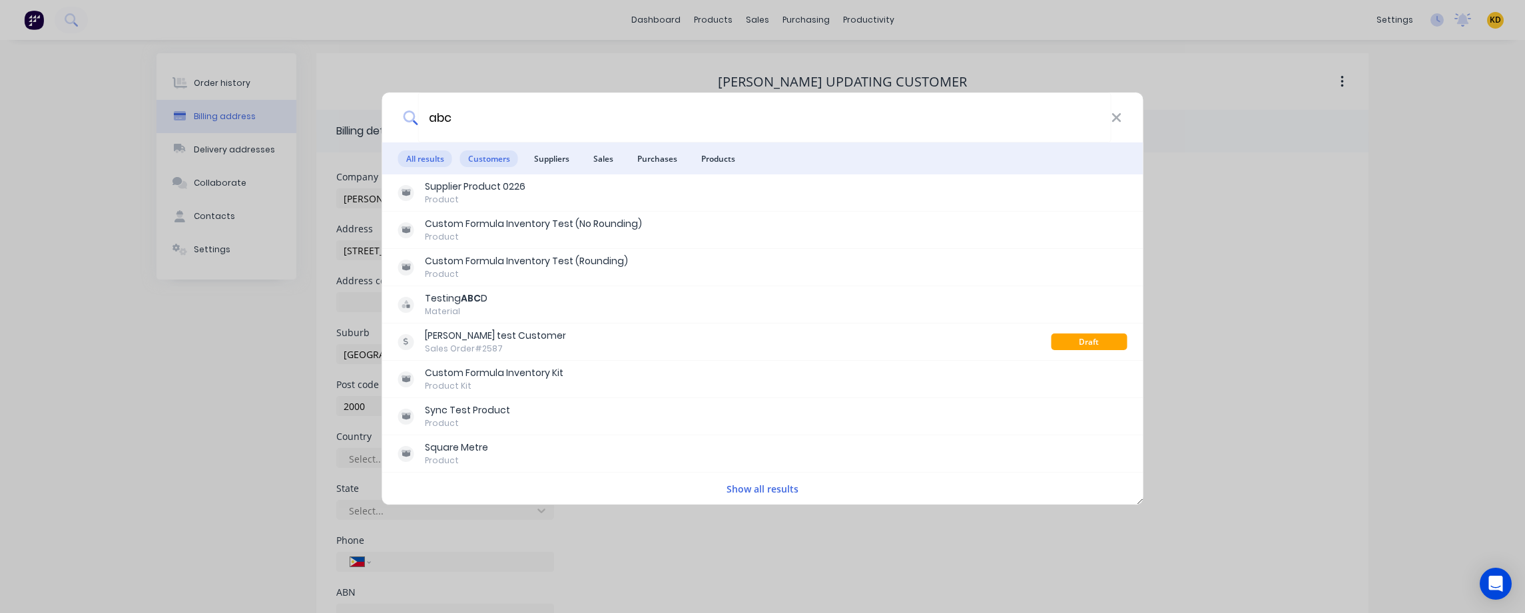
click at [495, 160] on span "Customers" at bounding box center [489, 158] width 58 height 17
click at [563, 165] on span "Suppliers" at bounding box center [551, 158] width 51 height 17
click at [608, 154] on span "Sales" at bounding box center [603, 158] width 36 height 17
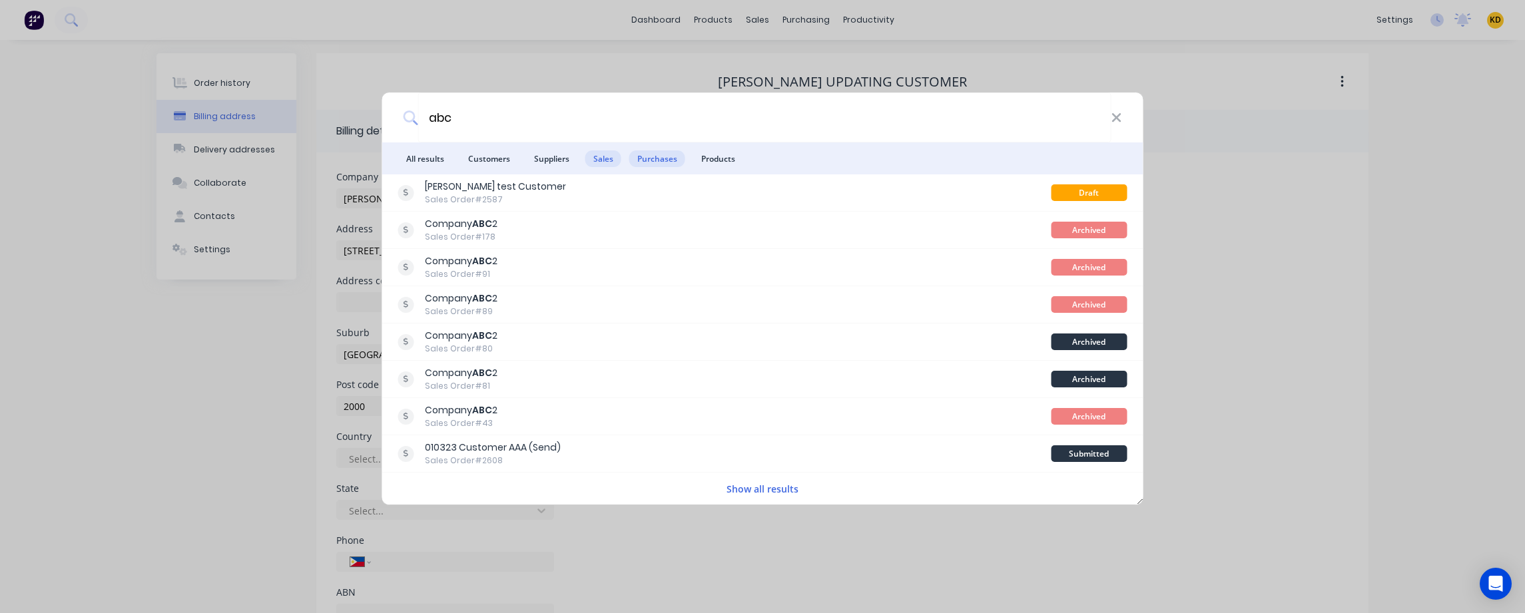
click at [659, 164] on span "Purchases" at bounding box center [657, 158] width 56 height 17
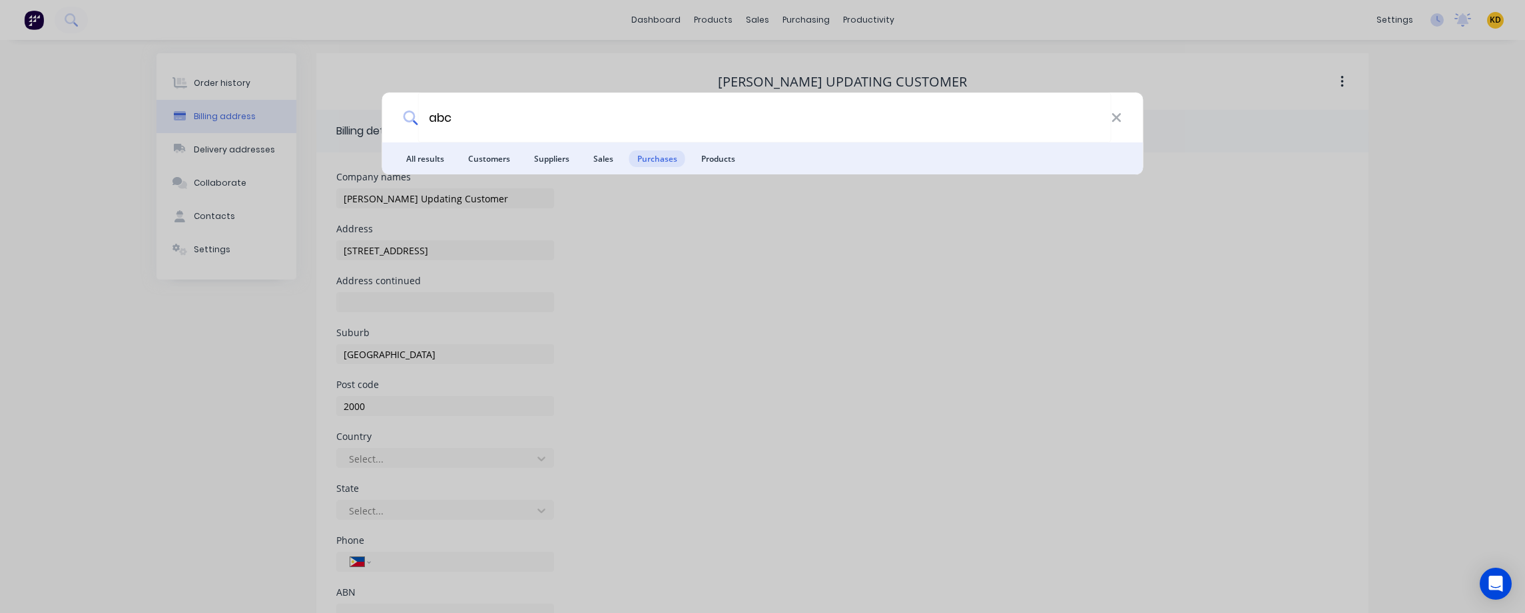
click at [473, 150] on li "Customers" at bounding box center [489, 158] width 58 height 32
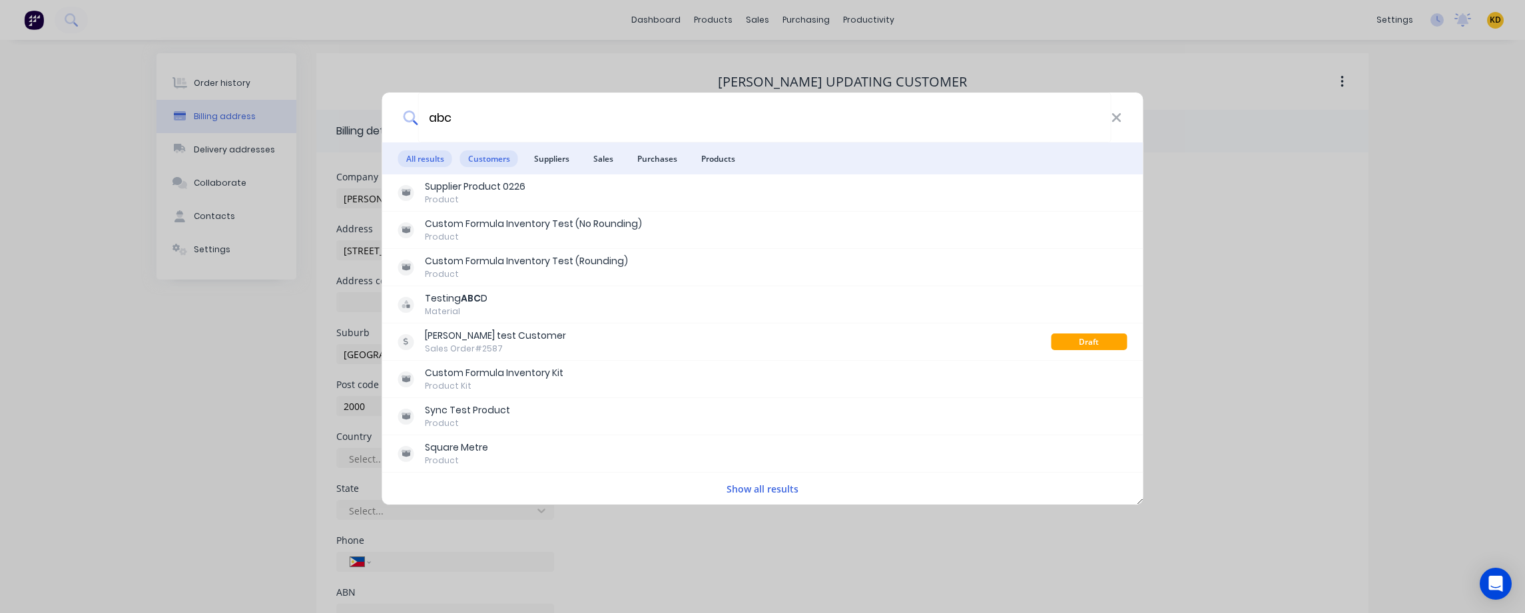
click at [492, 156] on span "Customers" at bounding box center [489, 158] width 58 height 17
click at [1116, 118] on icon at bounding box center [1116, 117] width 9 height 9
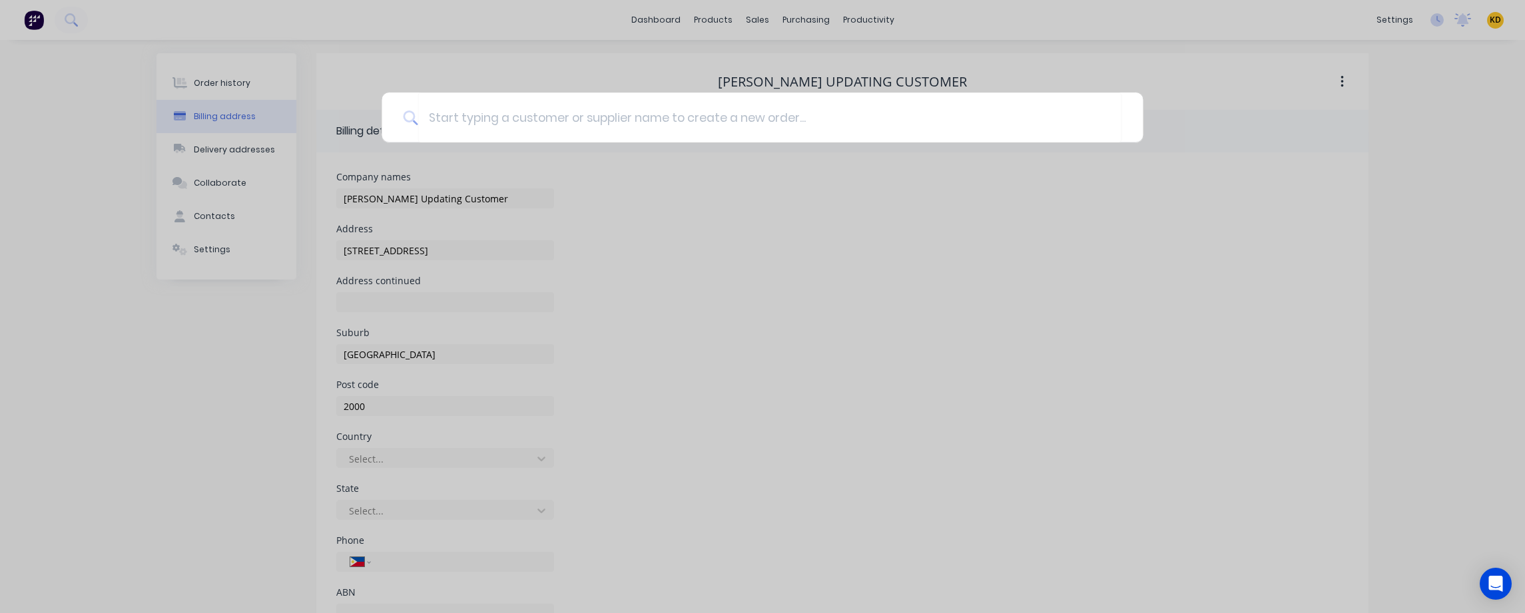
click at [190, 407] on div at bounding box center [762, 306] width 1525 height 613
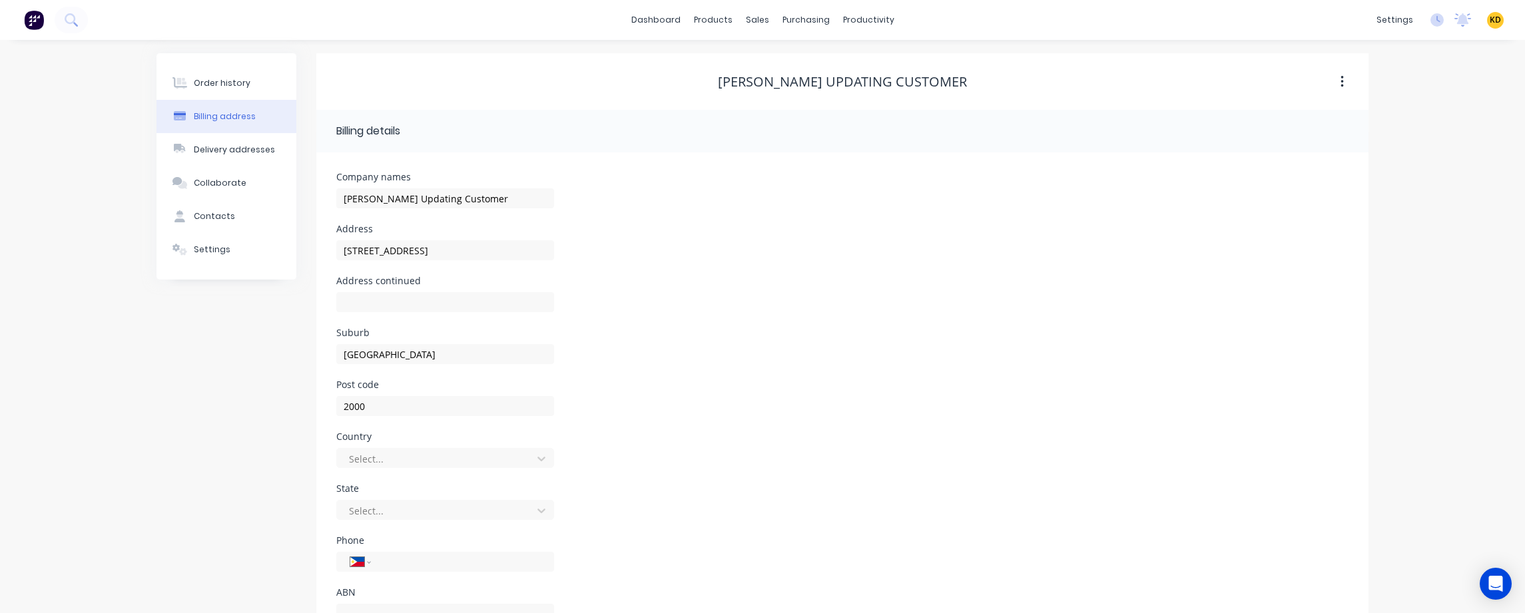
click at [76, 509] on div "Order history Billing address Delivery addresses Collaborate Contacts Settings …" at bounding box center [762, 353] width 1525 height 627
click at [251, 390] on div "Order history Billing address Delivery addresses Collaborate Contacts Settings" at bounding box center [226, 353] width 140 height 600
click at [1494, 17] on span "KD" at bounding box center [1494, 20] width 11 height 12
click at [1426, 171] on button "Sign out" at bounding box center [1412, 167] width 176 height 27
